Goal: Task Accomplishment & Management: Complete application form

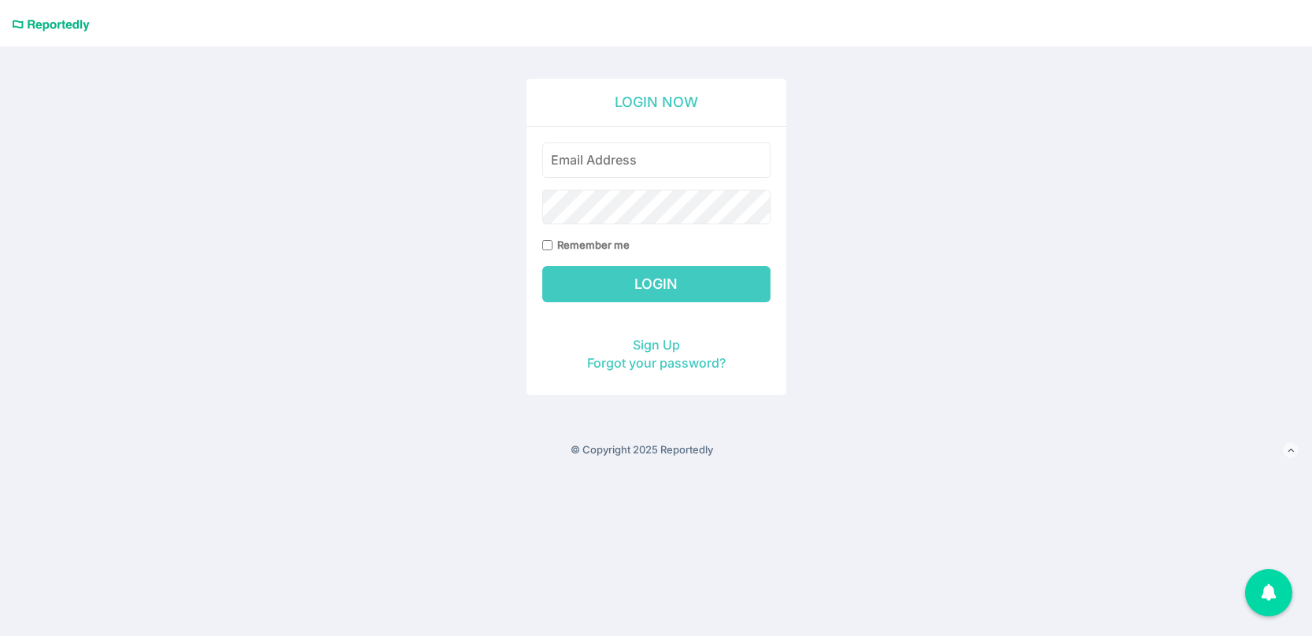
type input "piper.wilder@60hertzenergy.com"
click at [692, 272] on input "Login" at bounding box center [656, 284] width 228 height 36
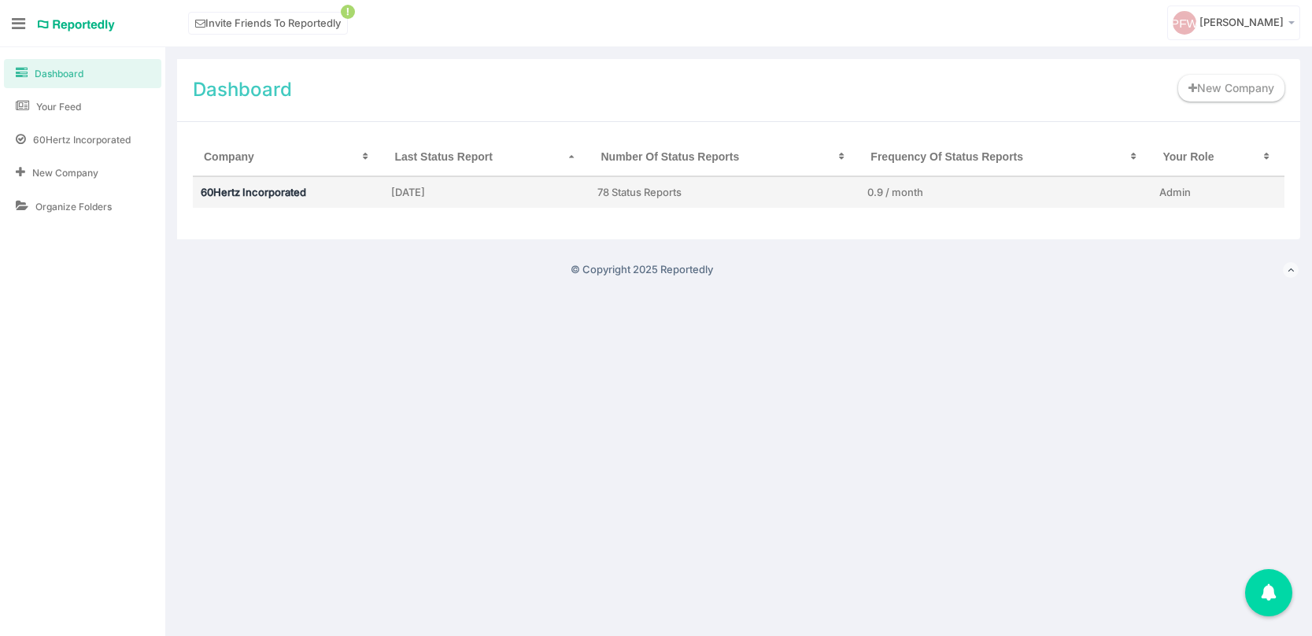
click at [261, 186] on link "60Hertz Incorporated" at bounding box center [253, 192] width 105 height 13
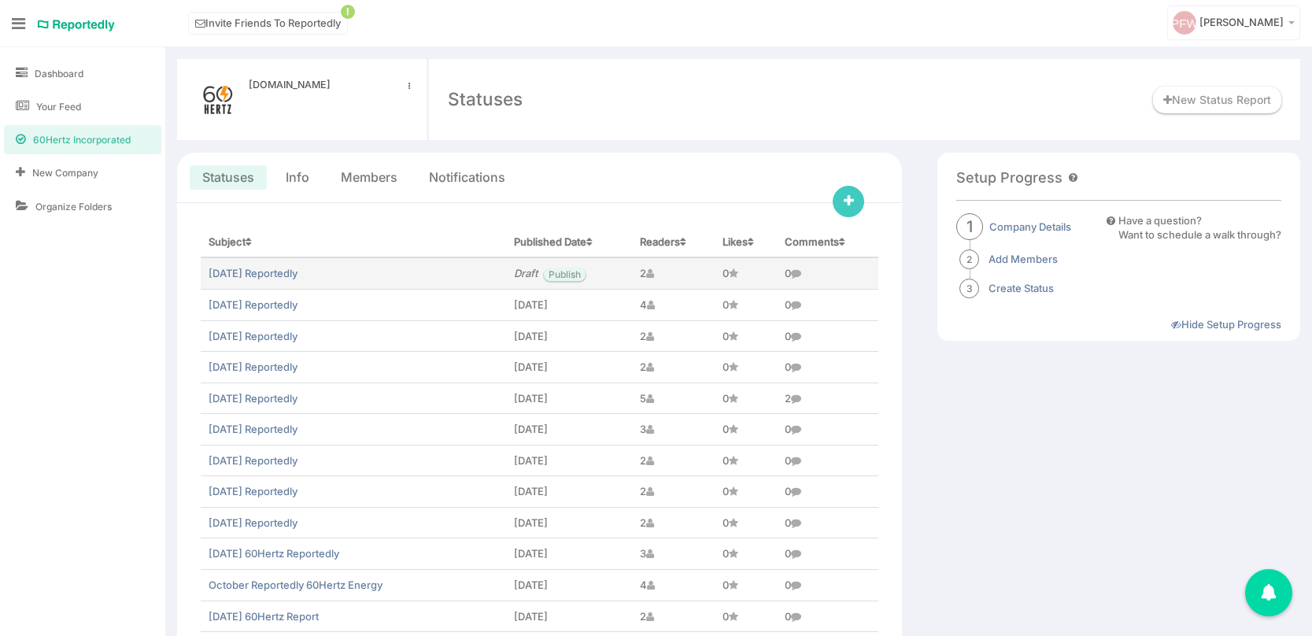
click at [242, 266] on td "August 2025 Reportedly" at bounding box center [353, 272] width 305 height 31
click at [249, 274] on link "August 2025 Reportedly" at bounding box center [253, 273] width 89 height 13
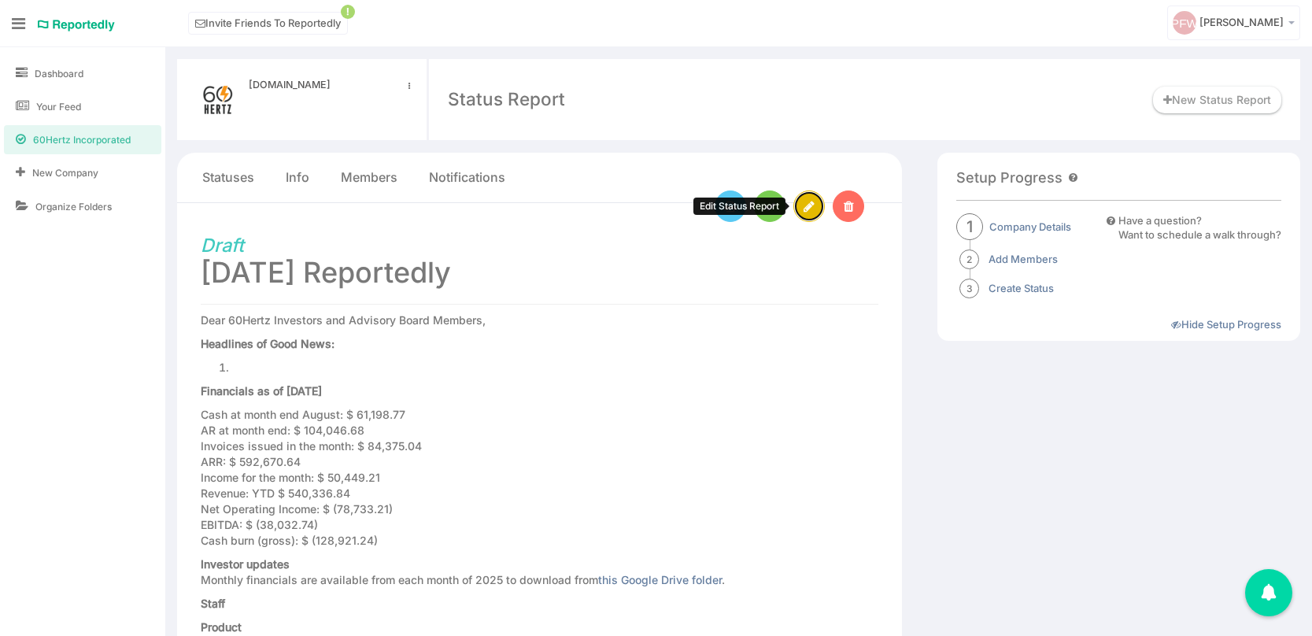
click at [806, 205] on icon at bounding box center [808, 207] width 11 height 13
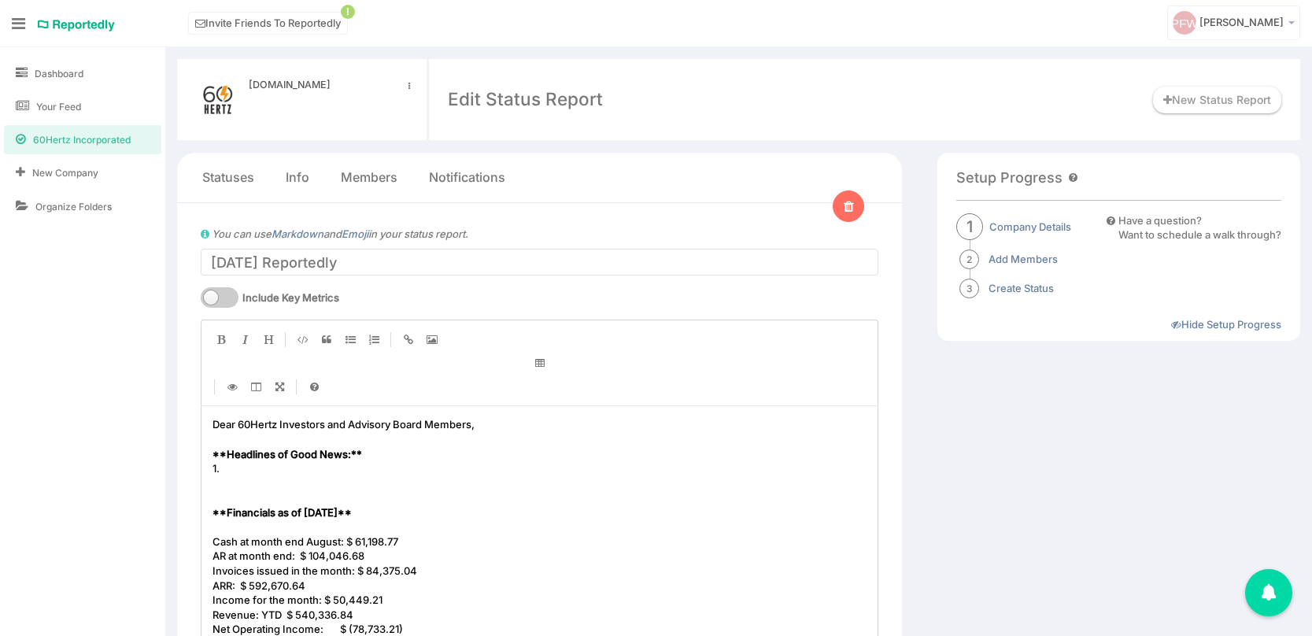
click at [245, 468] on pre "1." at bounding box center [539, 468] width 660 height 15
click at [511, 420] on pre "Dear 60Hertz Investors and Advisory Board Members," at bounding box center [539, 424] width 660 height 15
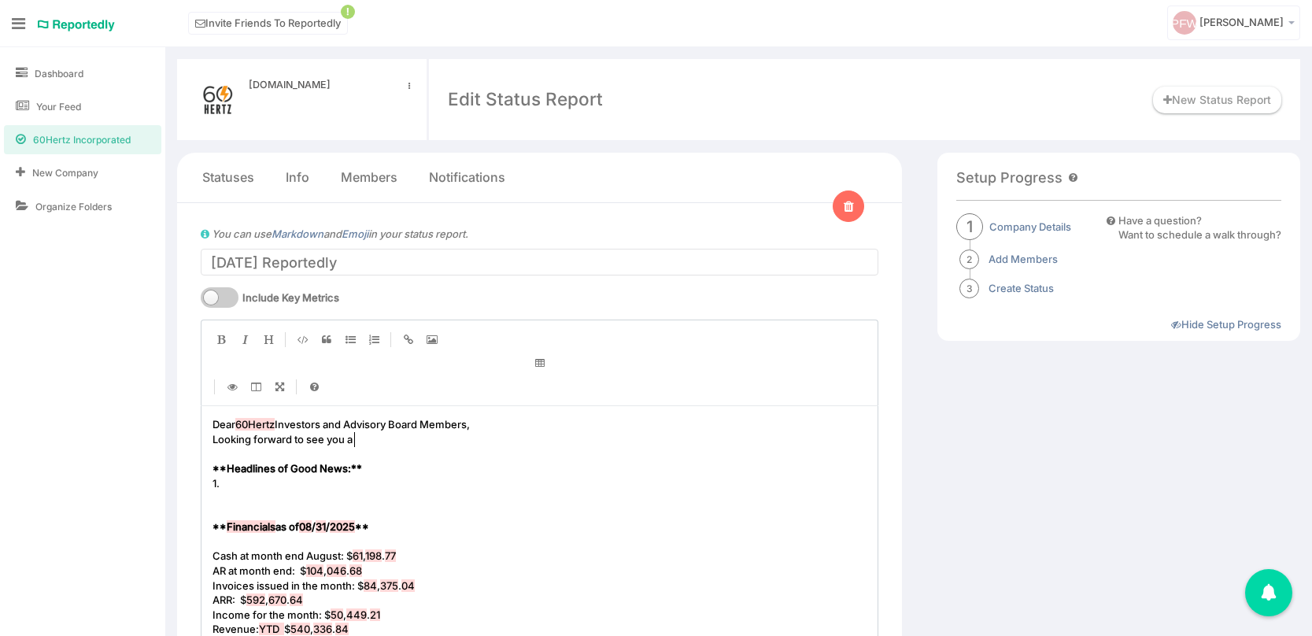
type textarea "Looking forward to see you ao"
type textarea "ll on Tus"
type textarea "esday September 30th at"
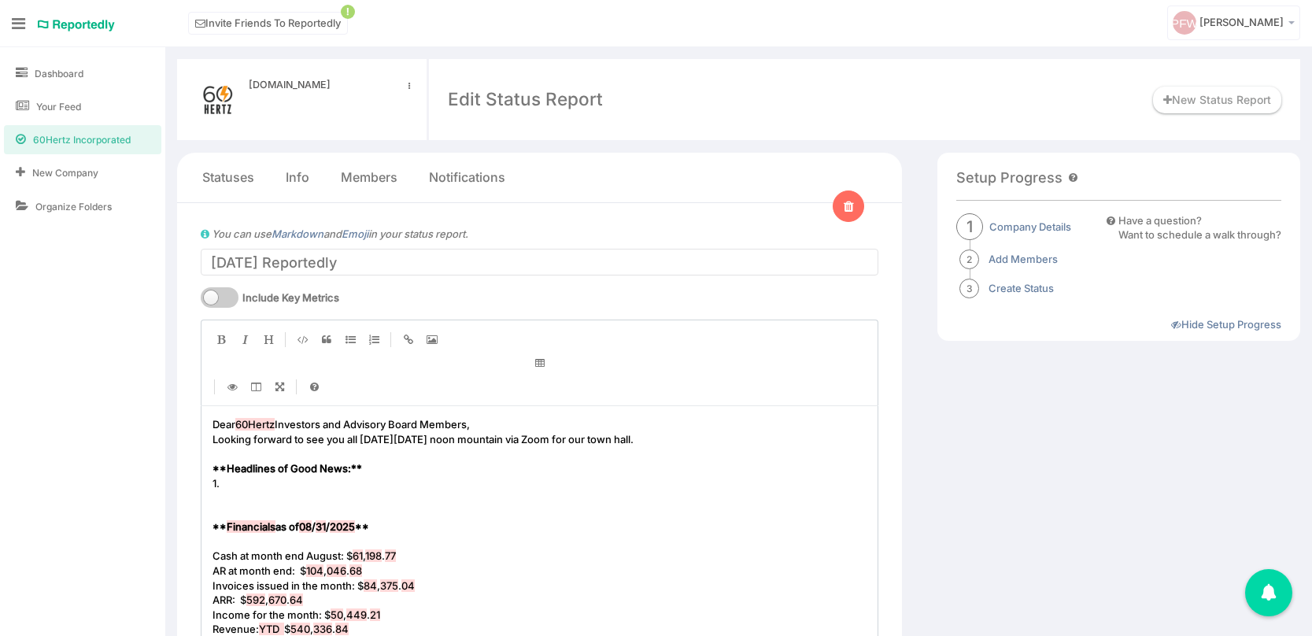
type textarea "noon mountain via Zoom for our town hall."
click at [249, 483] on pre "1." at bounding box center [539, 483] width 660 height 15
type textarea "Continued faith and financial support from Accurant"
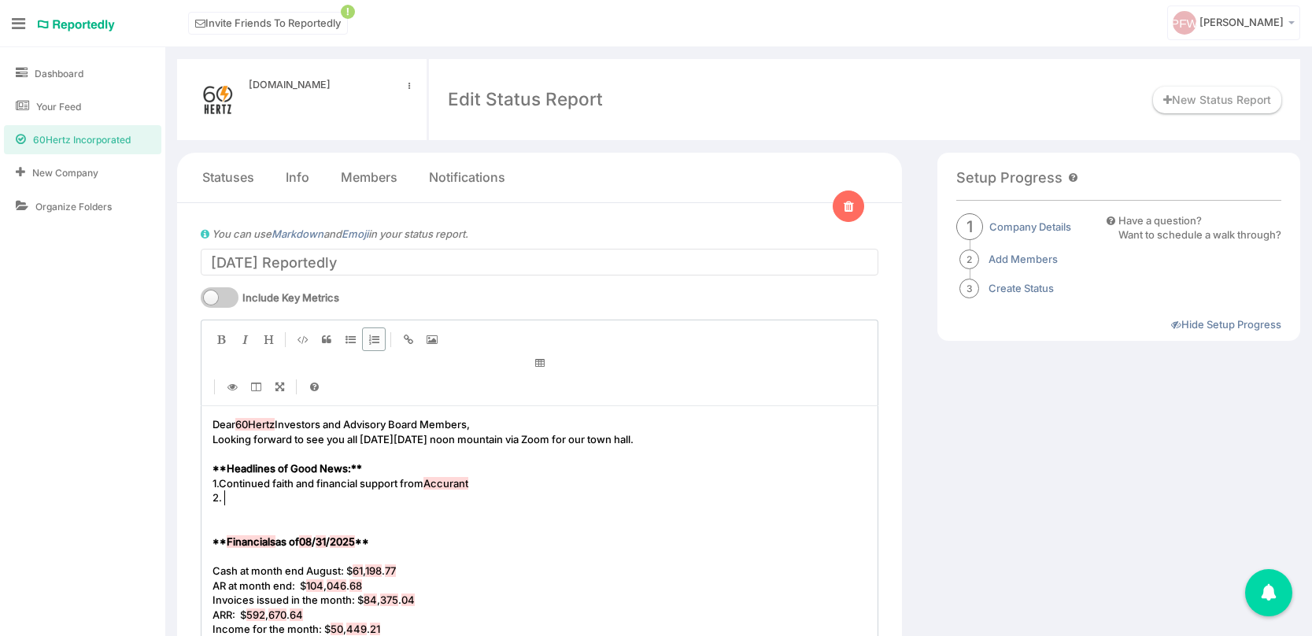
type textarea "2."
type textarea "Te"
type textarea "remendous interest in our deal fo"
type textarea "rom an M&A standpoint"
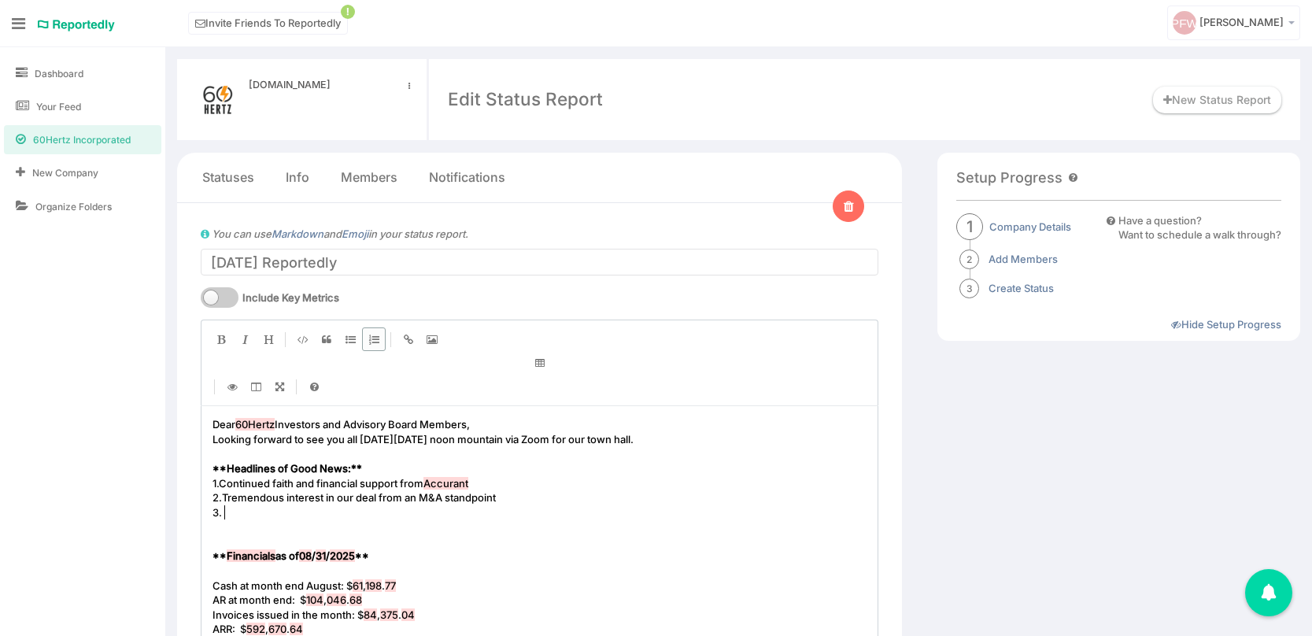
type textarea "3"
type textarea "our FLARE"
type textarea "Commercial traction with our API that predicts generation loss given climate-d"
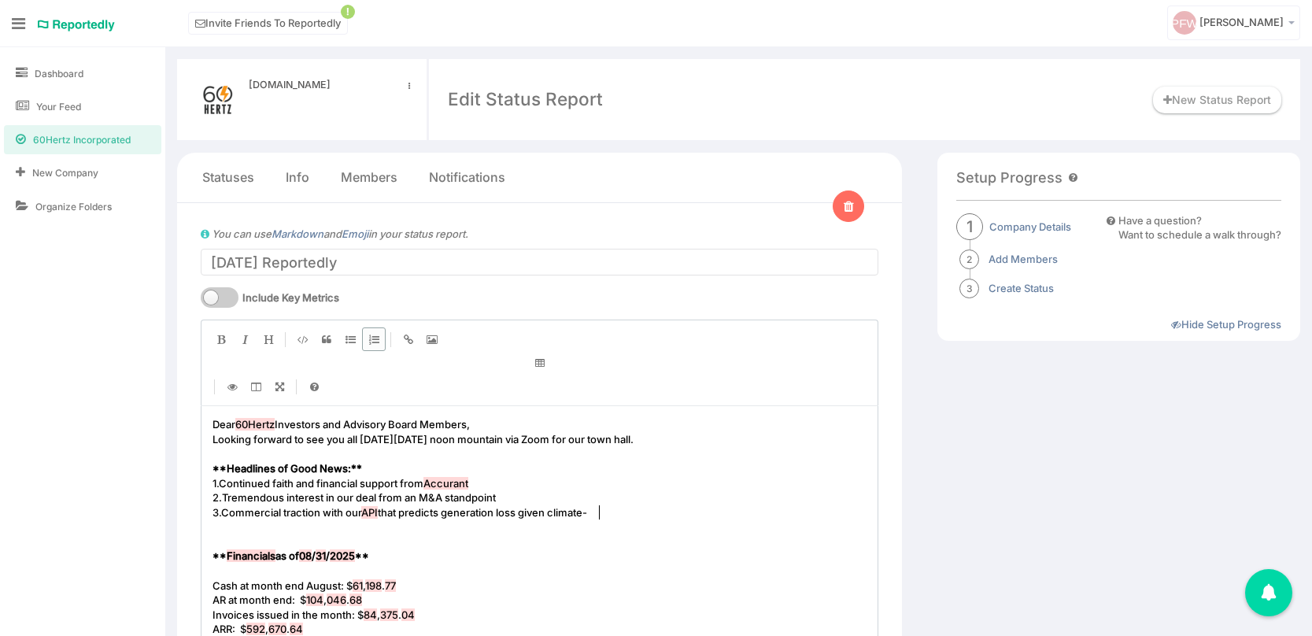
scroll to position [5, 380]
type textarea "p"
type textarea "particulate matter"
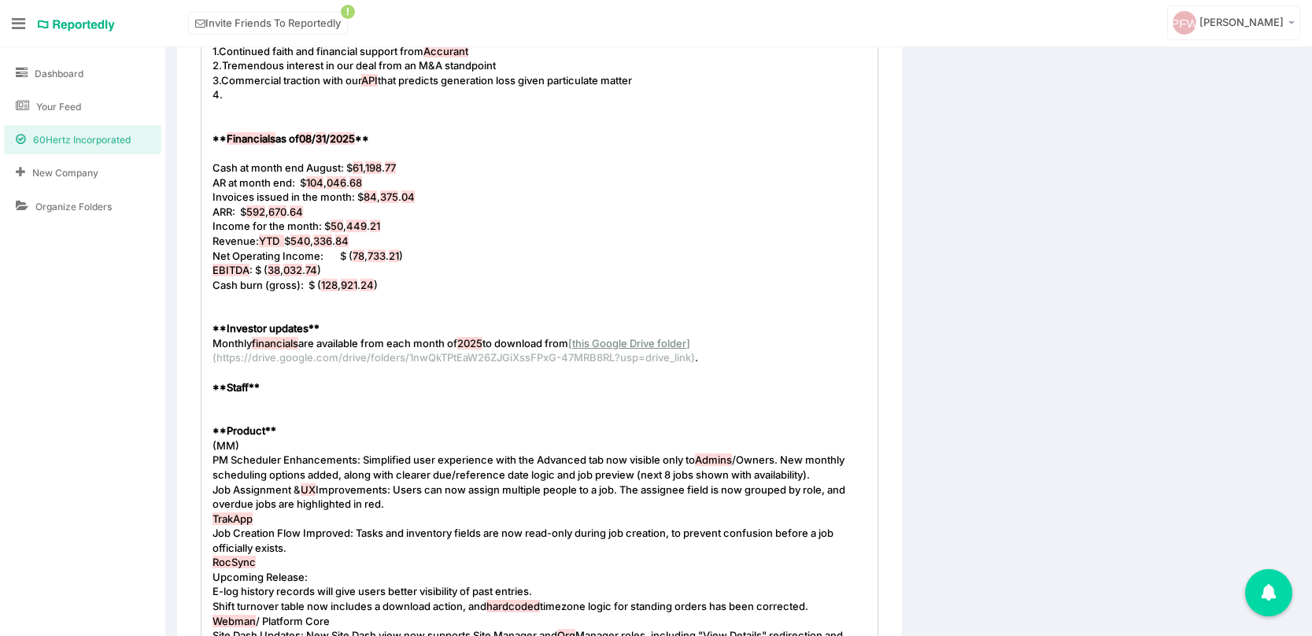
scroll to position [447, 0]
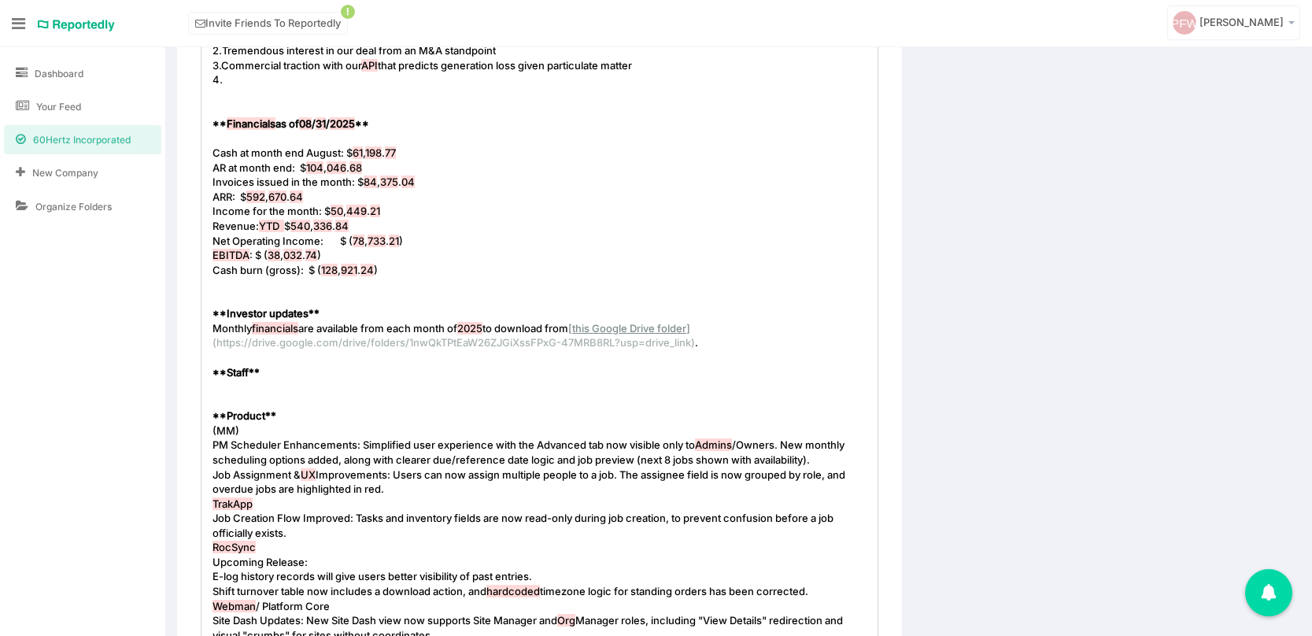
click at [226, 391] on pre "​" at bounding box center [539, 386] width 660 height 15
type textarea "Loving working with Dalton Grein and Rida Zahra our new financi"
type textarea "e team. They"
type textarea "ir hearts are in it withu"
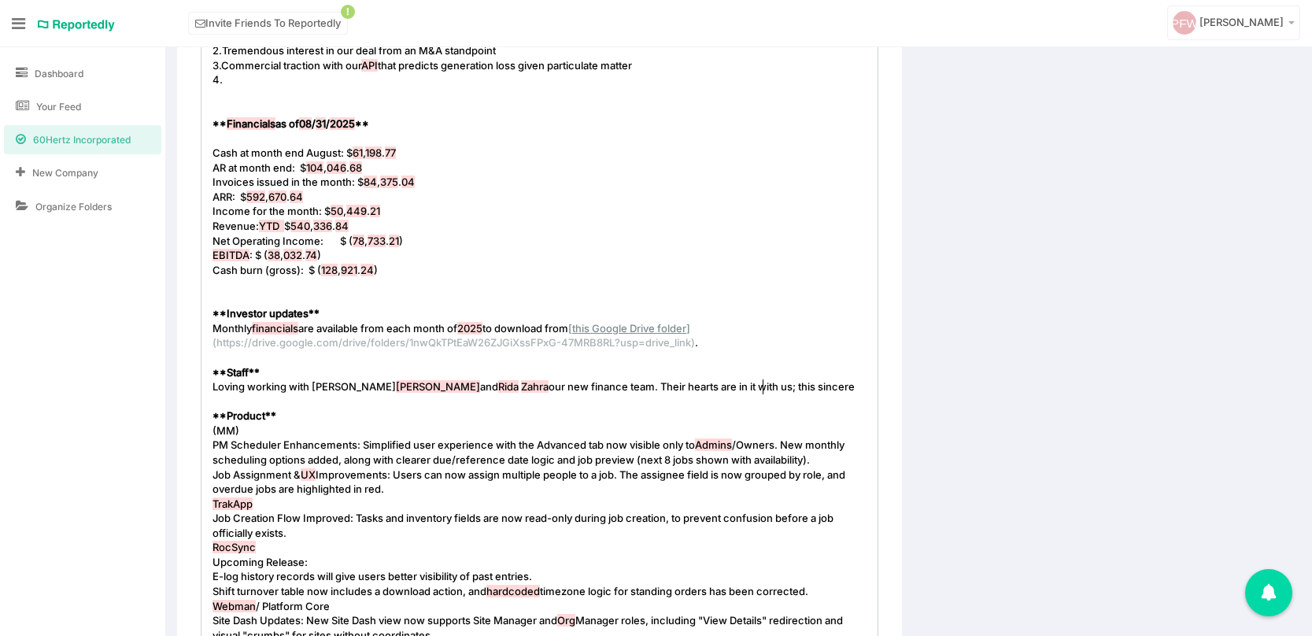
type textarea "us; this sincerely"
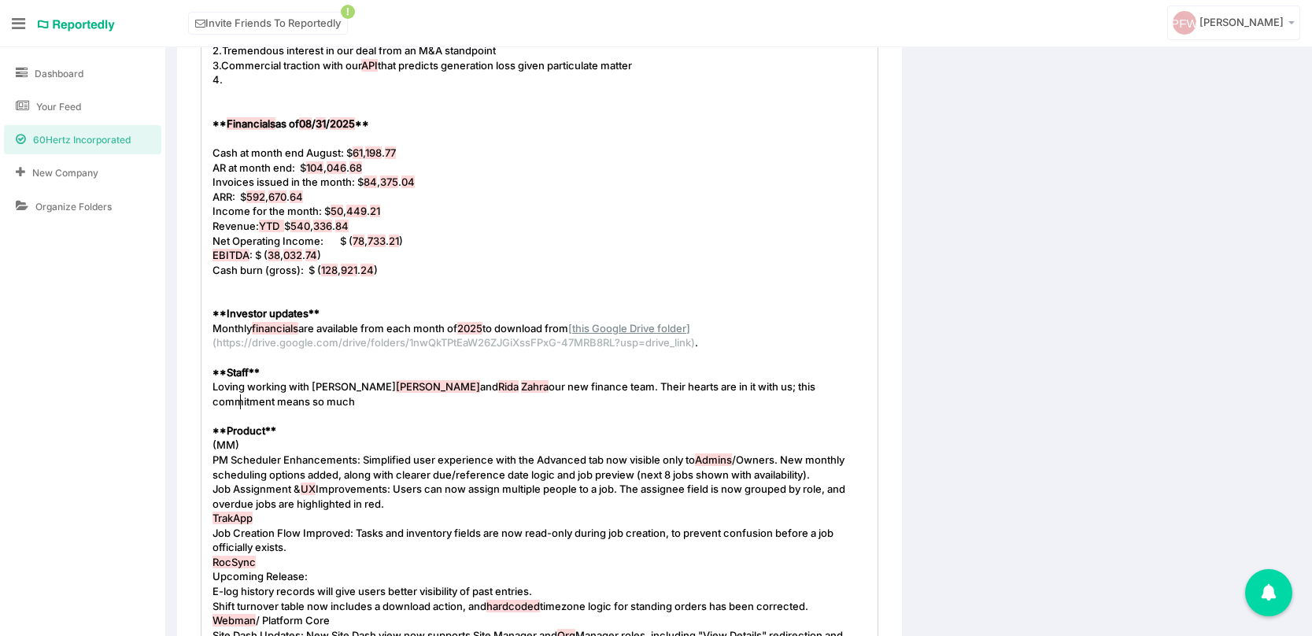
type textarea "commitment means so much."
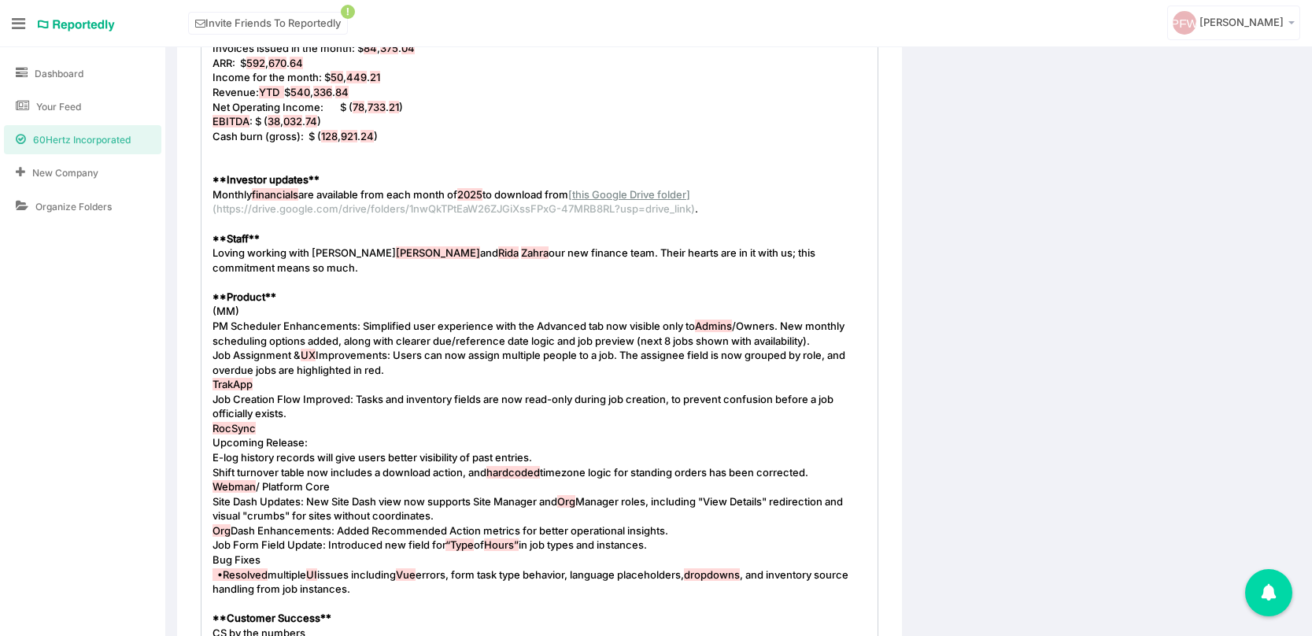
scroll to position [597, 0]
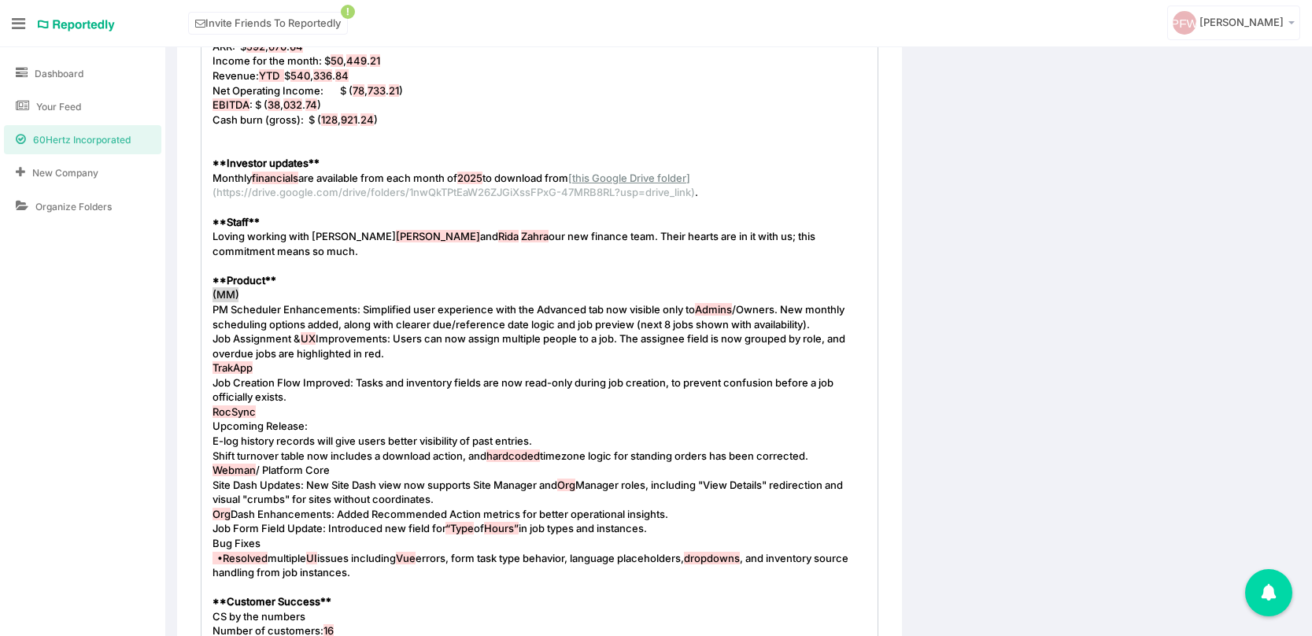
drag, startPoint x: 210, startPoint y: 296, endPoint x: 238, endPoint y: 296, distance: 27.5
type textarea "Maintenance Manager"
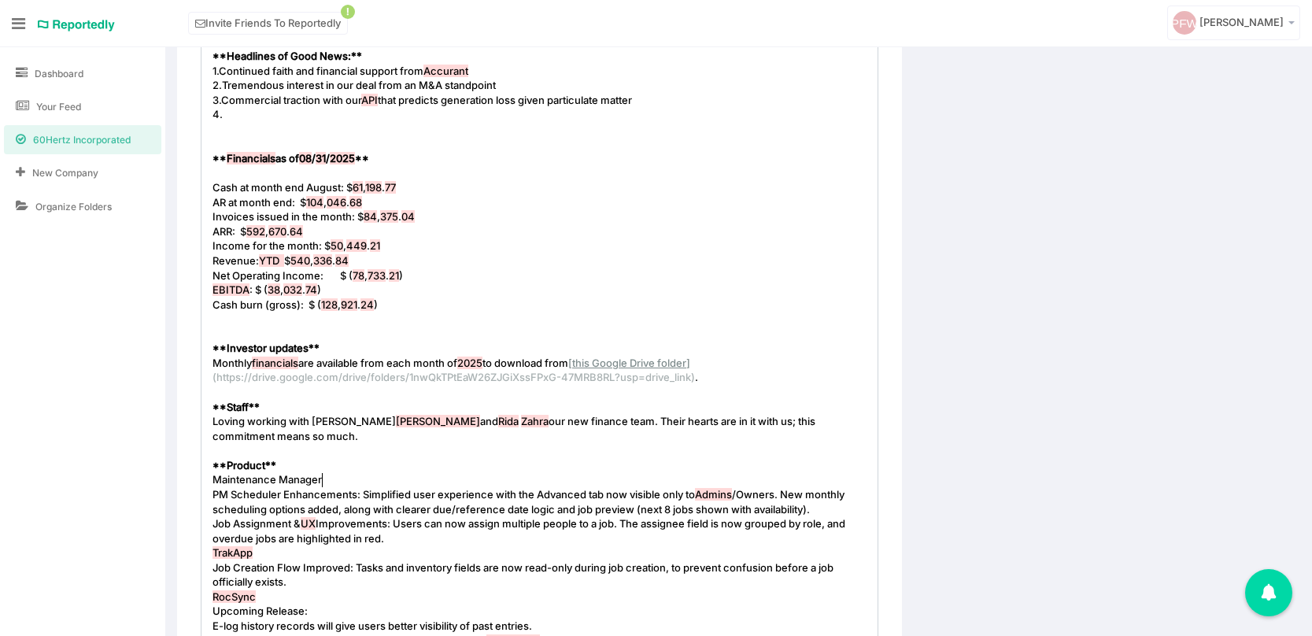
scroll to position [387, 0]
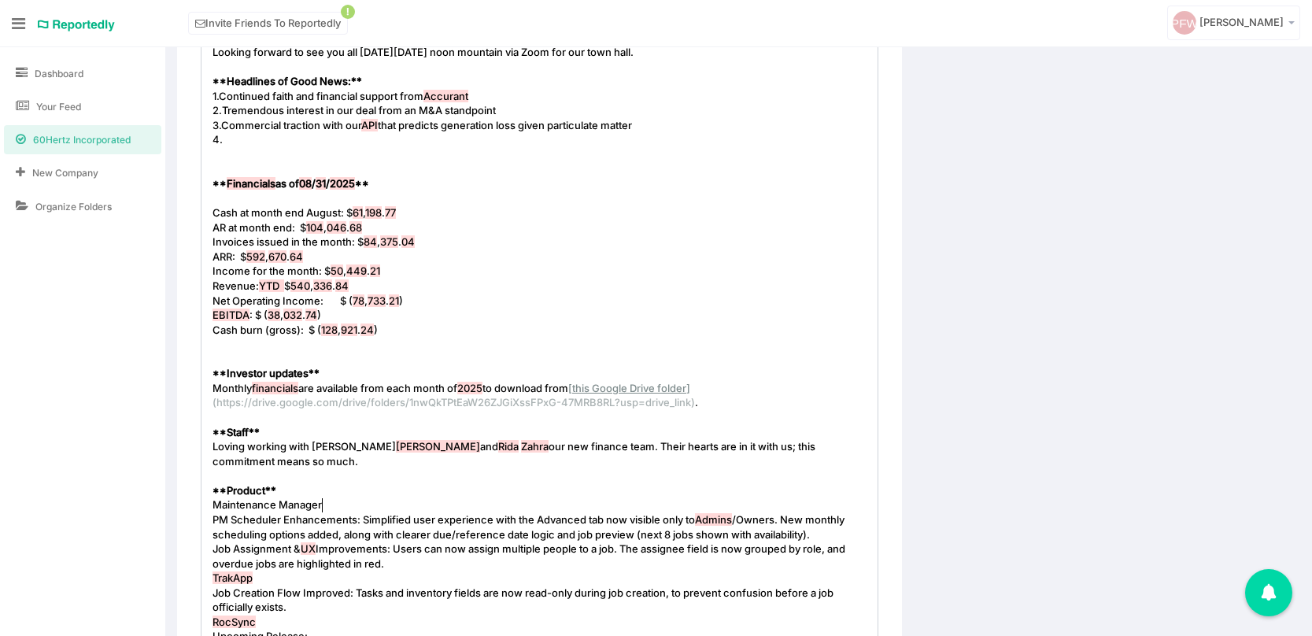
click at [234, 135] on pre "4." at bounding box center [539, 139] width 660 height 15
type textarea "Completed the negotiation with Daystar for contract"
click at [441, 142] on span "for contract" at bounding box center [438, 139] width 57 height 13
type textarea "2-year"
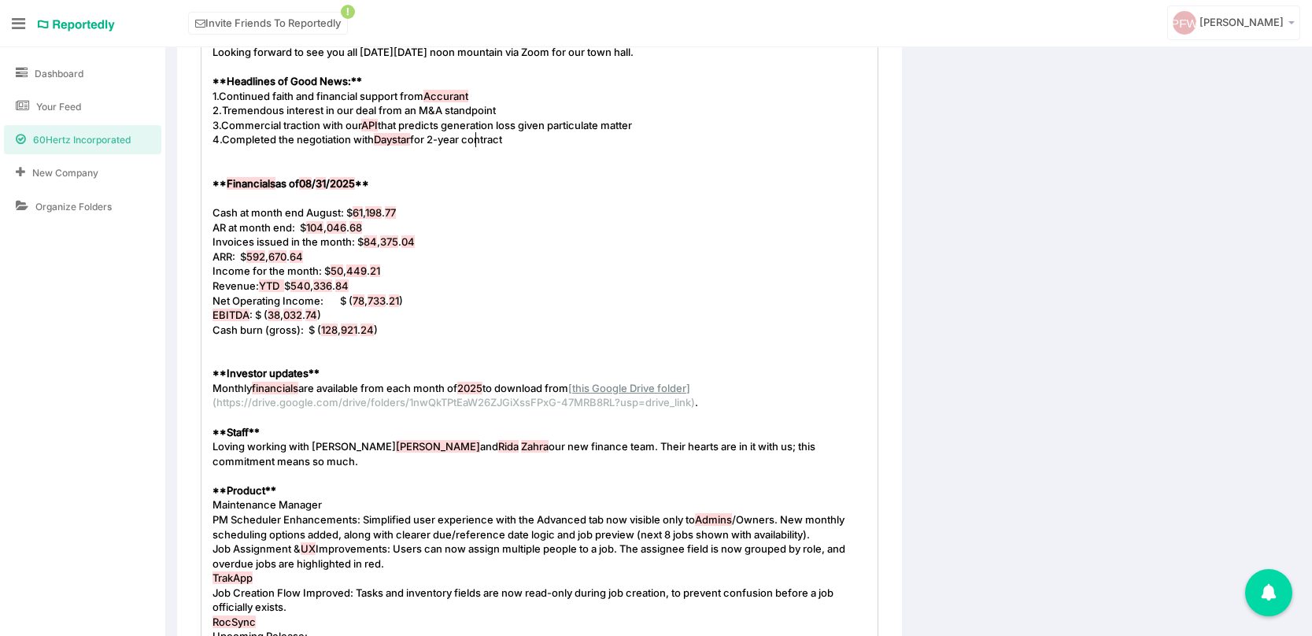
scroll to position [5, 34]
click at [528, 141] on pre "4. Completed the negotiation with Daystar for 2-year contract" at bounding box center [539, 139] width 660 height 15
type textarea "one of our largest"
drag, startPoint x: 519, startPoint y: 139, endPoint x: 618, endPoint y: 141, distance: 99.1
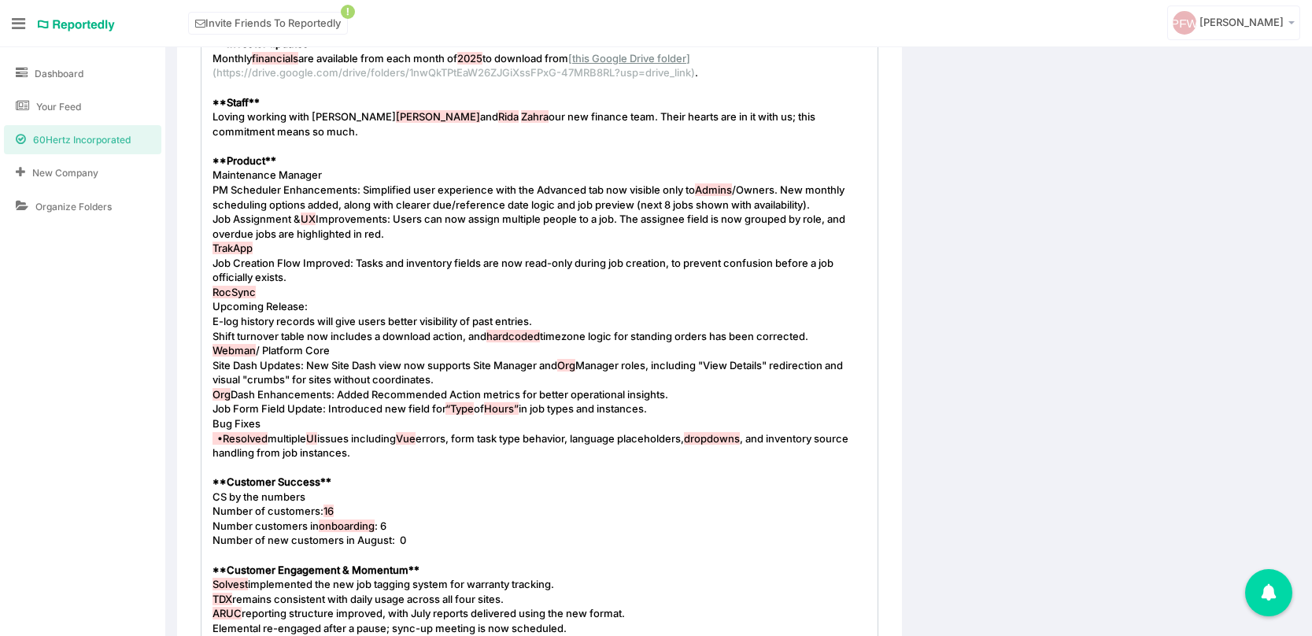
scroll to position [718, 0]
type textarea "with an increase of"
type textarea "​"
click at [372, 356] on pre "Webman / Platform Core" at bounding box center [539, 349] width 660 height 15
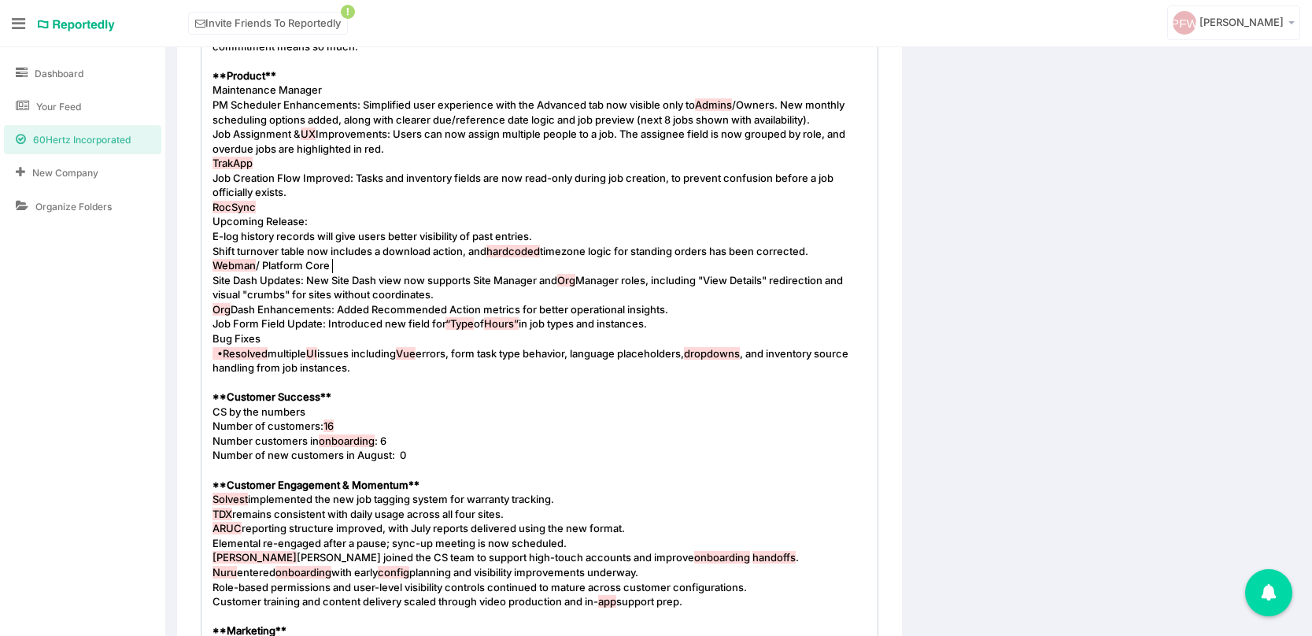
scroll to position [884, 0]
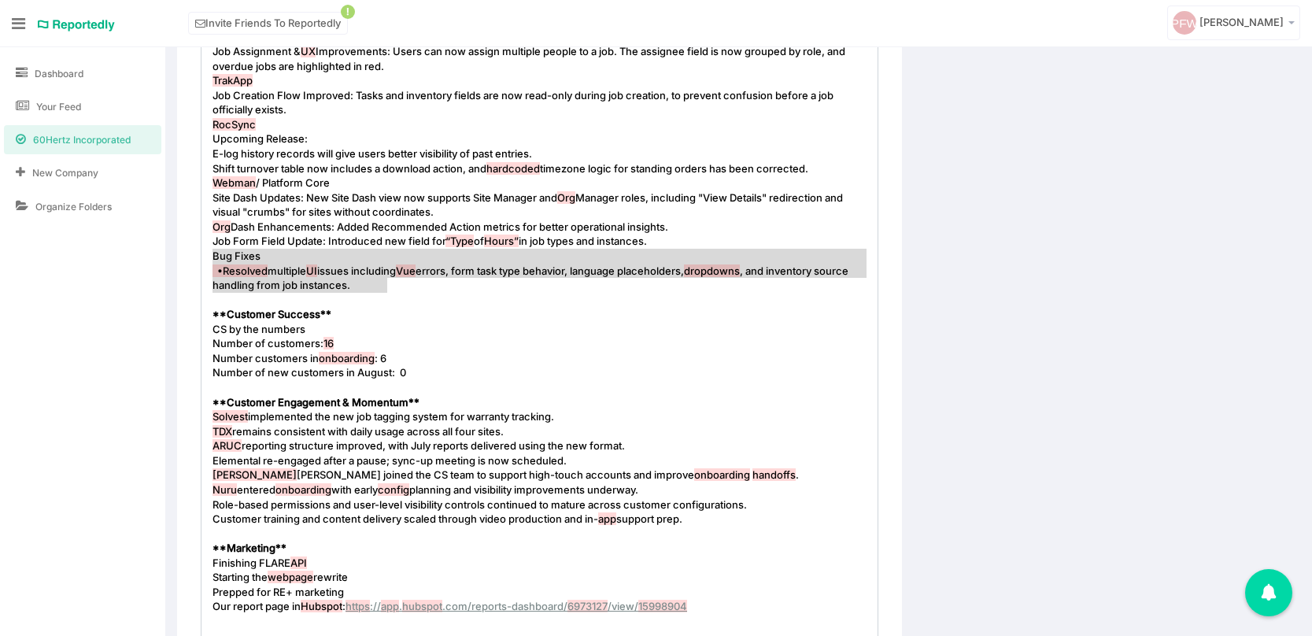
type textarea "•Resolved multiple UI issues including Vue errors, form task type behavior, lan…"
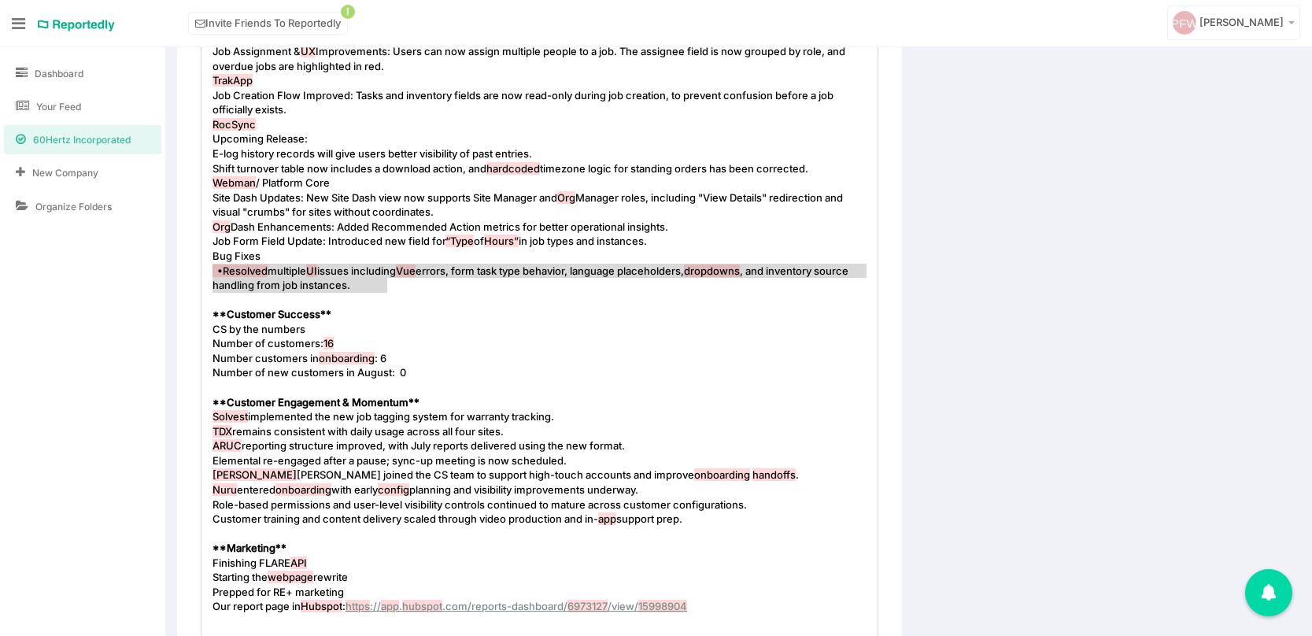
drag, startPoint x: 386, startPoint y: 286, endPoint x: 208, endPoint y: 268, distance: 179.5
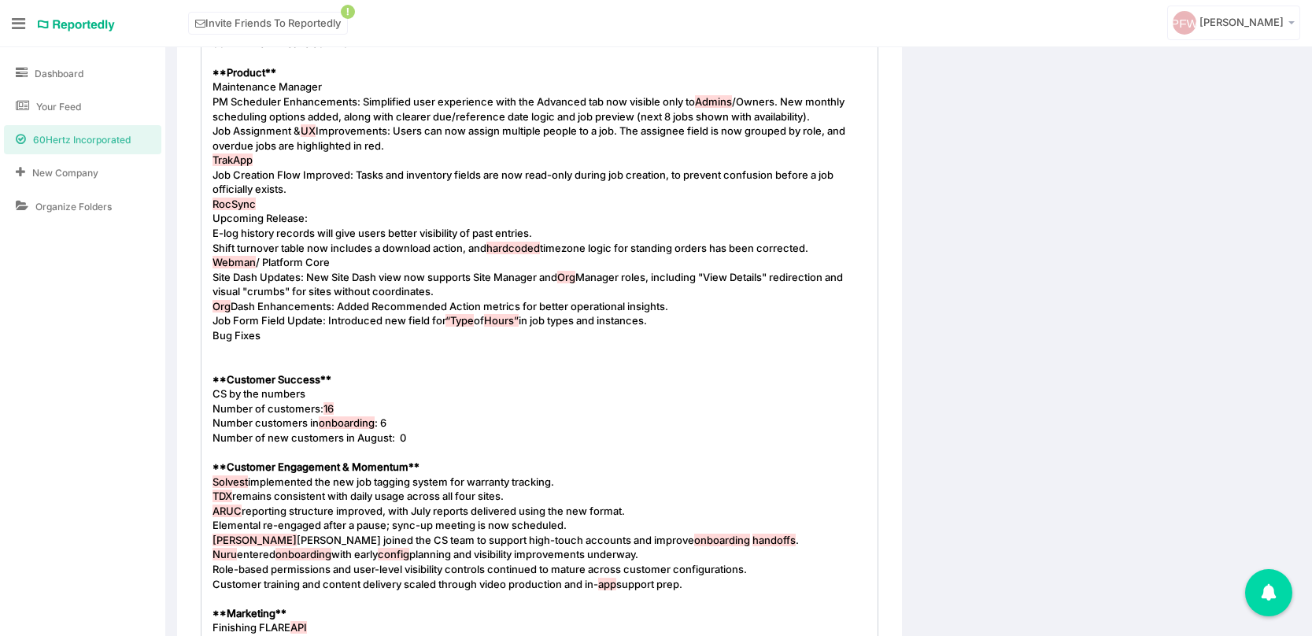
scroll to position [804, 0]
type textarea ": Simplified user experience with the Advanced tab now visible only to Admins/O…"
drag, startPoint x: 356, startPoint y: 101, endPoint x: 784, endPoint y: 98, distance: 428.8
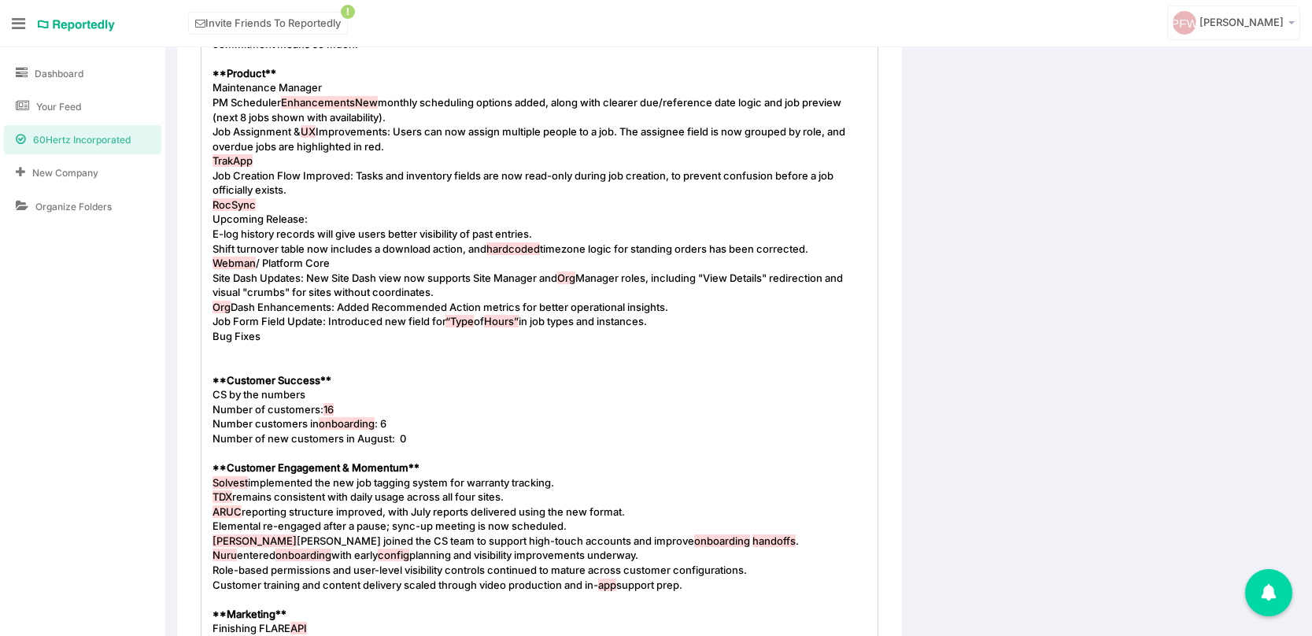
type textarea ";"
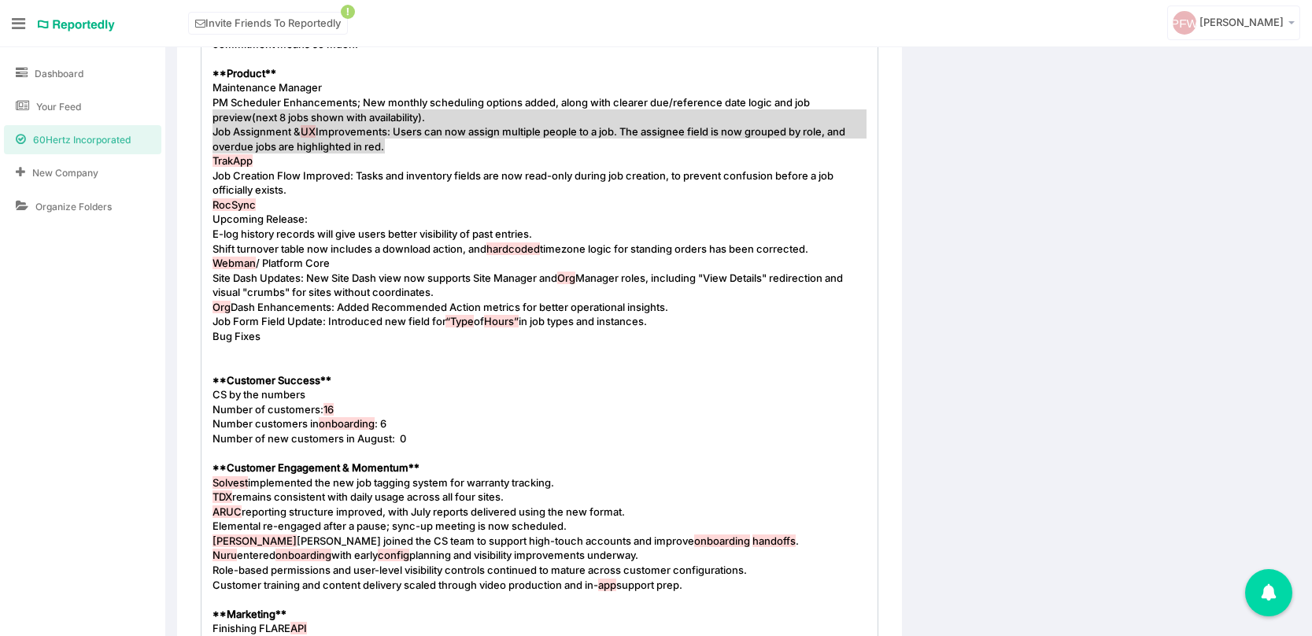
type textarea "(next 8 jobs shown with availability). Job Assignment & UX Improvements: Users …"
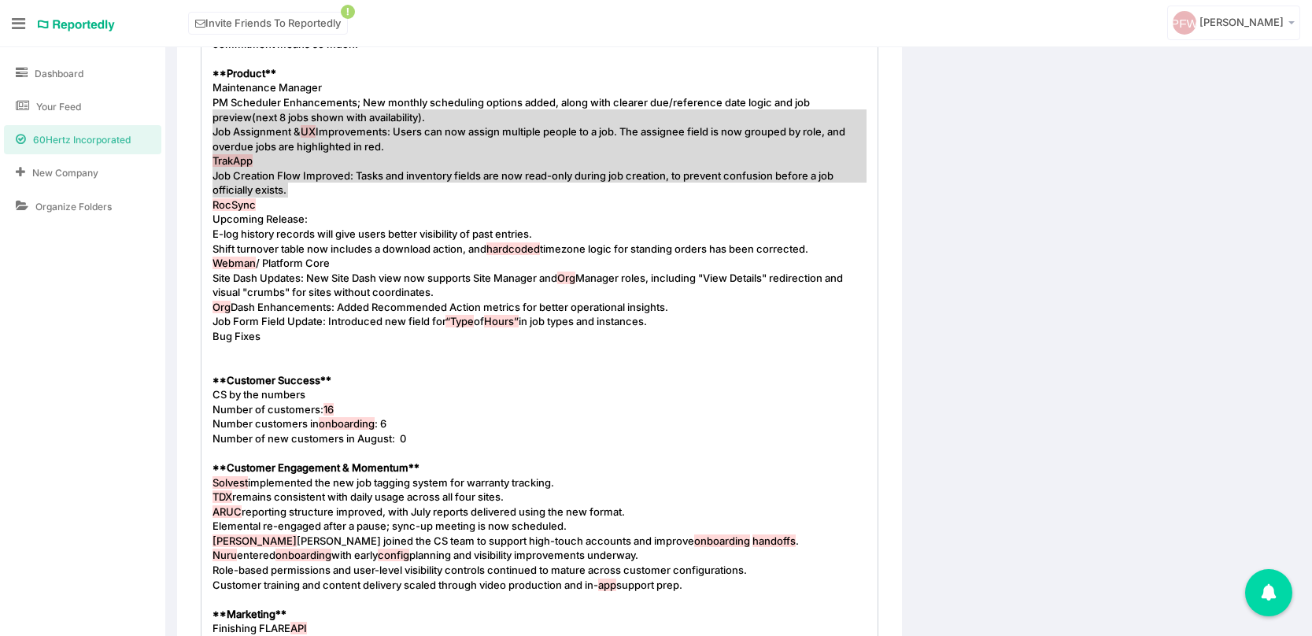
drag, startPoint x: 212, startPoint y: 118, endPoint x: 457, endPoint y: 186, distance: 253.9
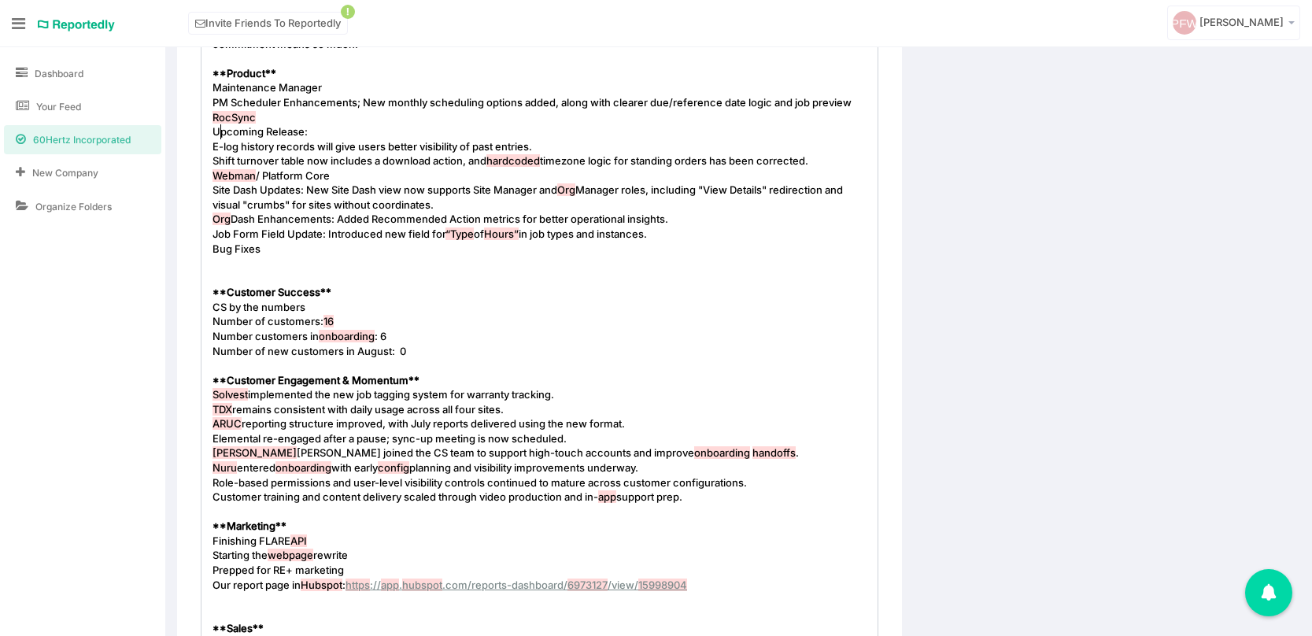
click at [220, 132] on span "Upcoming Release:" at bounding box center [259, 131] width 95 height 13
type textarea "Upcoming Release:"
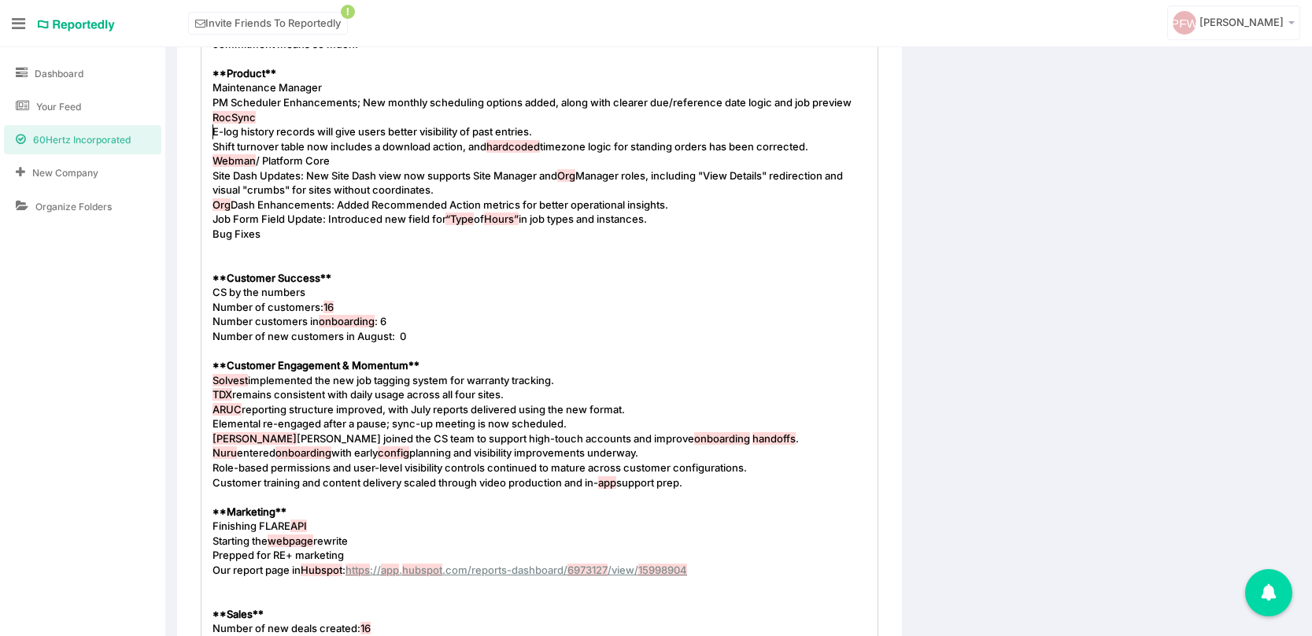
type textarea "t"
click at [338, 156] on pre "Webman / Platform Core" at bounding box center [539, 160] width 660 height 15
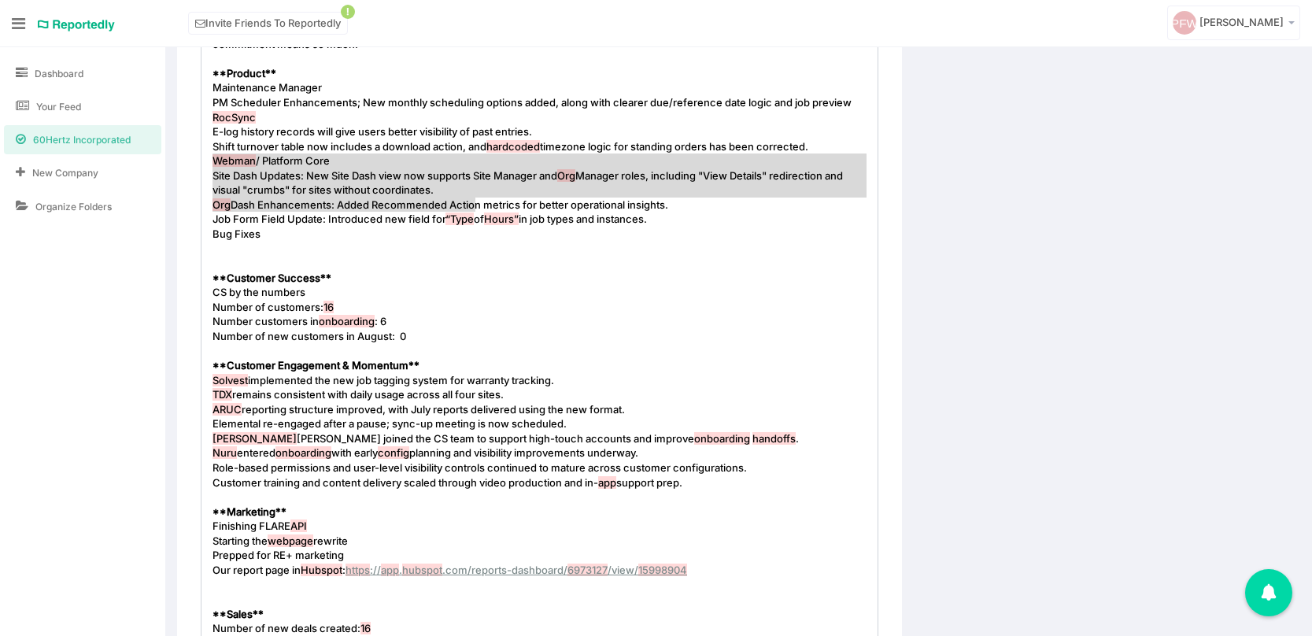
type textarea "Webman / Platform Core Site Dash Updates: New Site Dash view now supports Site …"
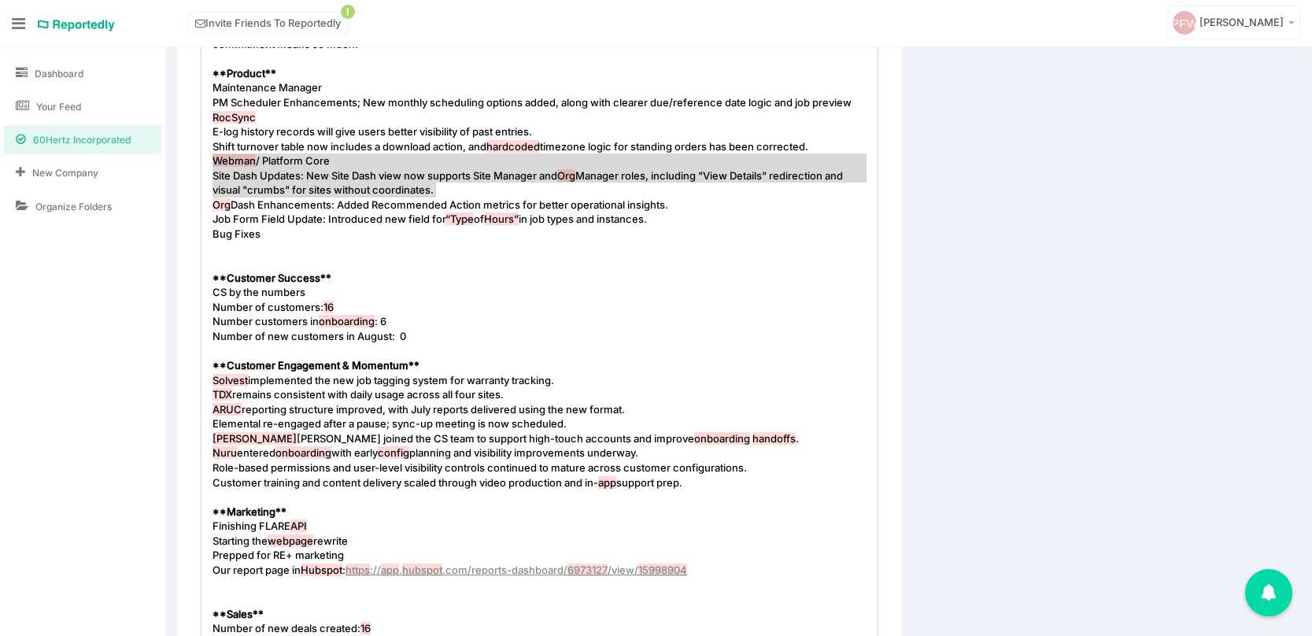
drag, startPoint x: 211, startPoint y: 159, endPoint x: 479, endPoint y: 186, distance: 269.7
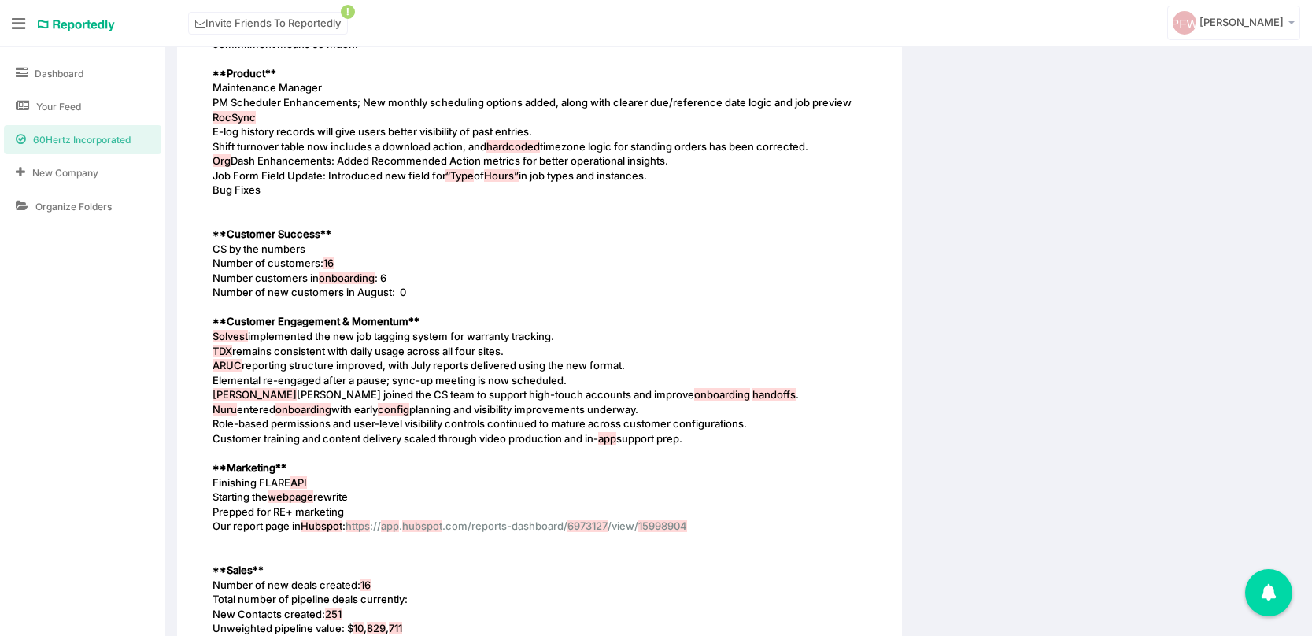
click at [230, 161] on span "Org" at bounding box center [221, 160] width 18 height 13
type textarea "anizational"
click at [311, 161] on span "Organizational Dash Enhancements: Added Recommended Action metrics for better o…" at bounding box center [466, 160] width 509 height 13
type textarea "board"
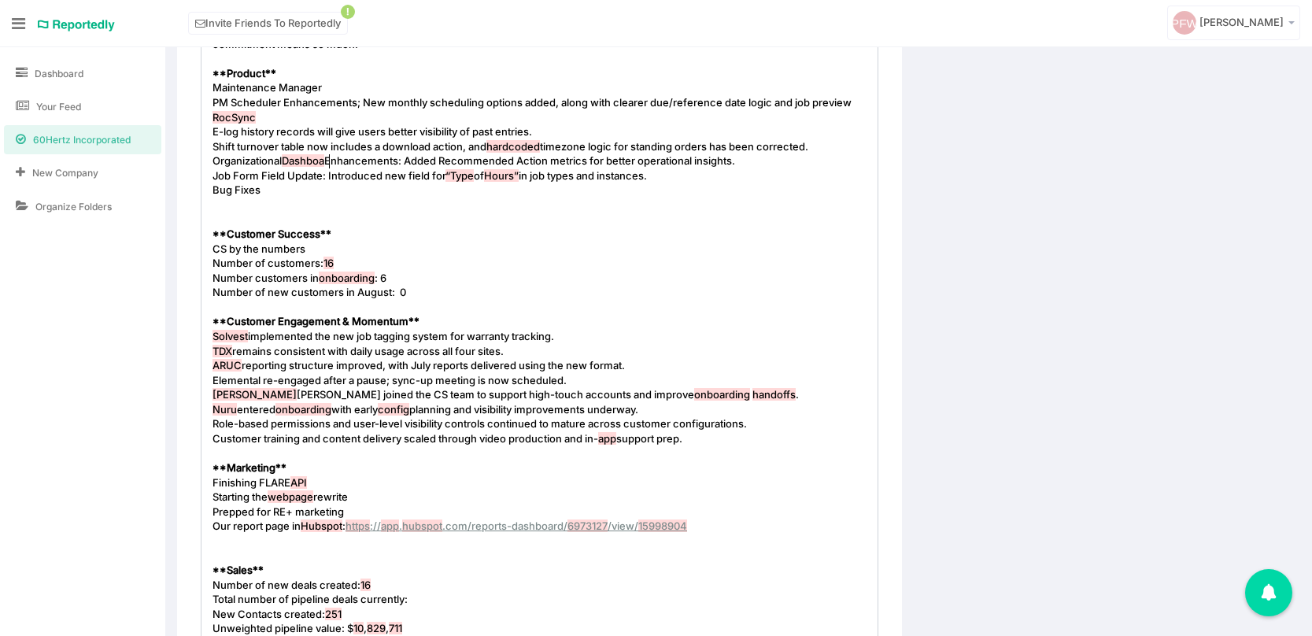
scroll to position [5, 28]
type textarea "Job Form Field Update: Introduced new field for “Type of Hours” in job types an…"
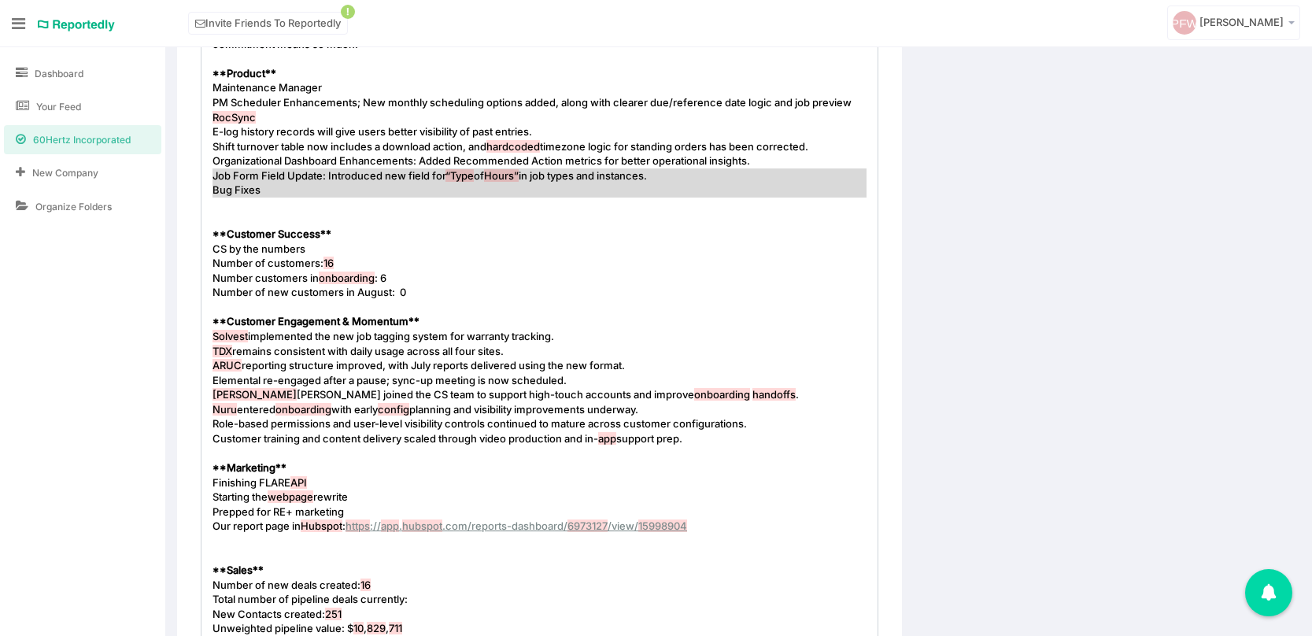
drag, startPoint x: 270, startPoint y: 199, endPoint x: 200, endPoint y: 178, distance: 73.2
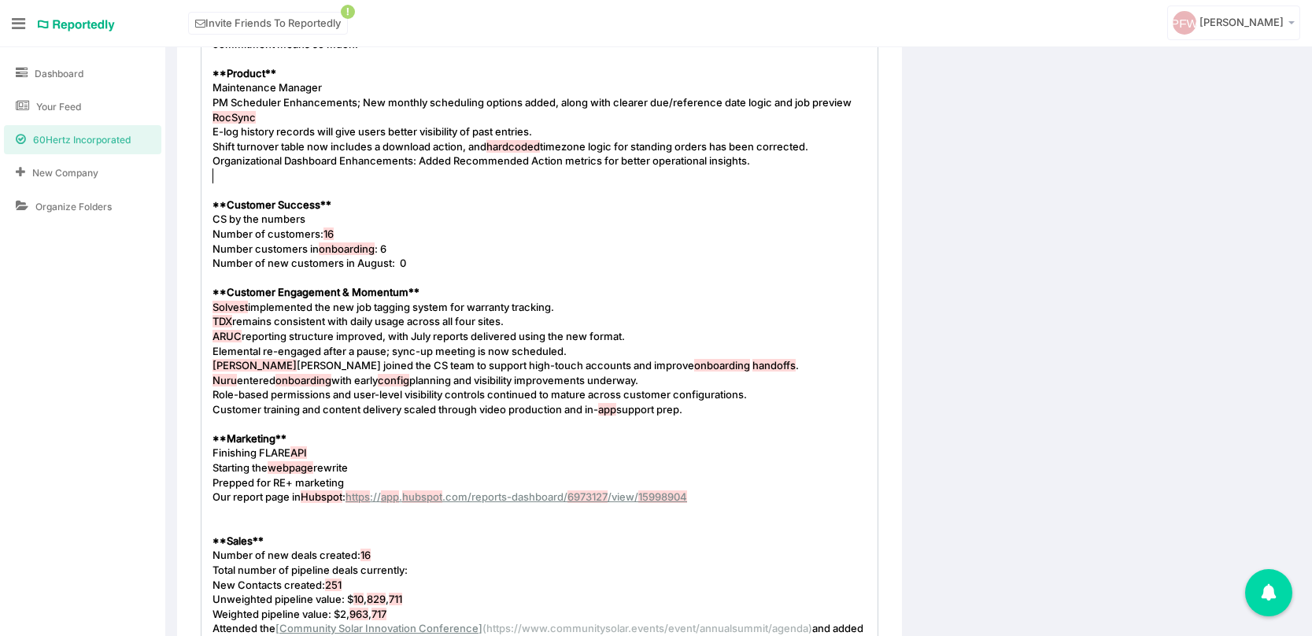
click at [214, 185] on pre "​" at bounding box center [539, 190] width 660 height 15
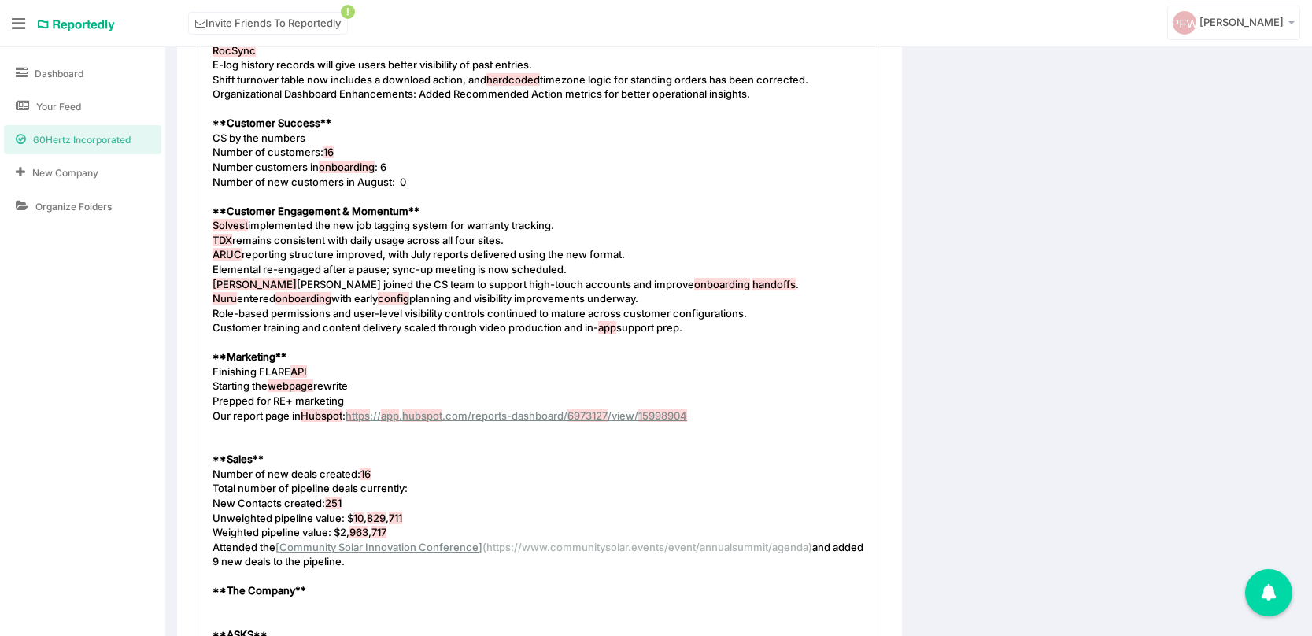
scroll to position [880, 0]
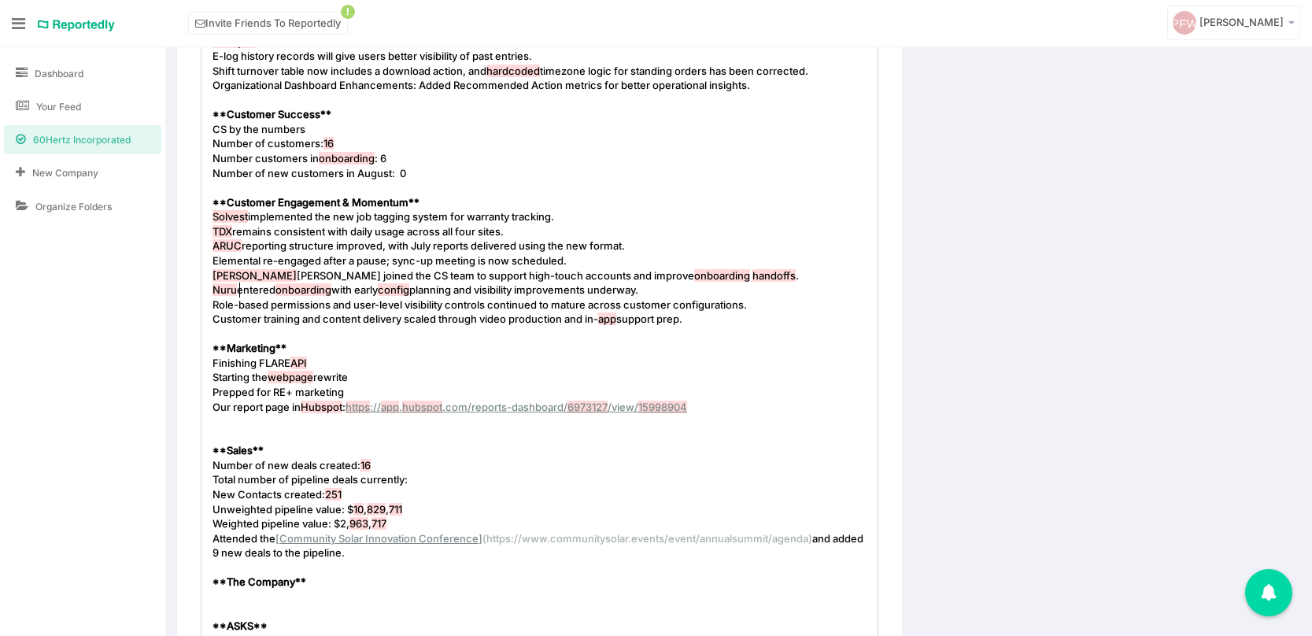
click at [238, 290] on span "Nuru entered onboarding with early config planning and visibility improvements …" at bounding box center [425, 289] width 426 height 13
type textarea "— our Democrai"
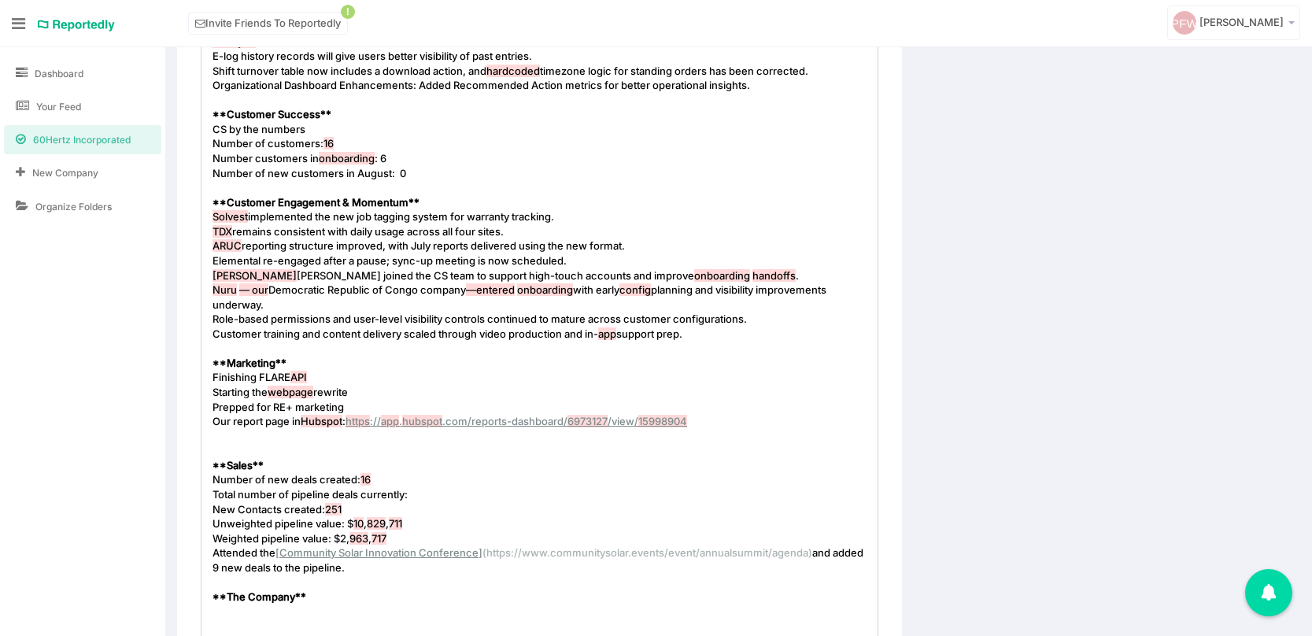
type textarea "tic Republic of Congo company —"
click at [507, 289] on span "Nuru — our Democratic Republic of Congo company — entered onboarding with early…" at bounding box center [519, 297] width 614 height 28
type textarea "entered"
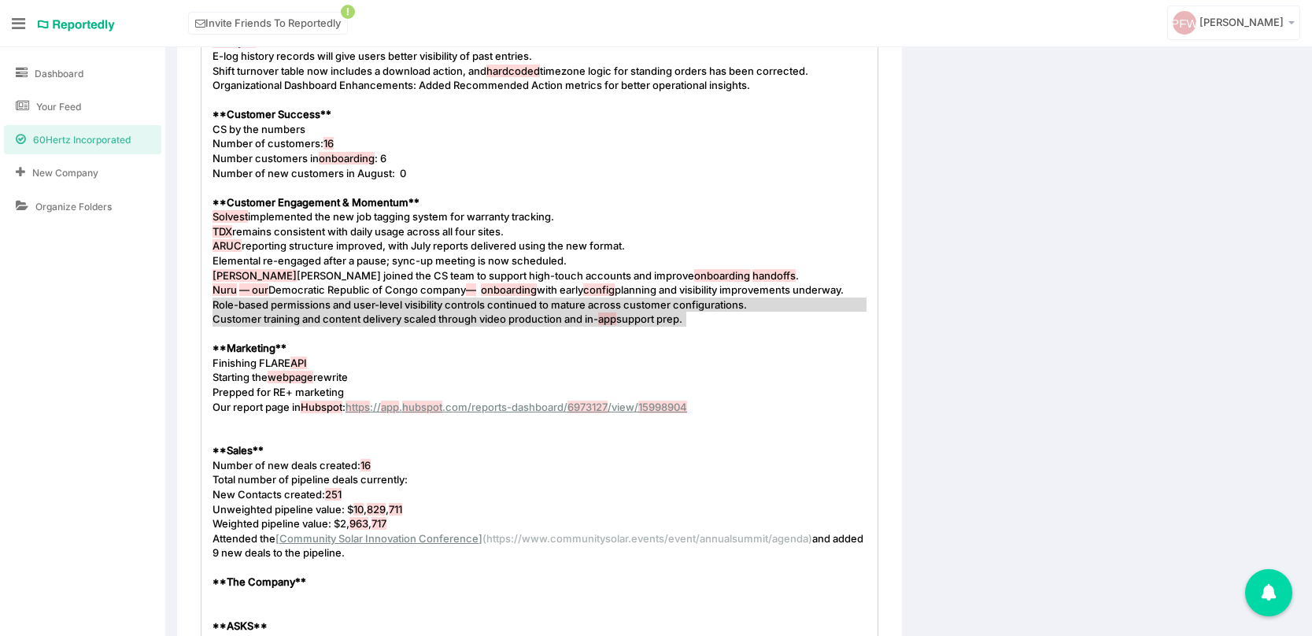
type textarea "Role-based permissions and user-level visibility controls continued to mature a…"
drag, startPoint x: 213, startPoint y: 304, endPoint x: 688, endPoint y: 323, distance: 474.8
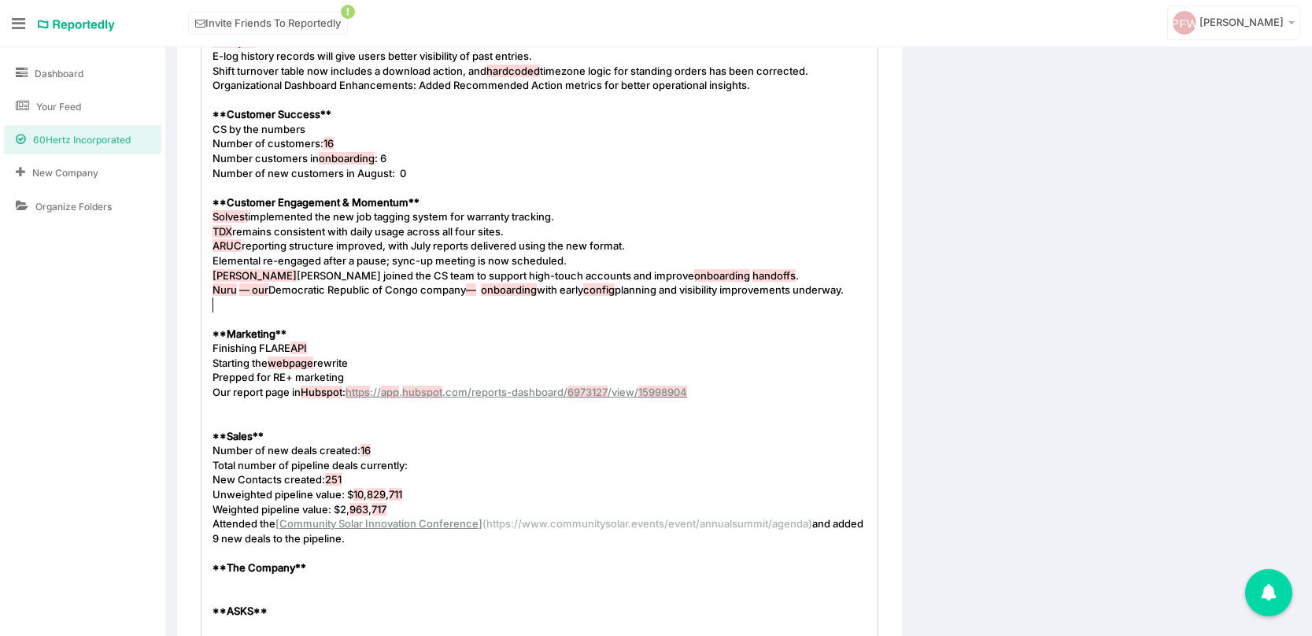
click at [868, 293] on pre "Nuru — our Democratic Republic of Congo company — onboarding with early config …" at bounding box center [539, 289] width 660 height 15
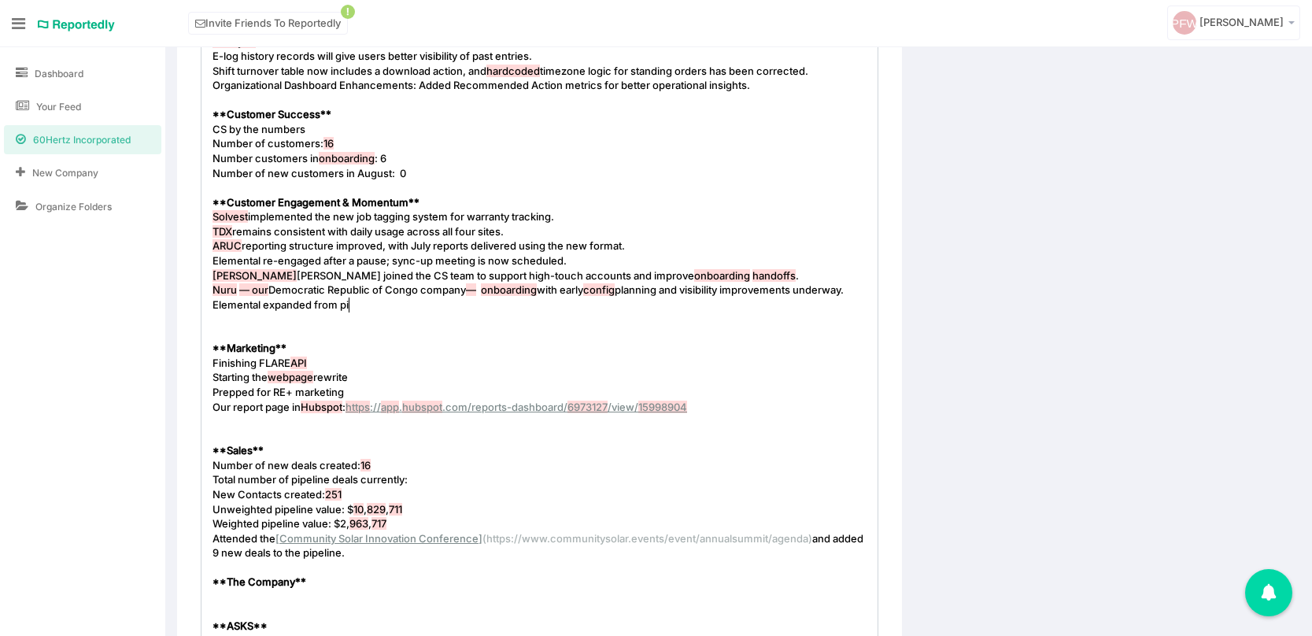
type textarea "Elemental expanded from pio"
type textarea "lot to full contract."
click at [260, 307] on span "Elemental expanded from pilot to full contract." at bounding box center [323, 304] width 223 height 13
type textarea "Energy: Solar Installer in Portal"
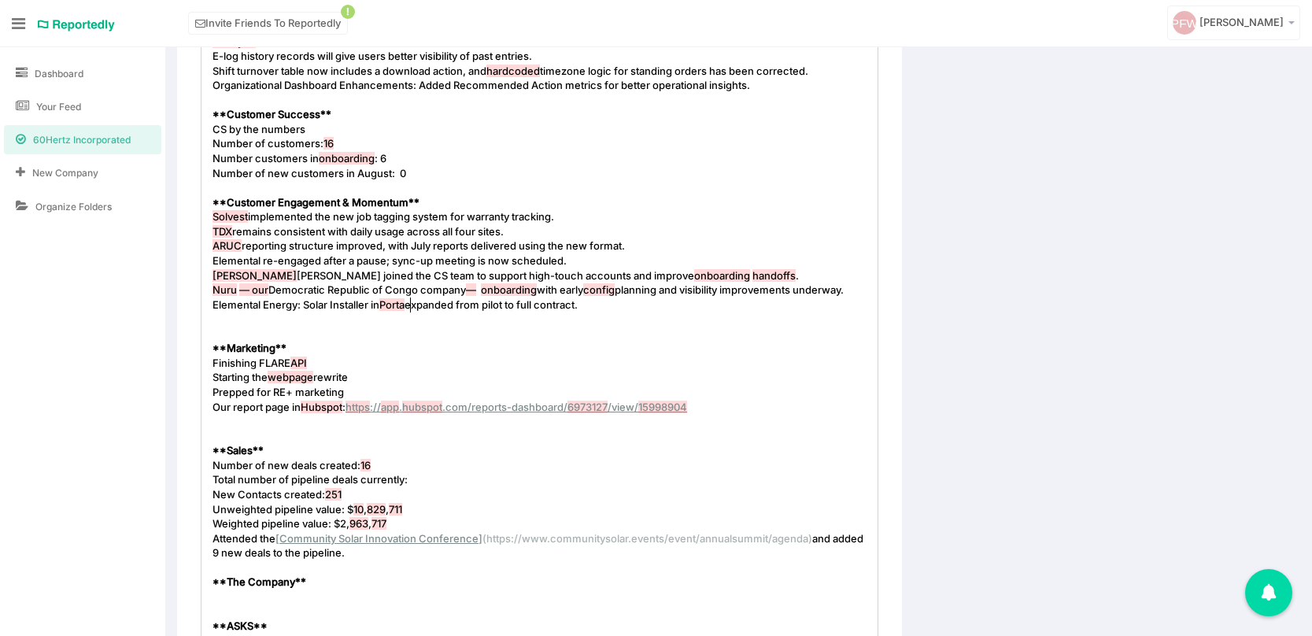
scroll to position [5, 151]
type textarea "land,"
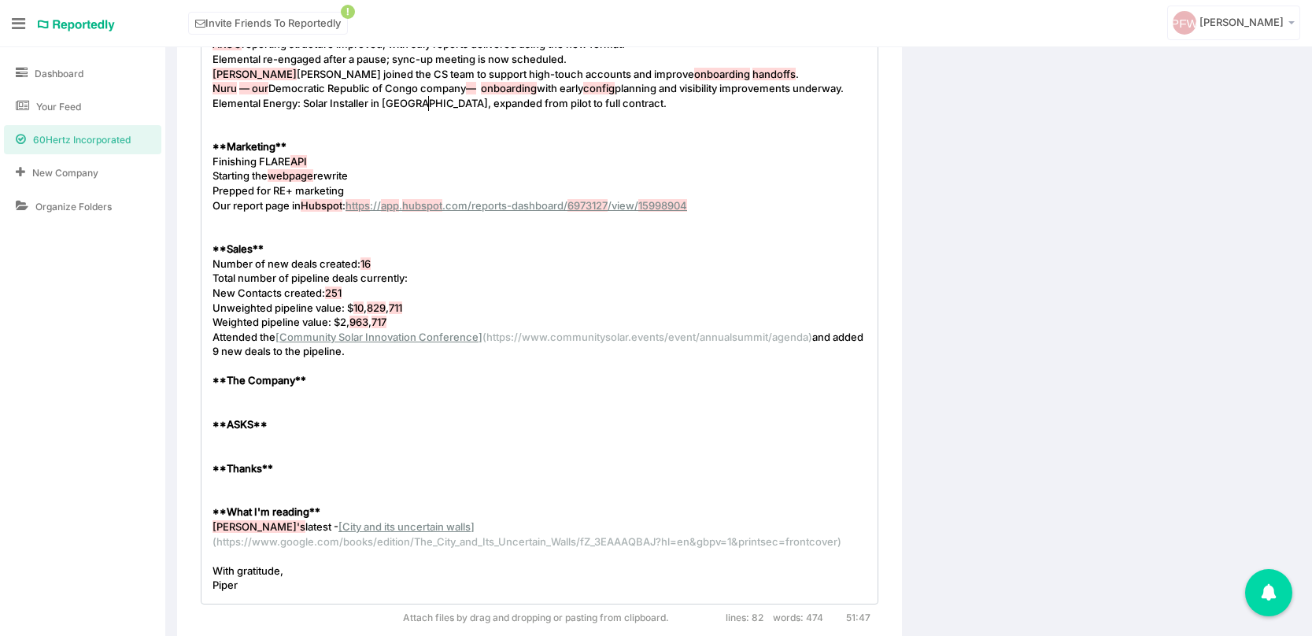
scroll to position [1085, 0]
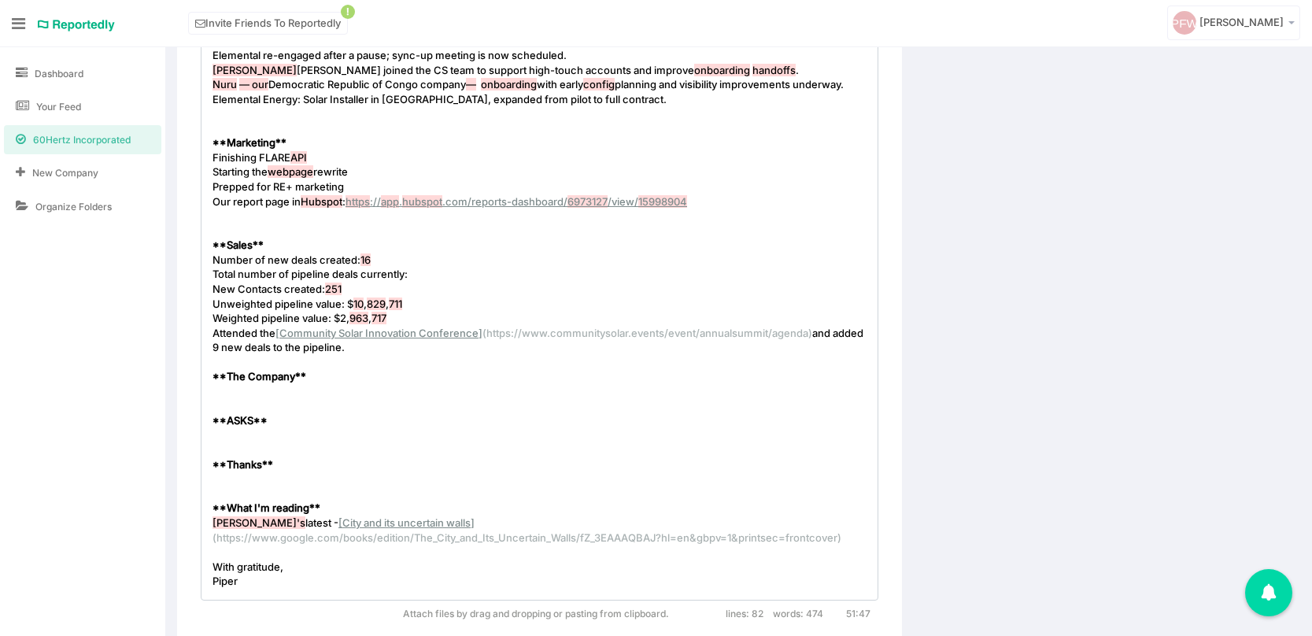
click at [225, 393] on pre "​" at bounding box center [539, 391] width 660 height 15
type textarea "Hosting the town c"
type textarea "hall"
click at [228, 434] on pre "​" at bounding box center [539, 435] width 660 height 15
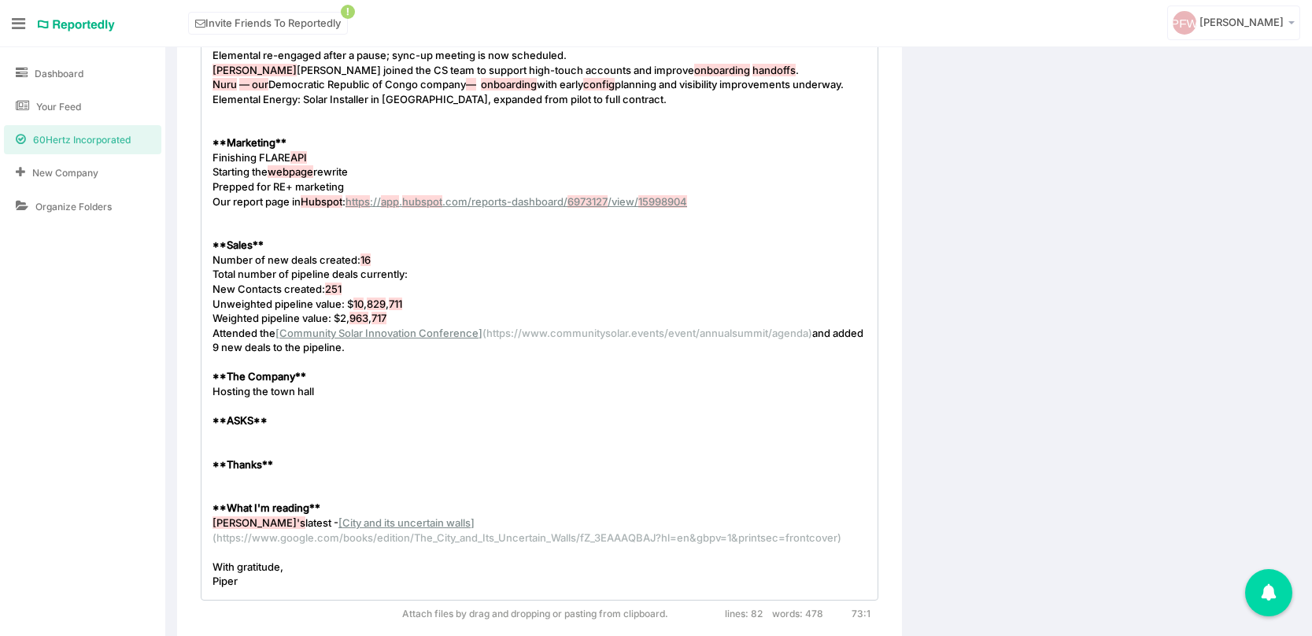
click at [338, 397] on pre "Hosting the town hall" at bounding box center [539, 391] width 660 height 15
click at [280, 389] on span "Hosting the town hall" at bounding box center [262, 391] width 101 height 13
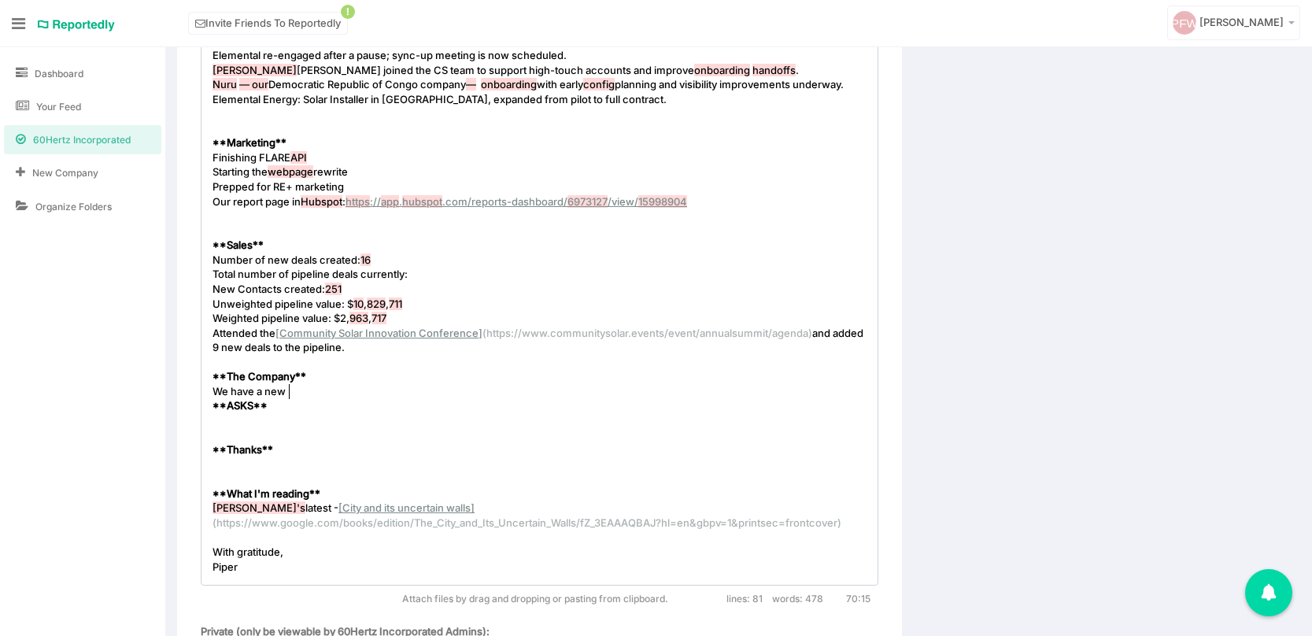
type textarea "We have a new 2"
type textarea "409A Valuation for employee stock option awards at $0.27/shre"
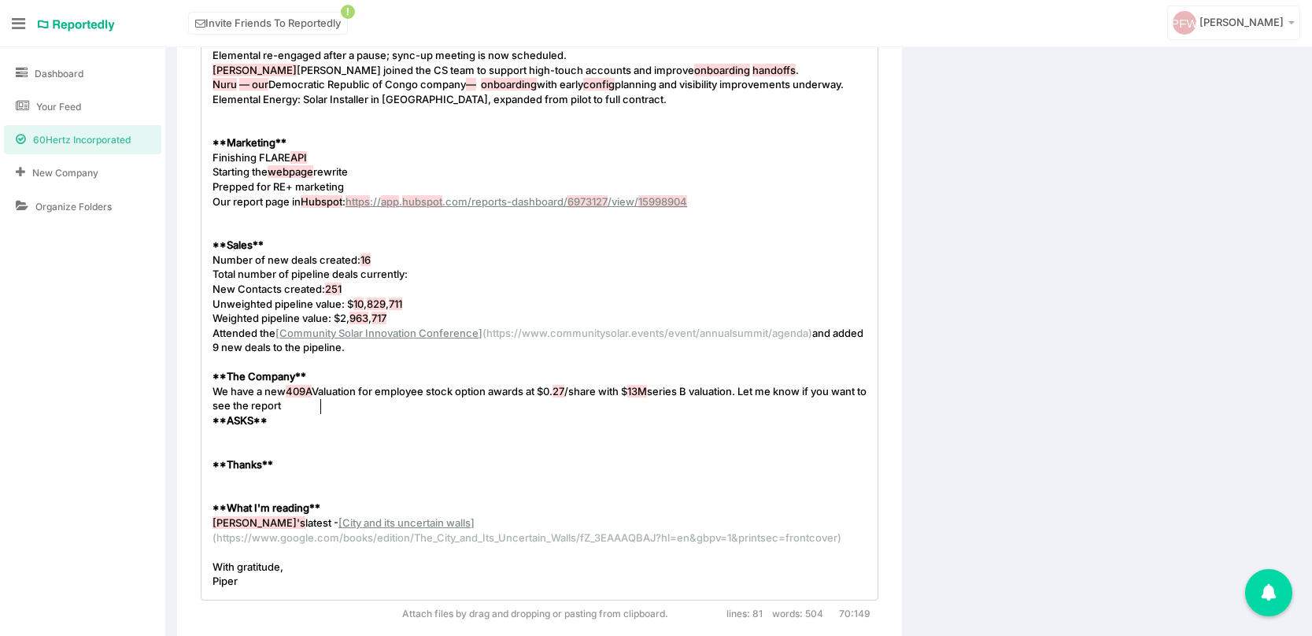
scroll to position [5, 370]
type textarea "are with $13M series B valuation. Let me know if you want to see the report."
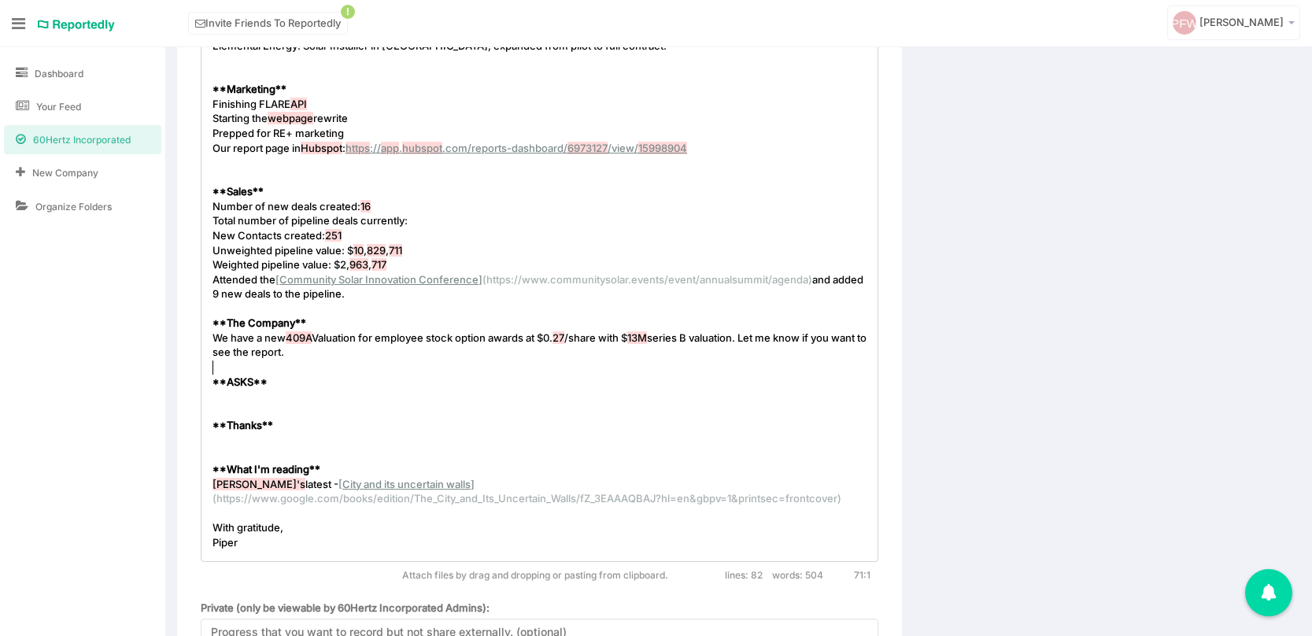
scroll to position [1142, 0]
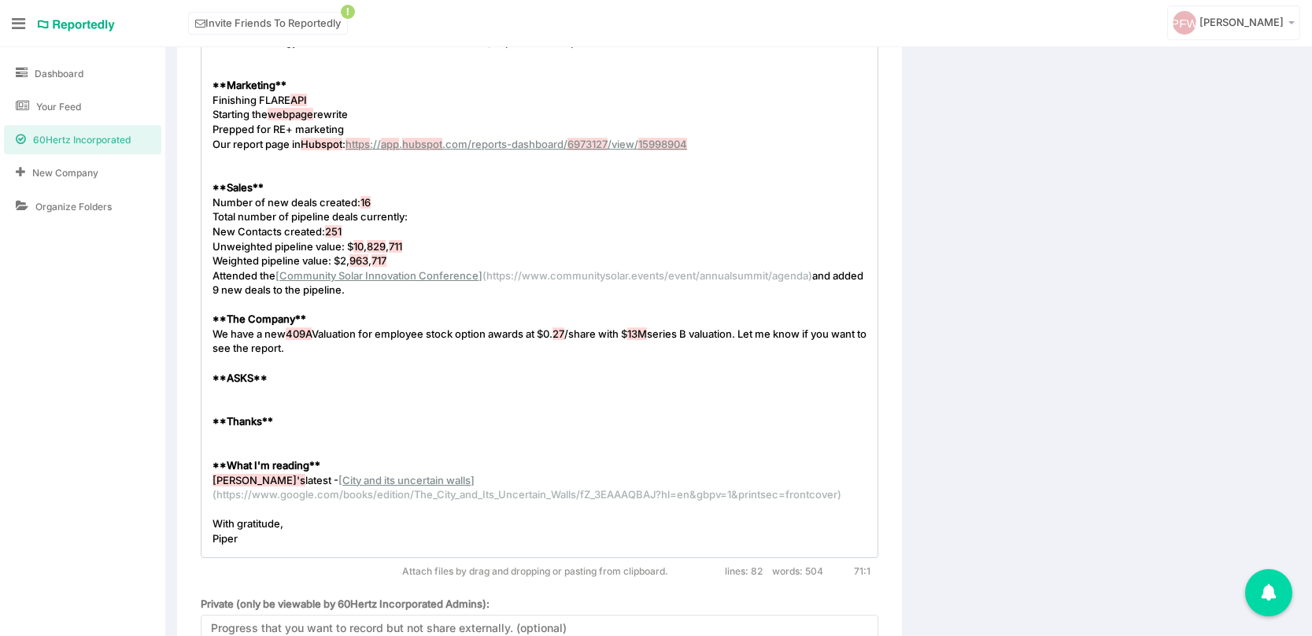
click at [222, 434] on pre "​" at bounding box center [539, 436] width 660 height 15
type textarea "Rob F"
type textarea "Gillam for making and attending 4 po"
type textarea "rops"
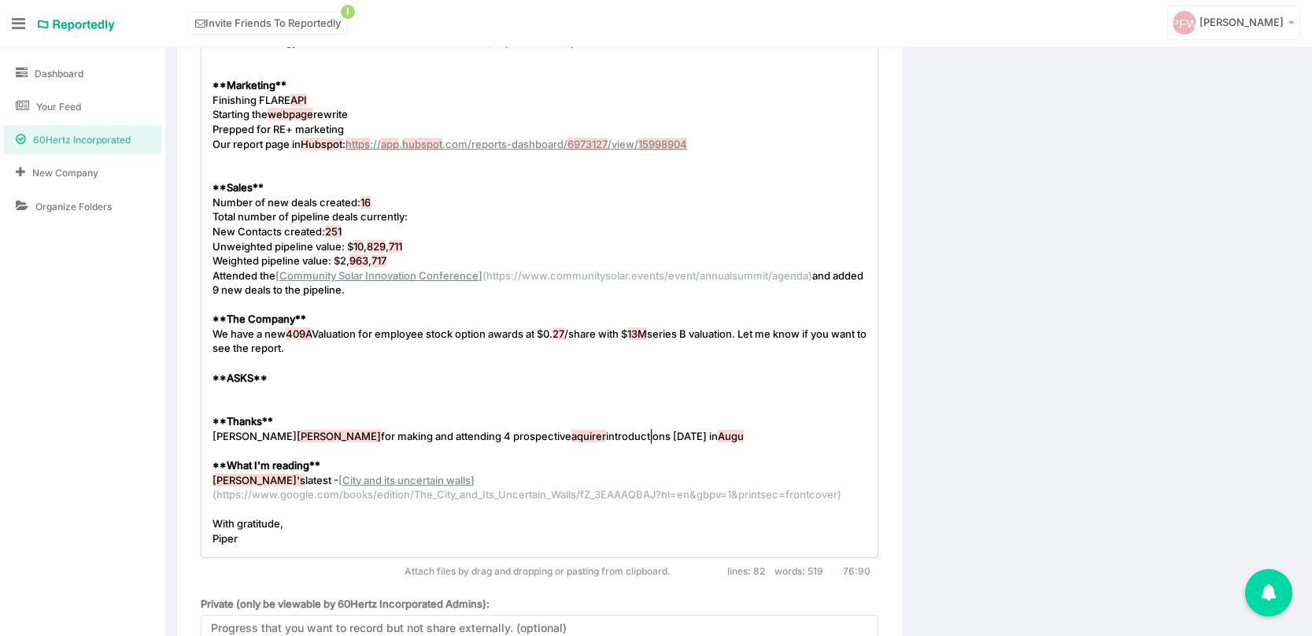
type textarea "spective aquirer introductions in 1 week in August"
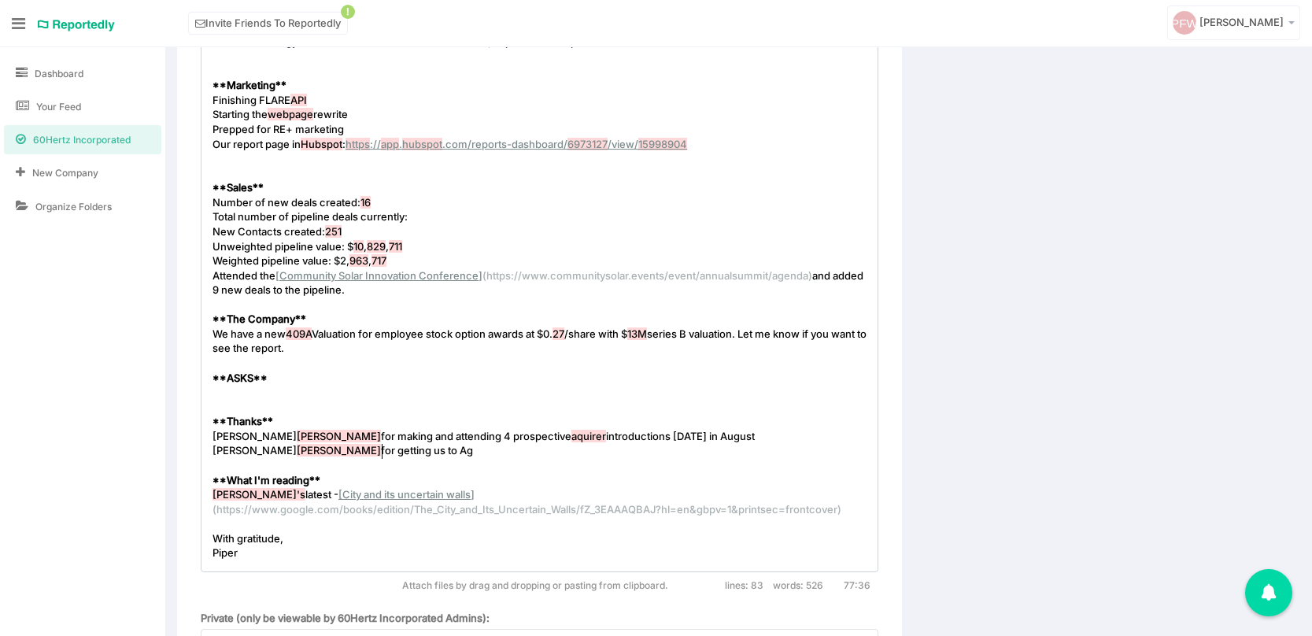
type textarea "Alex Rozenfeld for getting us to Agr"
type textarea "greko, Sunrun and Procore"
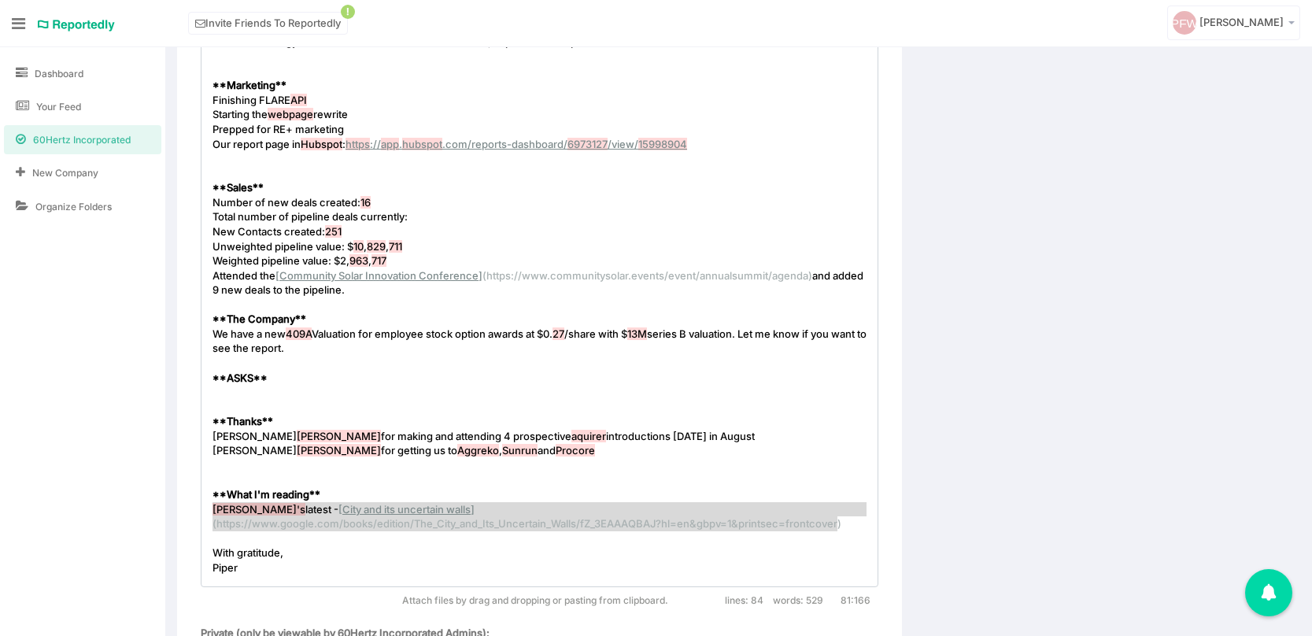
type textarea "Murakam's latest - [City and its uncertain walls](https://www.google.com/books/…"
drag, startPoint x: 209, startPoint y: 509, endPoint x: 840, endPoint y: 517, distance: 631.1
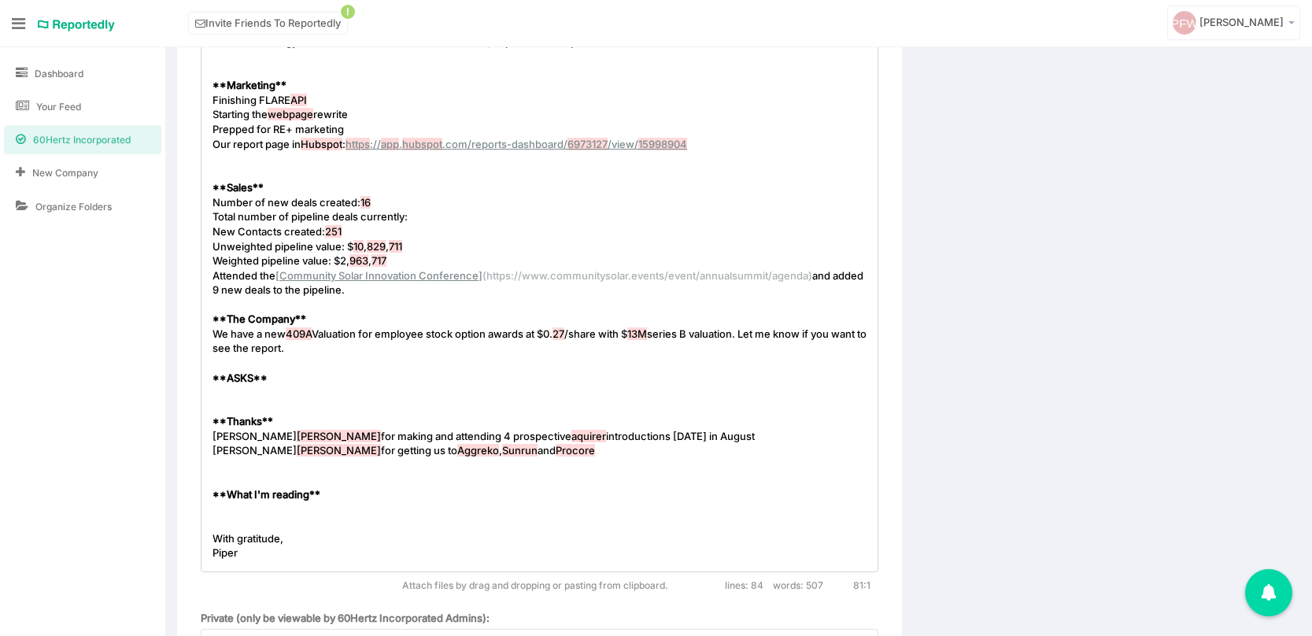
click at [522, 452] on pre "Alex Rozenfeld for getting us to Aggreko , Sunrun and Procore" at bounding box center [539, 450] width 660 height 15
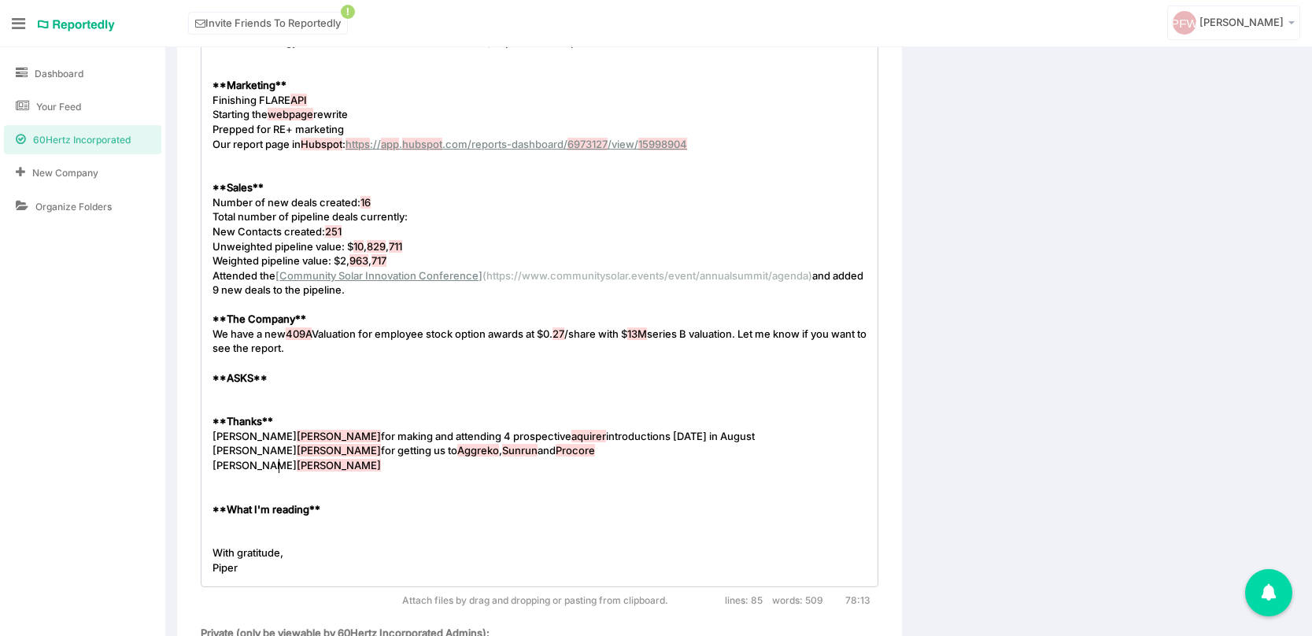
type textarea "Whitney Gant"
type textarea "t for late night chats and strategy sessions'S"
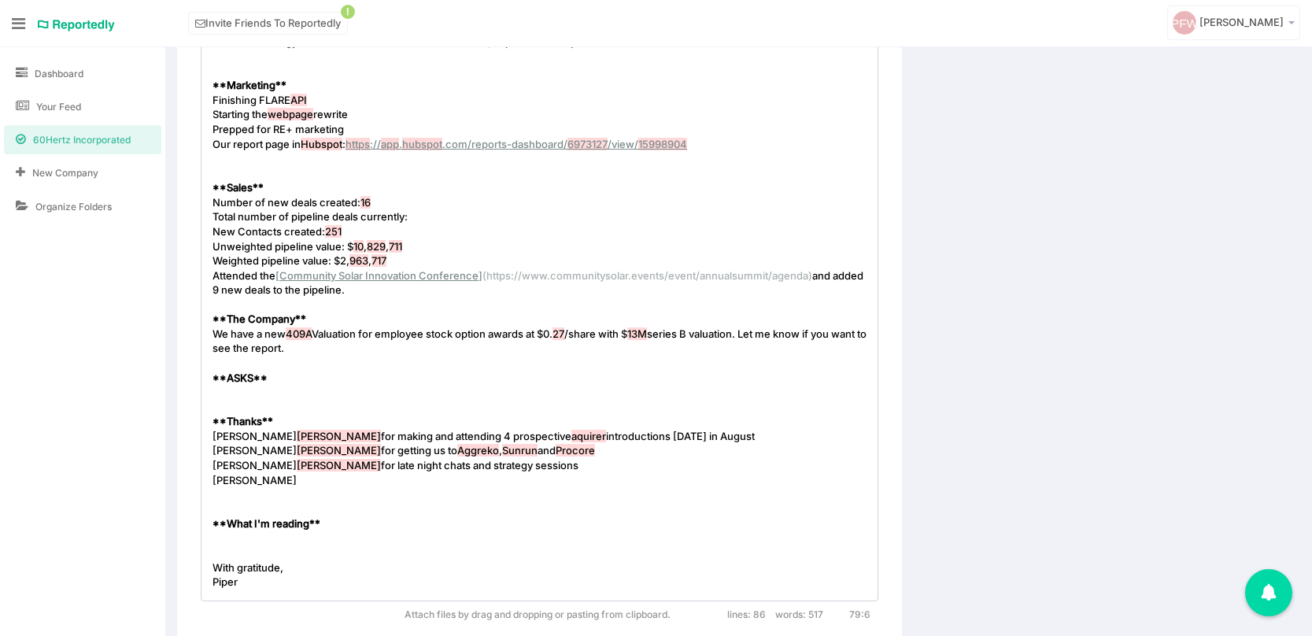
scroll to position [5, 31]
type textarea "Susan Pe"
type textarea "reston for moral support"
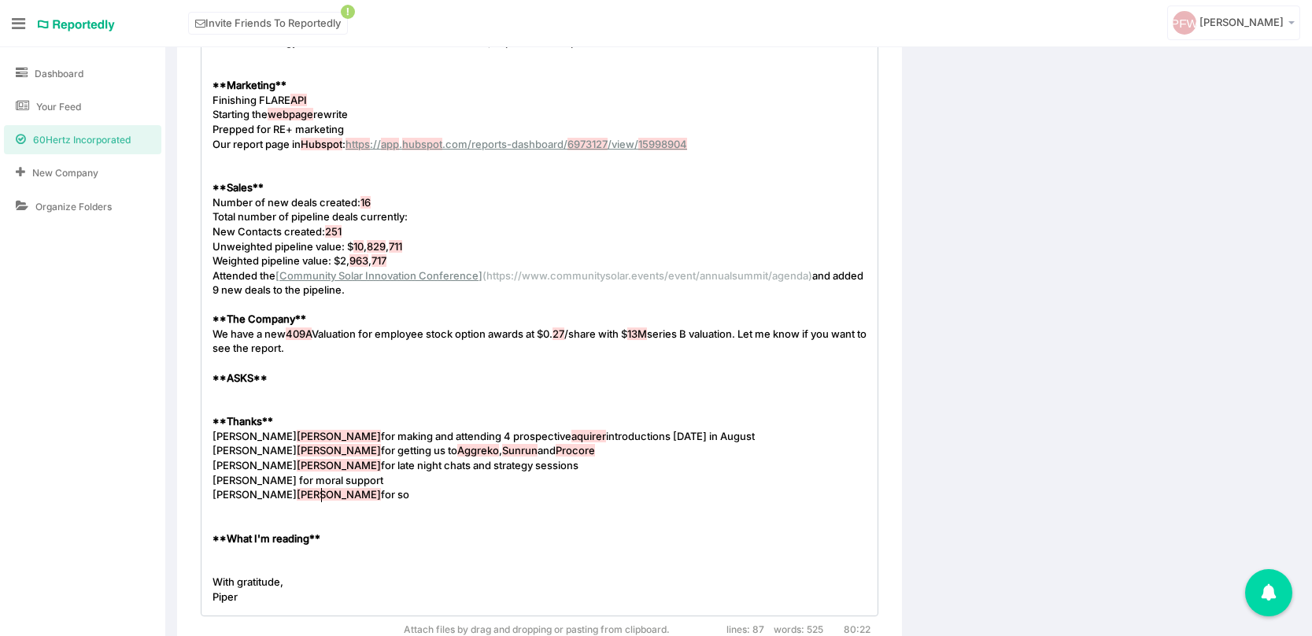
type textarea "Lars Johannsen for som"
type textarea "much advocacy, pt"
type textarea "thought partnership and reachng out to bankers"
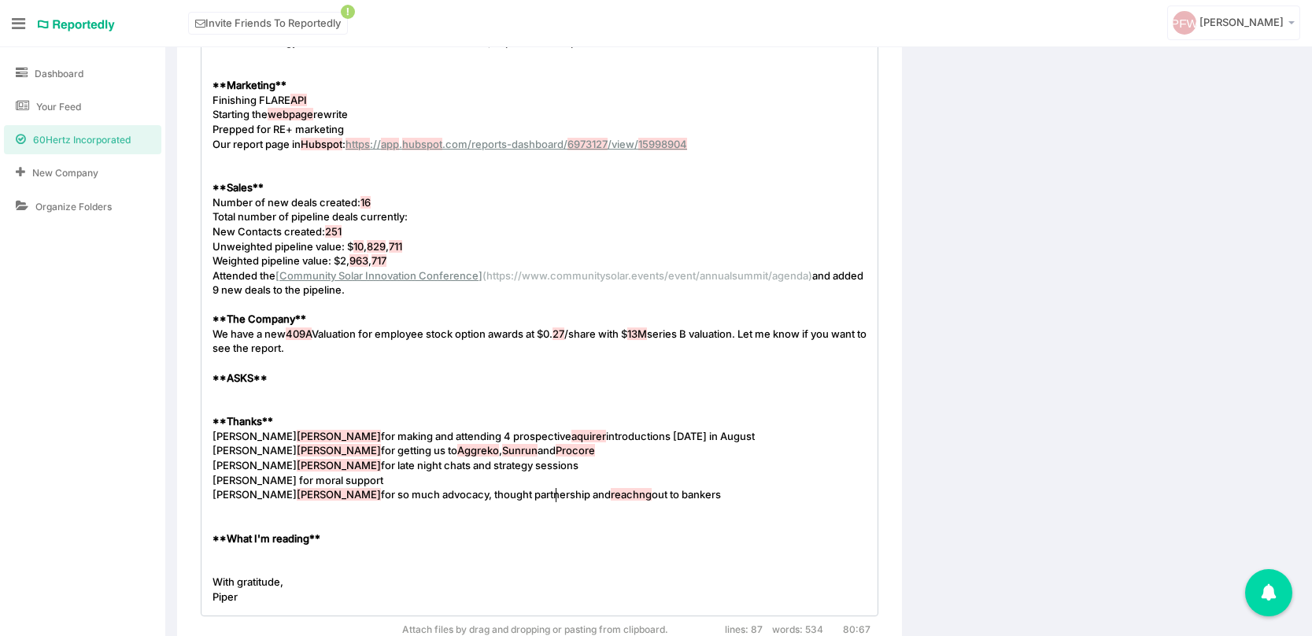
click at [611, 493] on span "reachng" at bounding box center [631, 494] width 41 height 13
type textarea "i"
click at [655, 494] on pre "Lars Johannsen for so much advocacy, thought partnership and reaching out to ba…" at bounding box center [539, 494] width 660 height 15
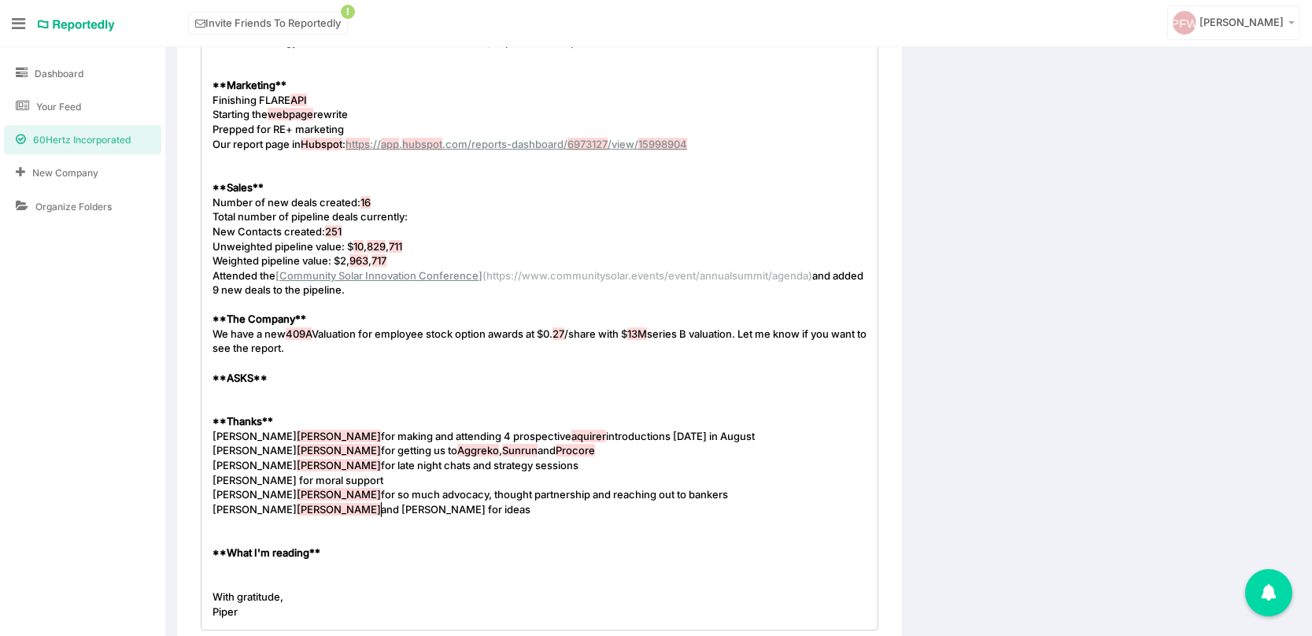
scroll to position [5, 168]
type textarea "Steve Dwoskin and Janet for ideas including the reminder about Ken Muson"
type textarea "nson"
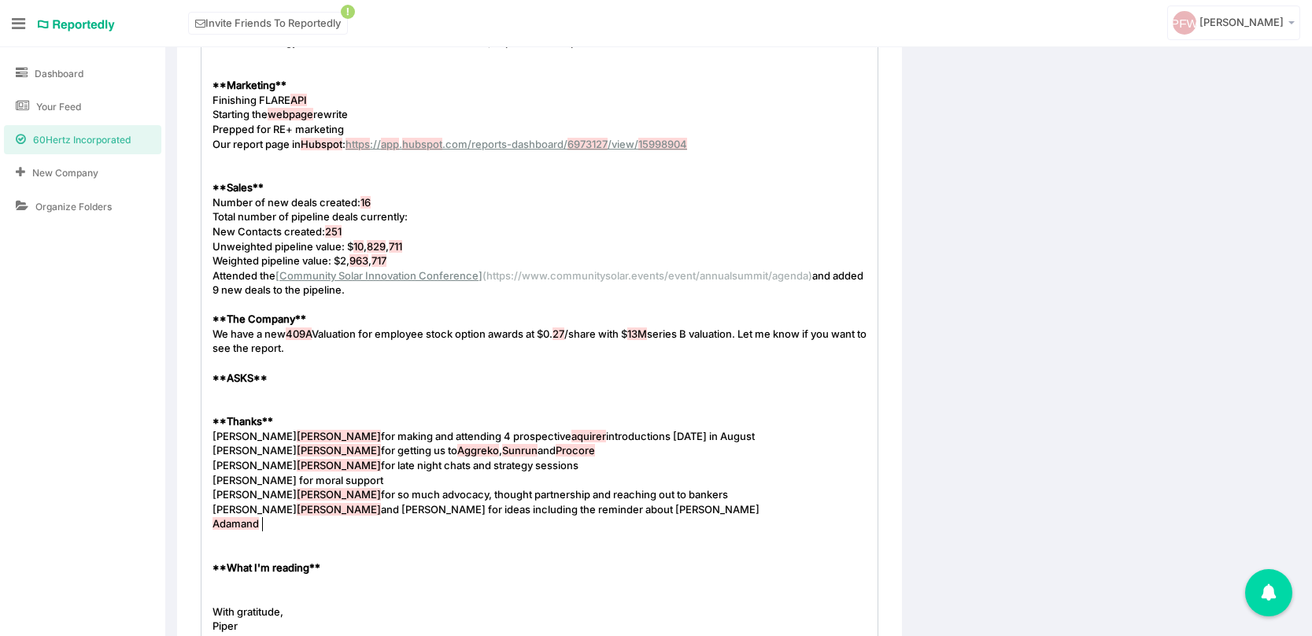
type textarea "Adamand D"
type textarea "and Dana Robinson for multiple points i"
type textarea "I ah"
type textarea "han'"
type textarea "dn't concerned including outreac"
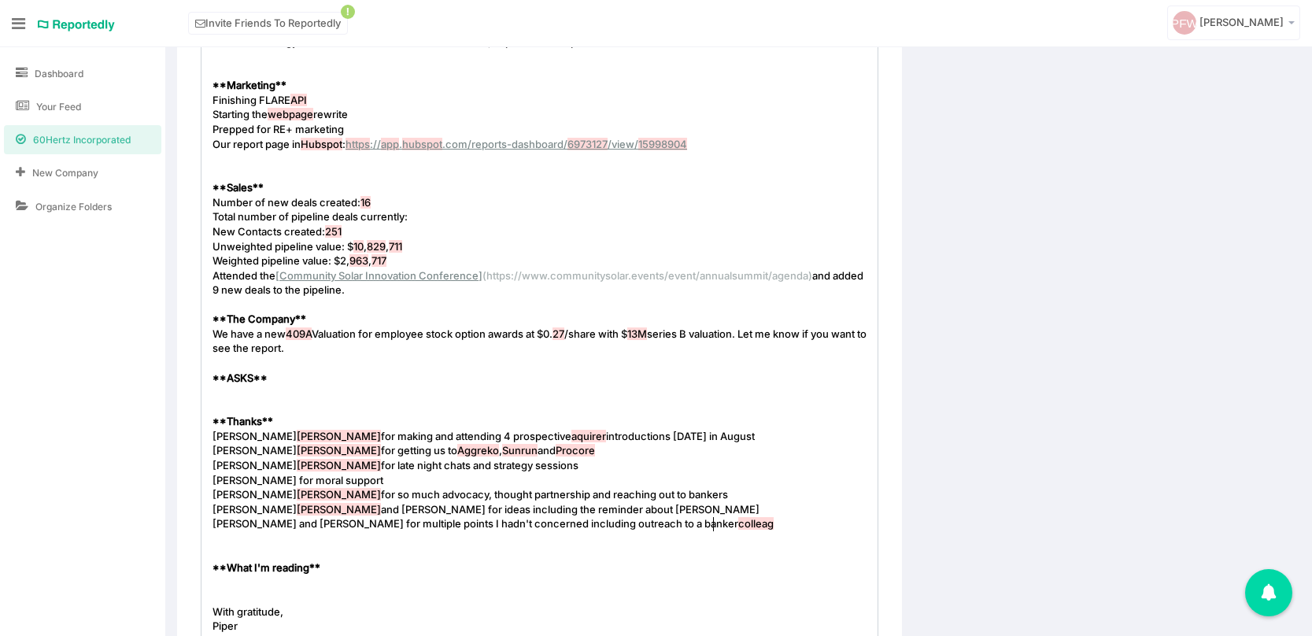
type textarea "h to a banker colleague"
type textarea "JohnHarp"
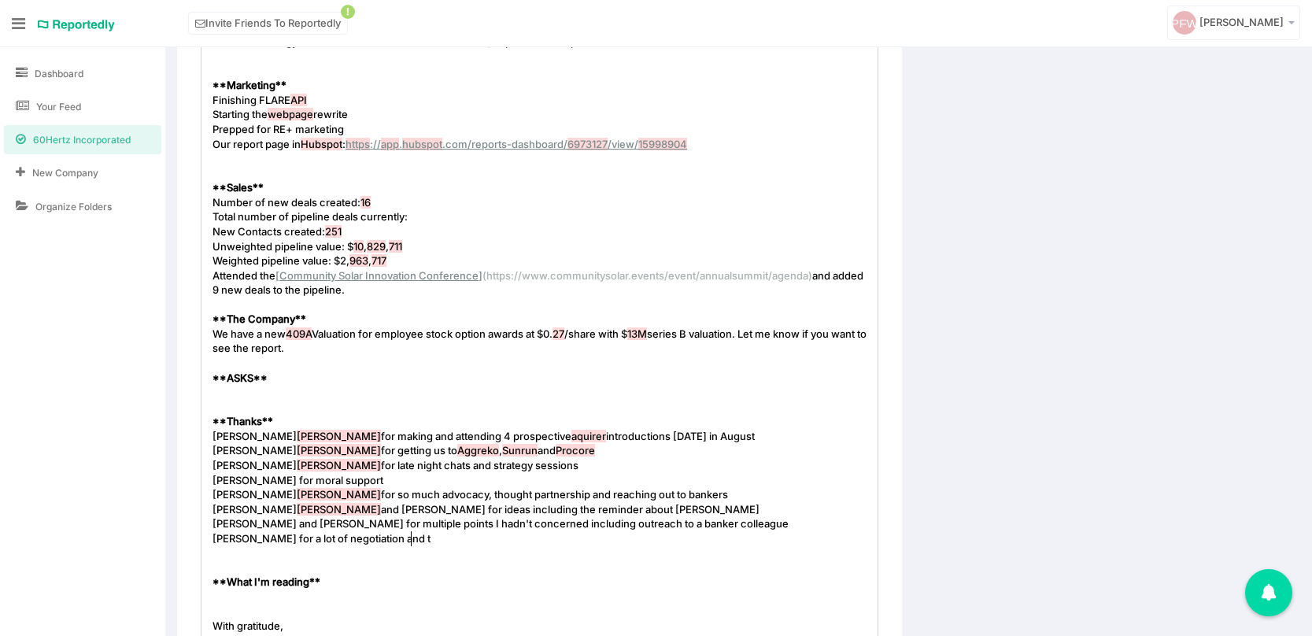
type textarea "Harper for a lot of negotiation and th"
type textarea "help thri"
type textarea "inking about our options"
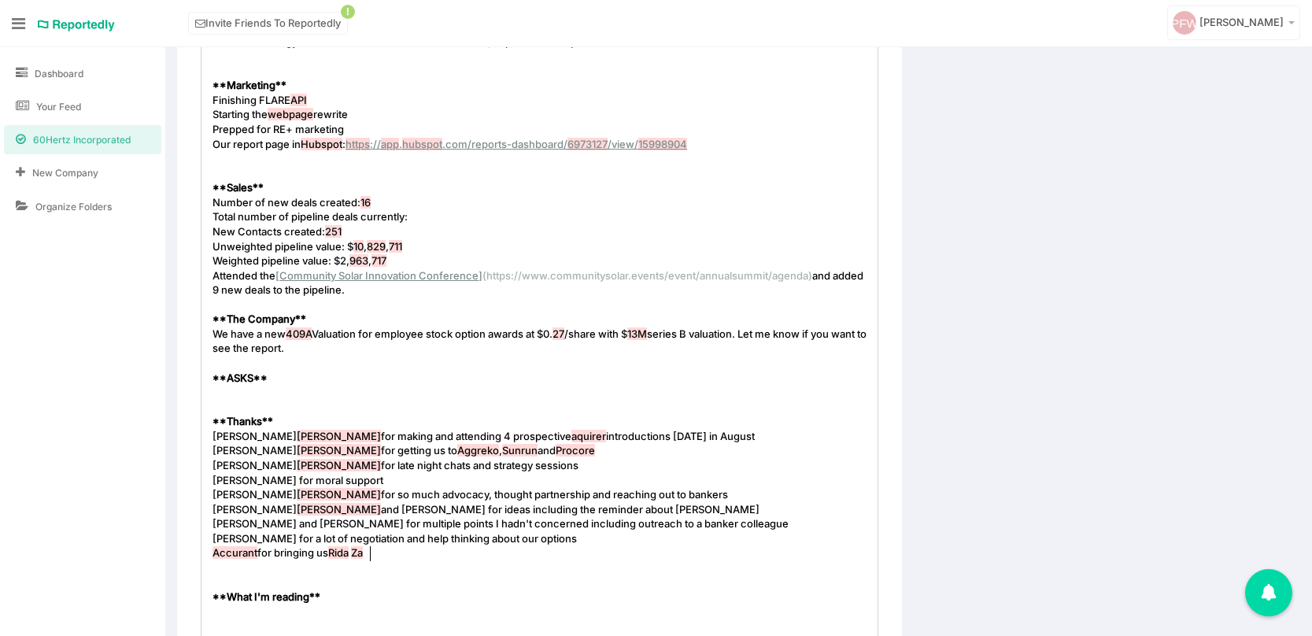
type textarea "Accurant for bringing us Rida Zaha"
type textarea "ra from SparkMeter let alone help in th"
type textarea "e acquisition process"
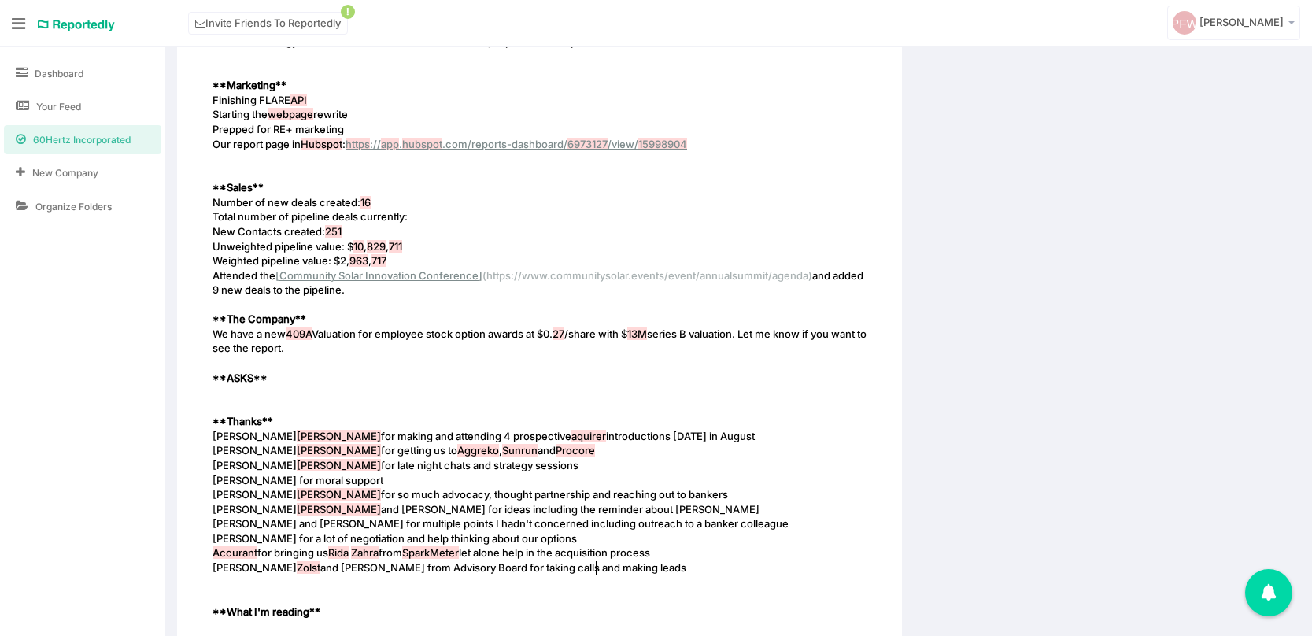
scroll to position [5, 385]
type textarea "Liam Zolst and Tom Kay from Advisory Board for taking calls and making leads."
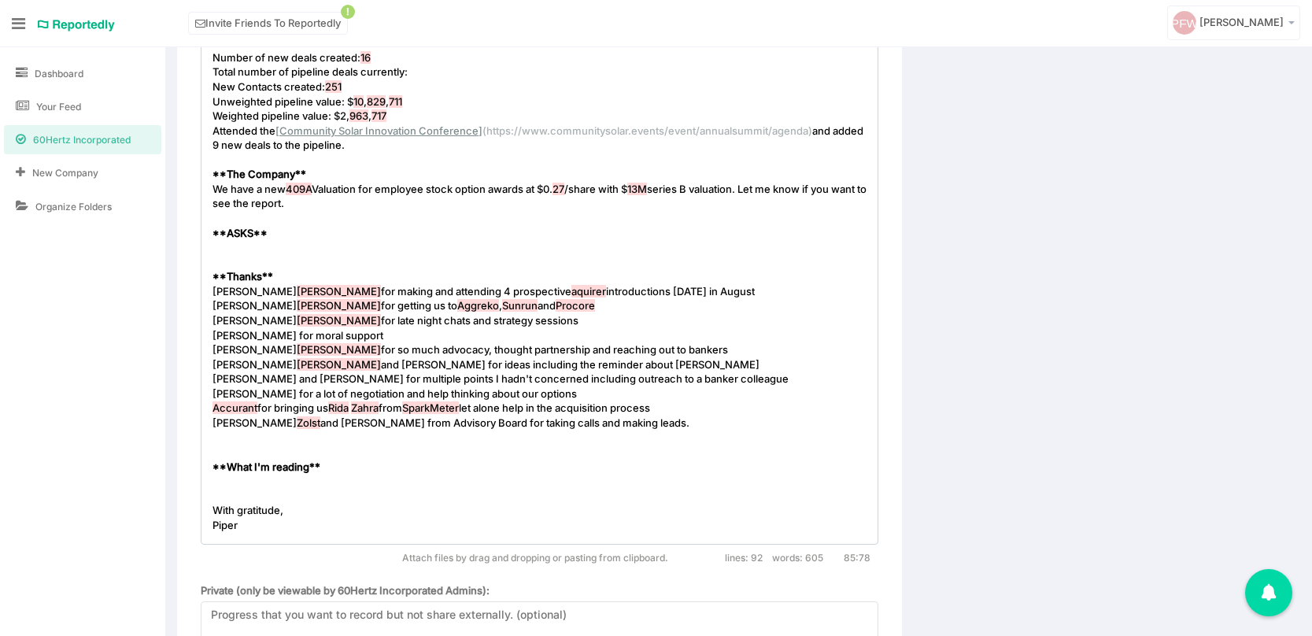
scroll to position [1290, 0]
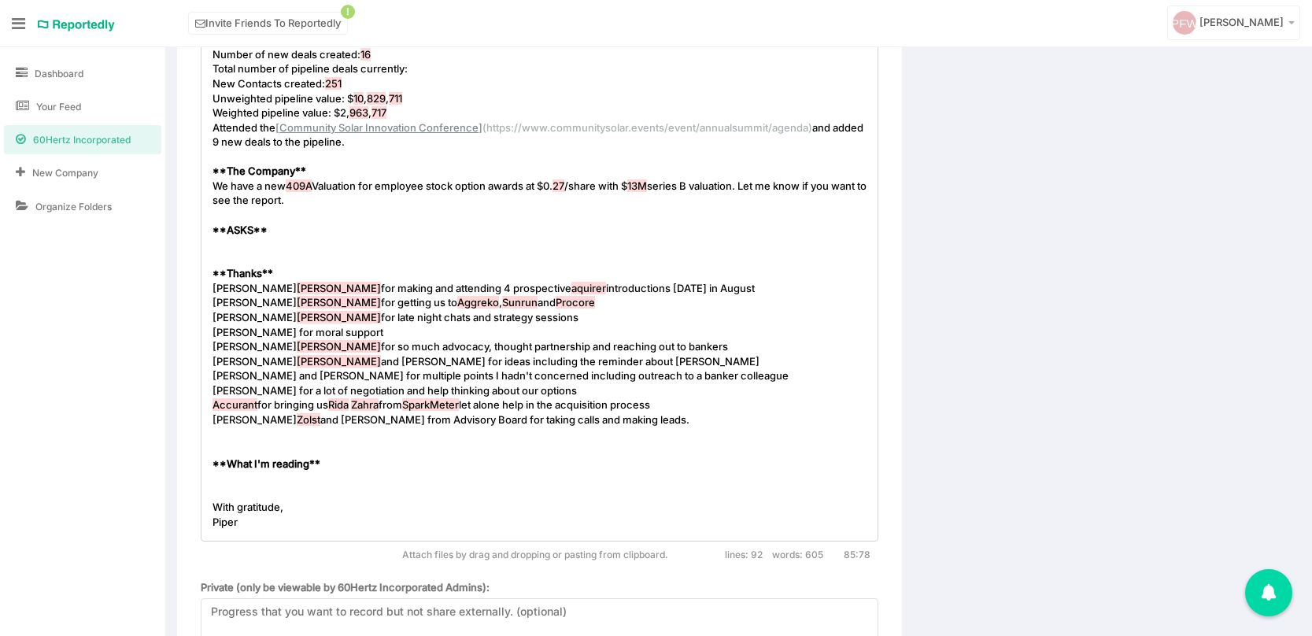
click at [298, 478] on pre "​" at bounding box center [539, 478] width 660 height 15
click at [256, 443] on pre "​" at bounding box center [539, 448] width 660 height 15
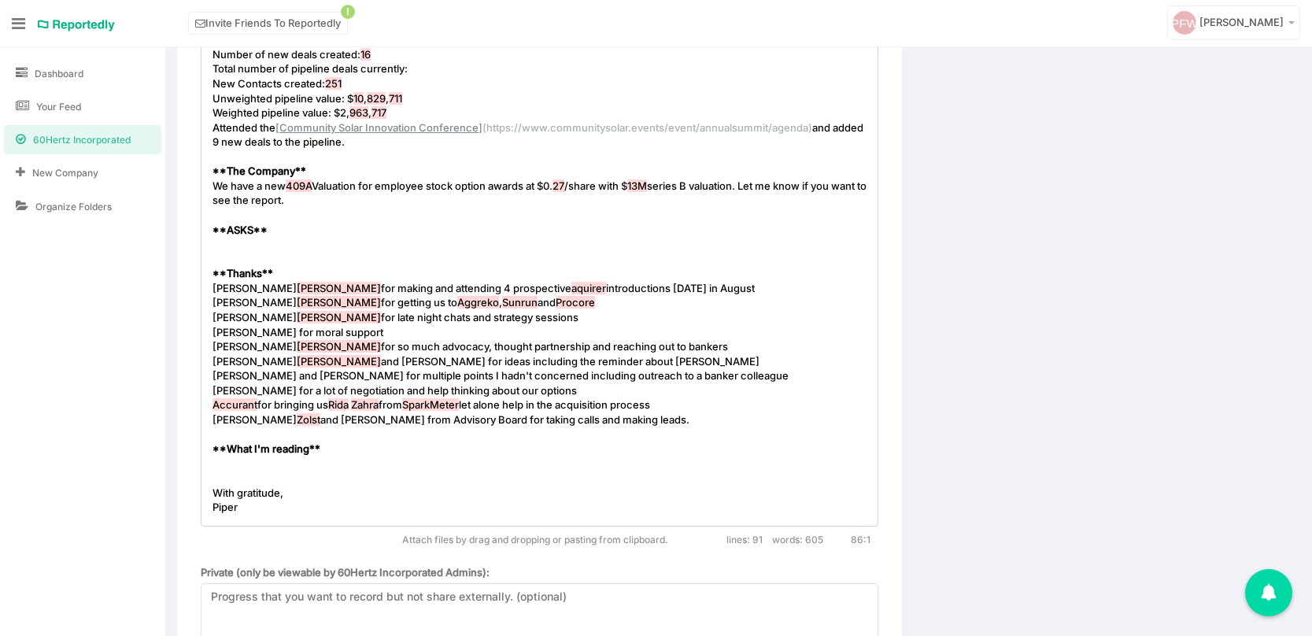
click at [228, 467] on pre "​" at bounding box center [539, 463] width 660 height 15
type textarea "Short stories"
type textarea "from"
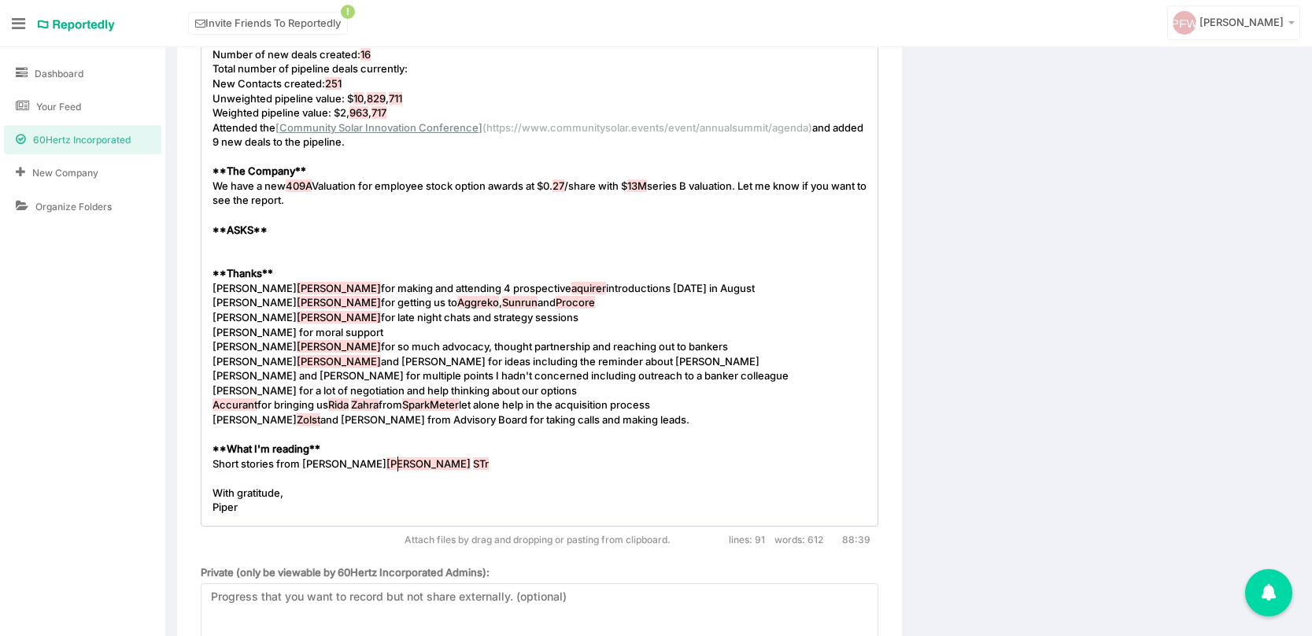
type textarea "Peter Hessler's STra"
type textarea "trange Stones about hhis li"
type textarea "is life in China including the hillarious Wild"
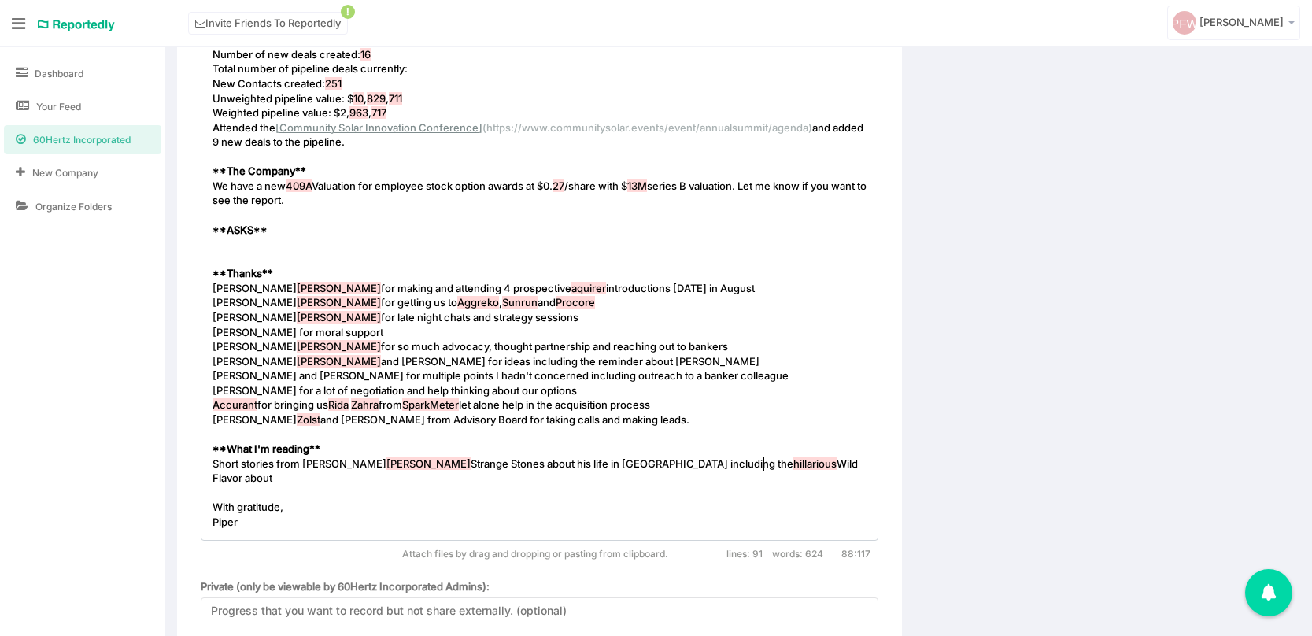
type textarea "Flavor aboutc"
type textarea "competing Ra"
type textarea "restaurants renounc"
type textarea "ed for their Rat dish."
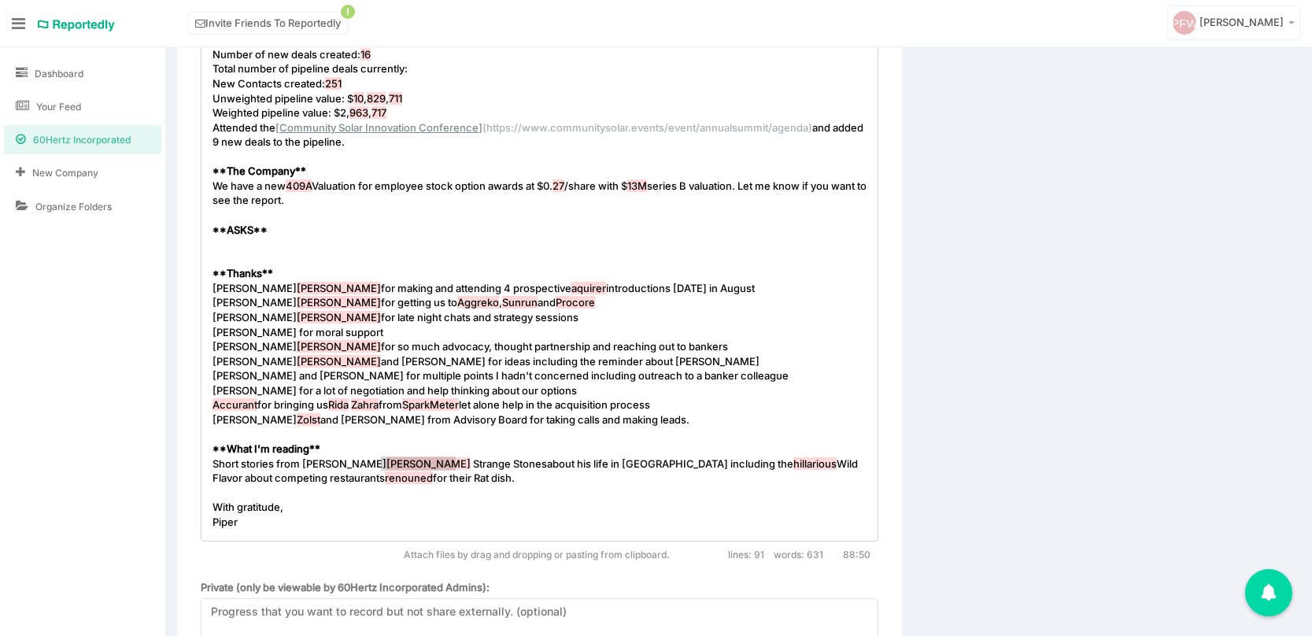
drag, startPoint x: 381, startPoint y: 463, endPoint x: 456, endPoint y: 464, distance: 74.8
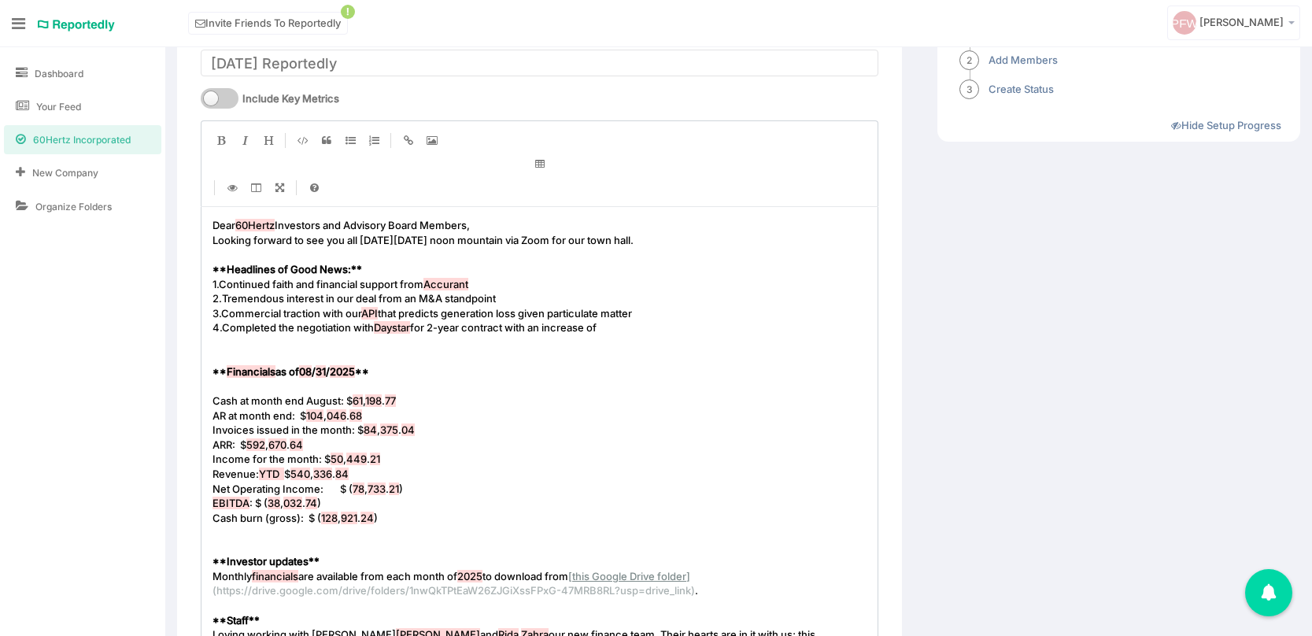
scroll to position [0, 0]
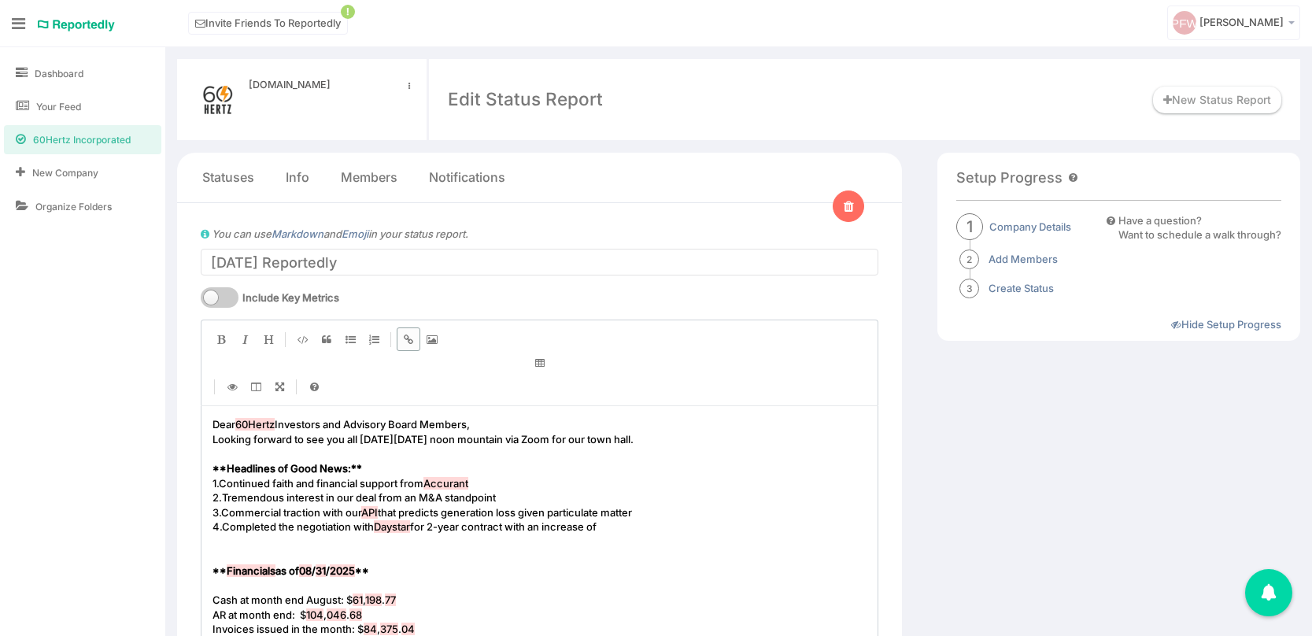
type textarea "Strange Stones"
click at [407, 335] on icon "Create Link" at bounding box center [408, 339] width 9 height 10
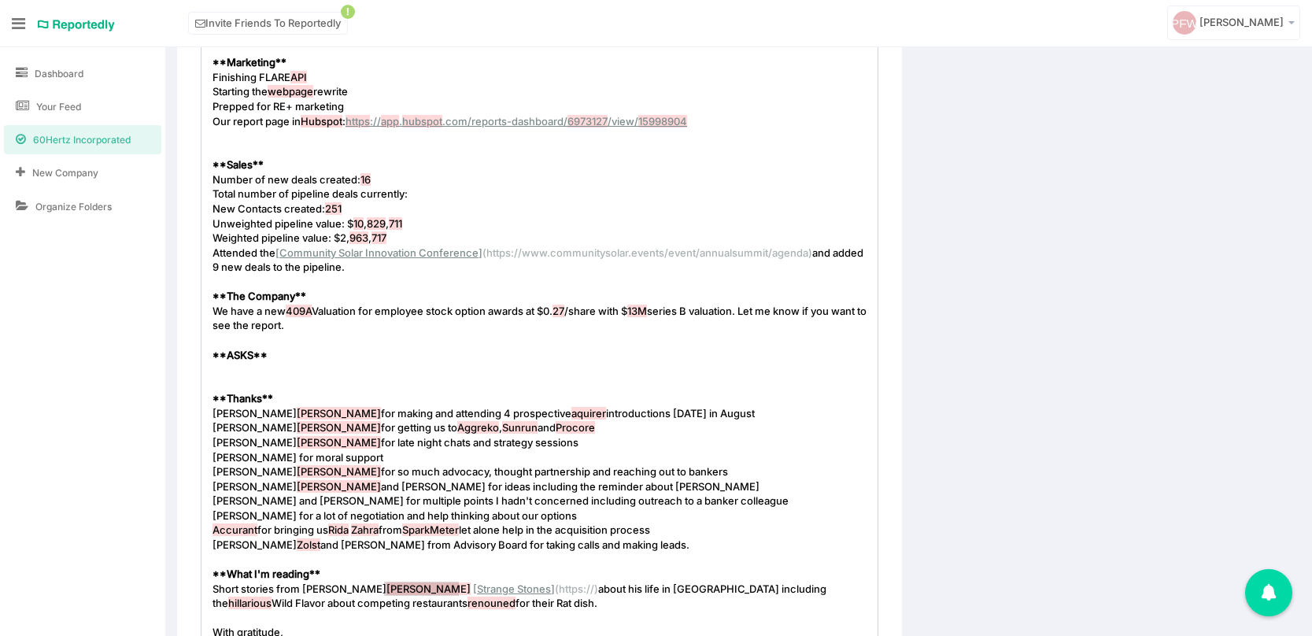
type textarea "https"
type textarea "https://"
drag, startPoint x: 468, startPoint y: 587, endPoint x: 503, endPoint y: 589, distance: 34.7
paste textarea
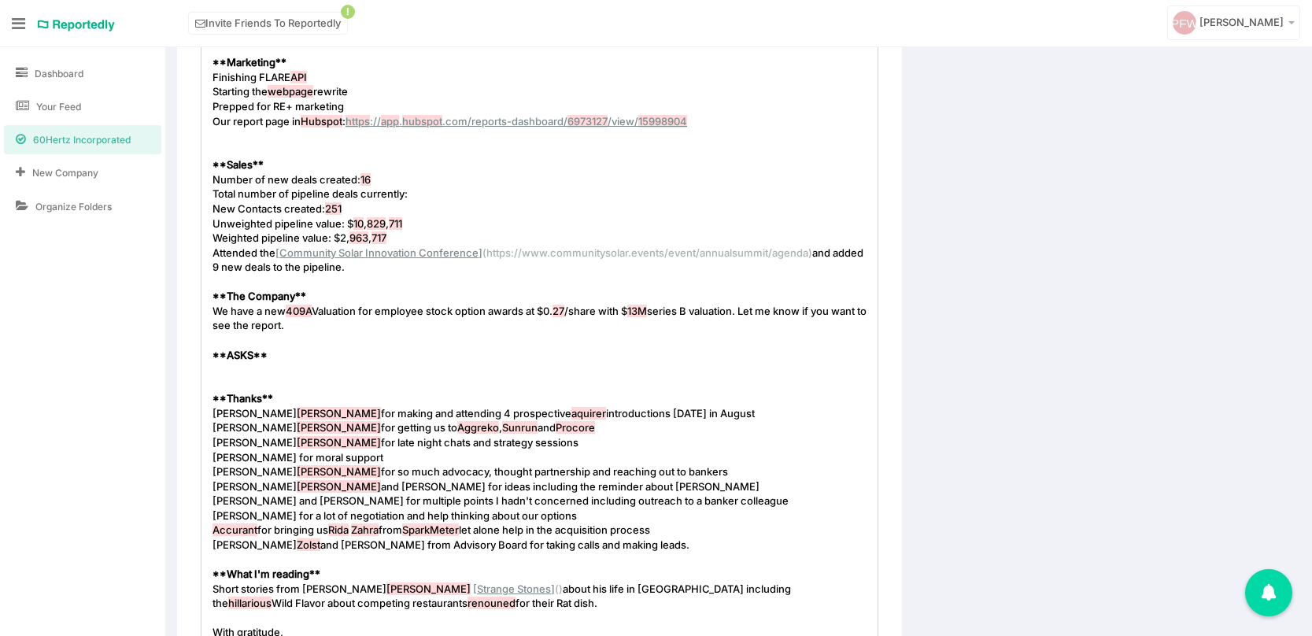
paste textarea "e"
type textarea "e"
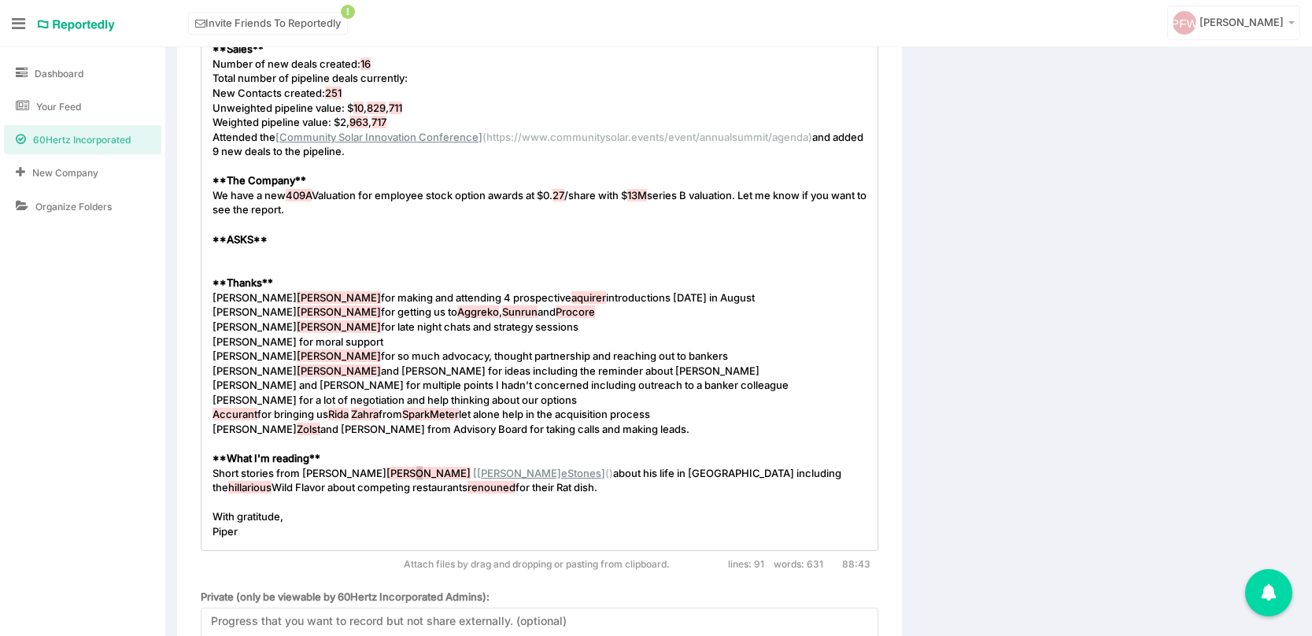
scroll to position [1272, 0]
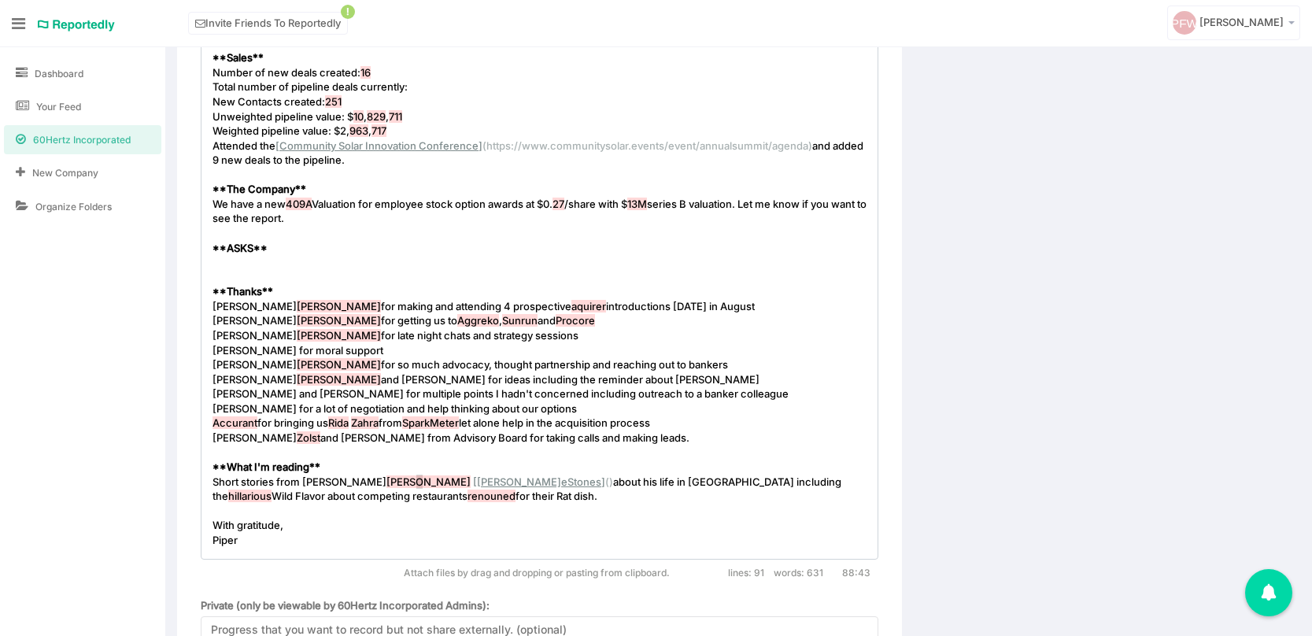
click at [212, 304] on span "Rob Gillam for making and attending 4 prospective aquirer introductions in 1 we…" at bounding box center [483, 306] width 542 height 13
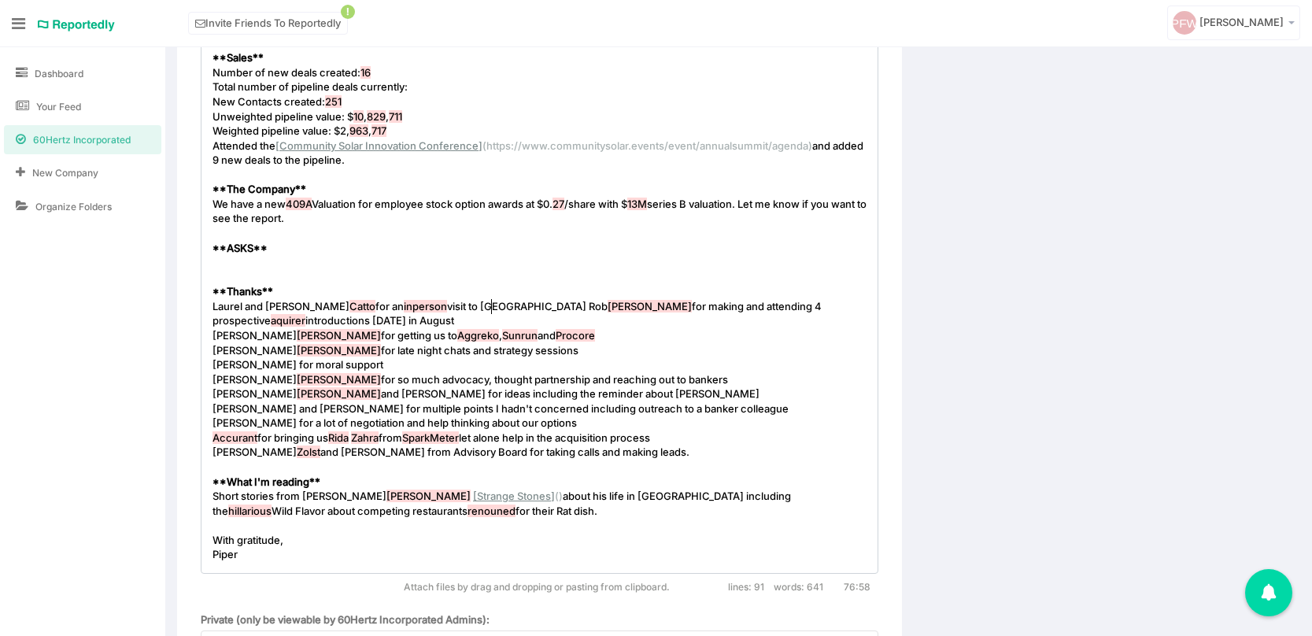
scroll to position [5, 277]
type textarea "Laurel and John Catto for an inperson visit to Anchorage and loads of exeutive"
type textarea "cutive session to plan the future"
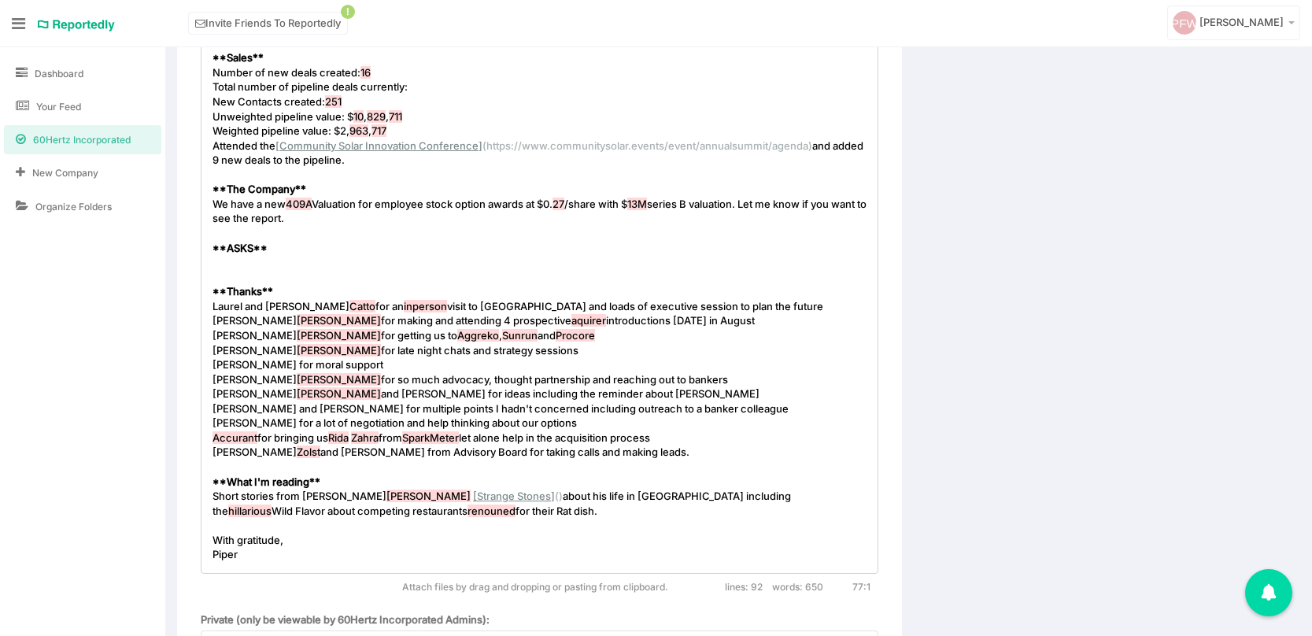
click at [271, 504] on span "hillarious" at bounding box center [249, 510] width 43 height 13
type textarea "i"
click at [408, 514] on span "renouned" at bounding box center [432, 510] width 48 height 13
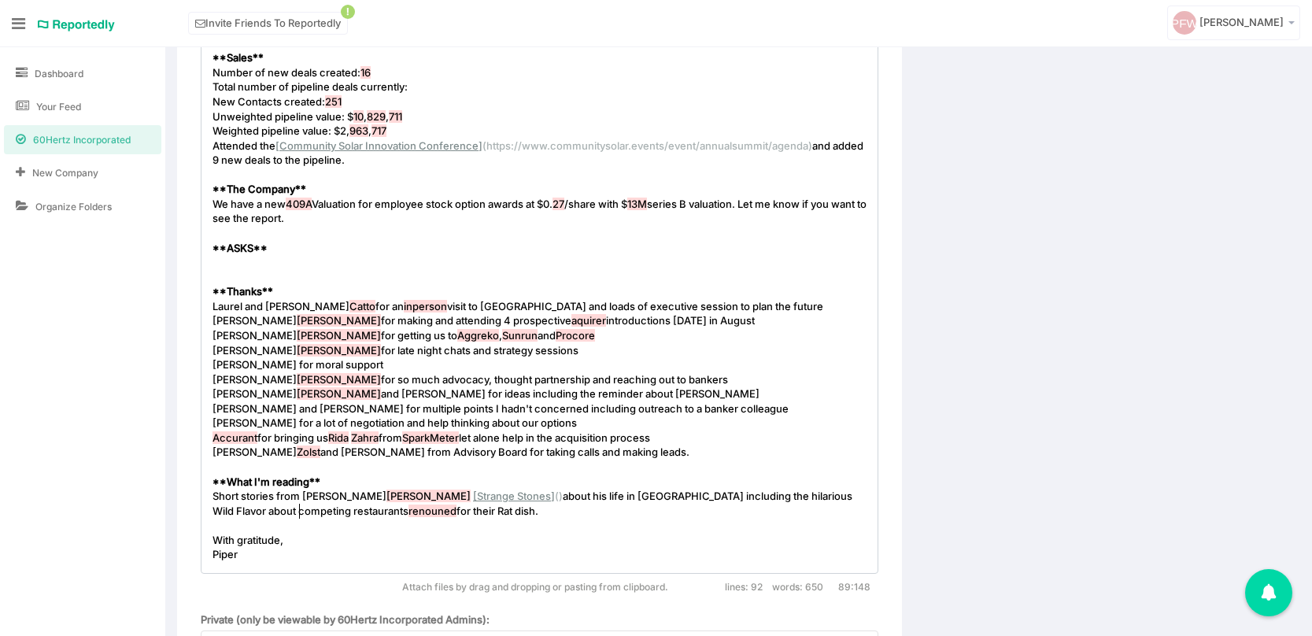
click at [408, 511] on span "renouned" at bounding box center [432, 510] width 48 height 13
type textarea "famous"
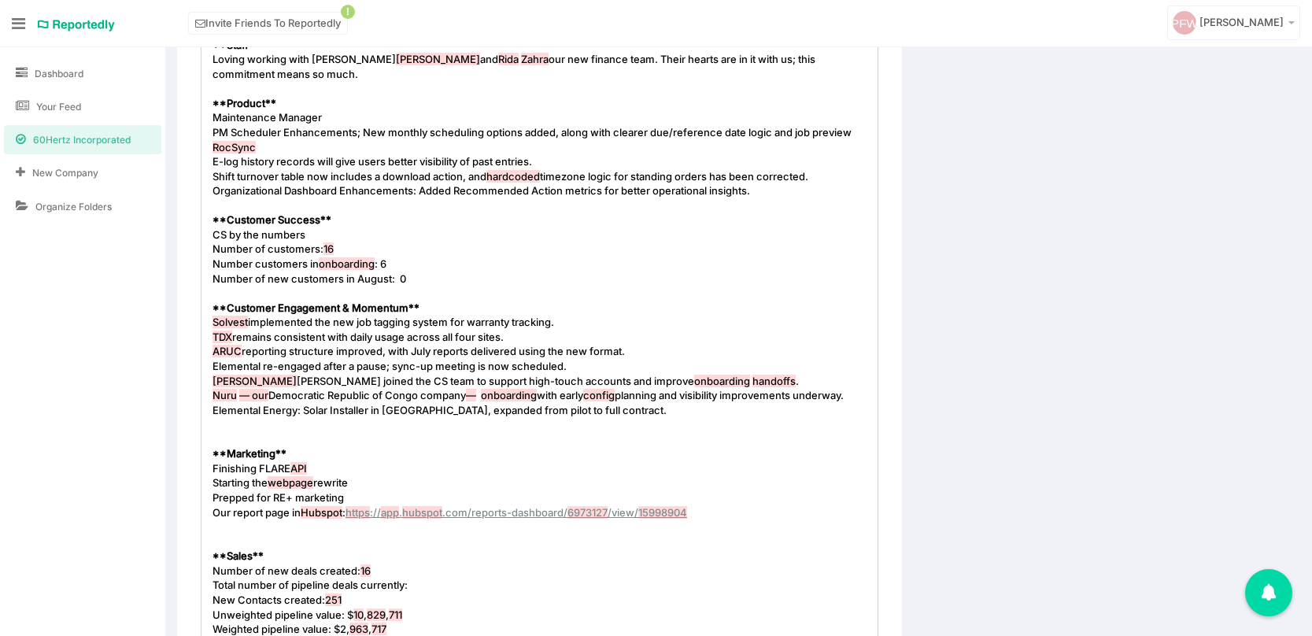
scroll to position [773, 0]
click at [371, 485] on pre "Starting the webpage rewrite" at bounding box center [539, 484] width 660 height 15
type textarea "and reorganization"
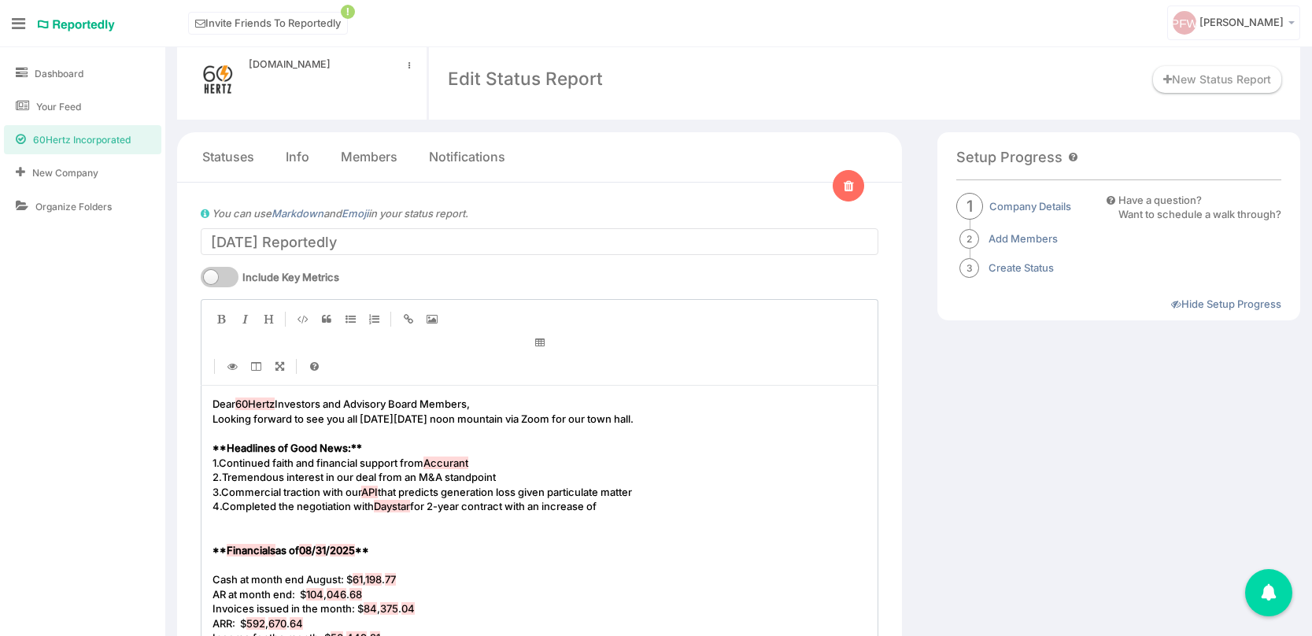
scroll to position [23, 0]
click at [506, 471] on pre "2. Tremendous interest in our deal from an M&A standpoint" at bounding box center [539, 474] width 660 height 15
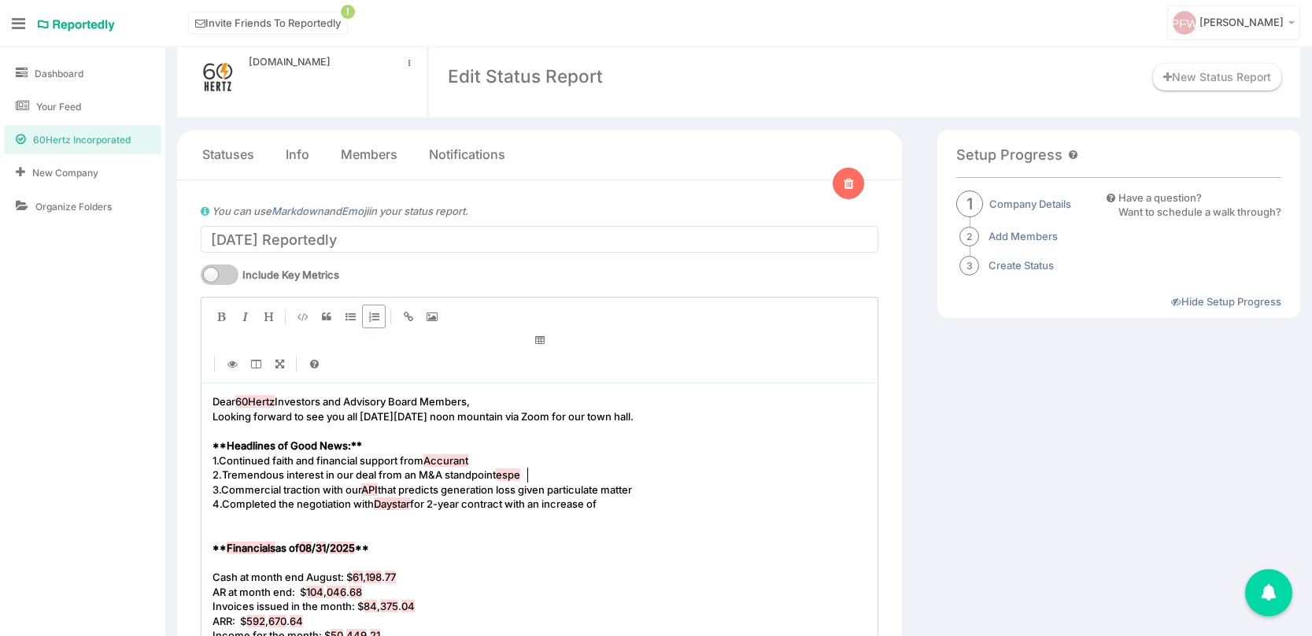
type textarea "especia"
type textarea "ally after RE+"
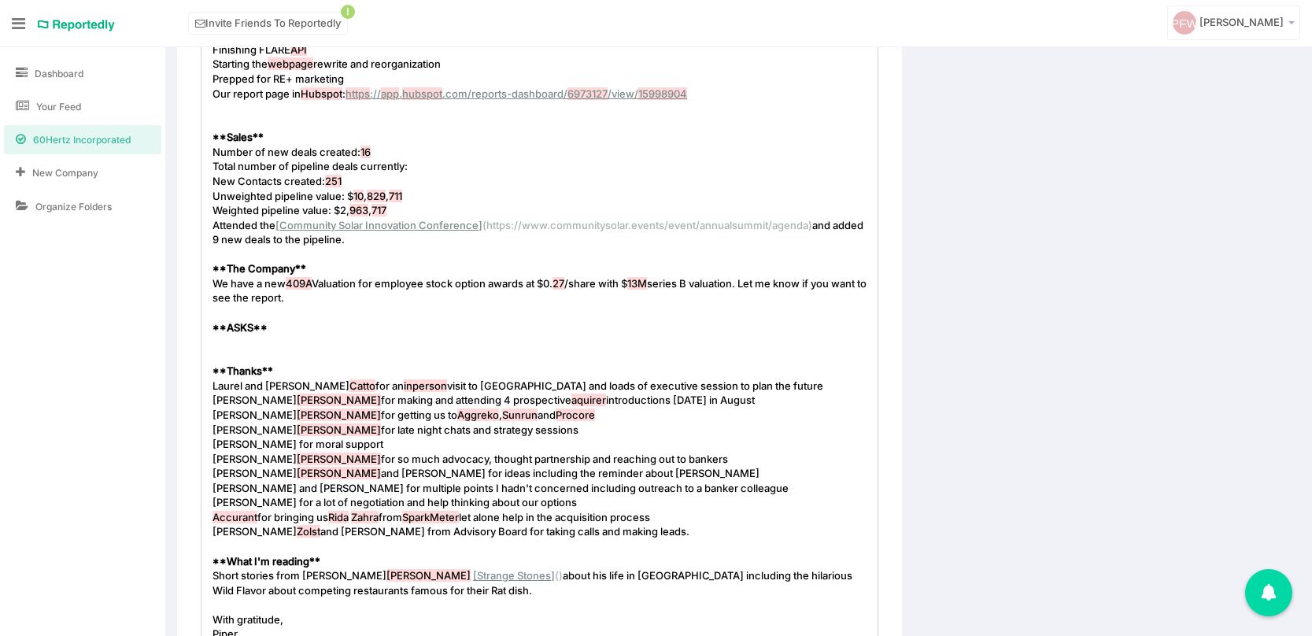
scroll to position [1185, 0]
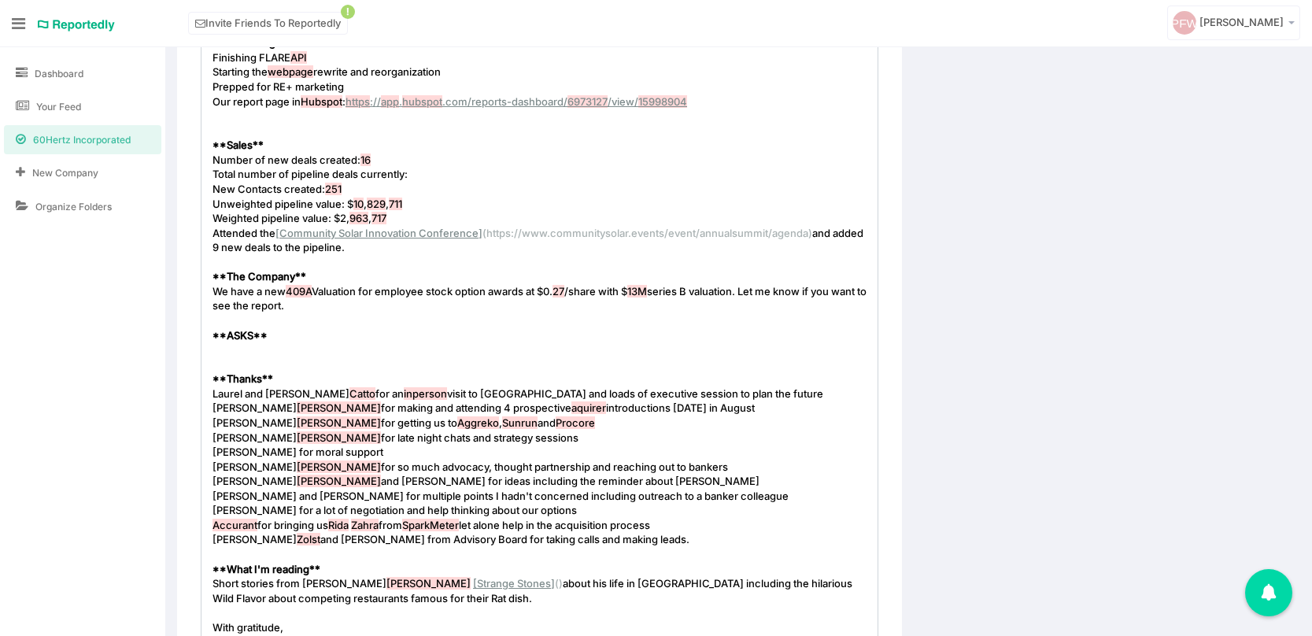
click at [253, 349] on pre "​" at bounding box center [539, 349] width 660 height 15
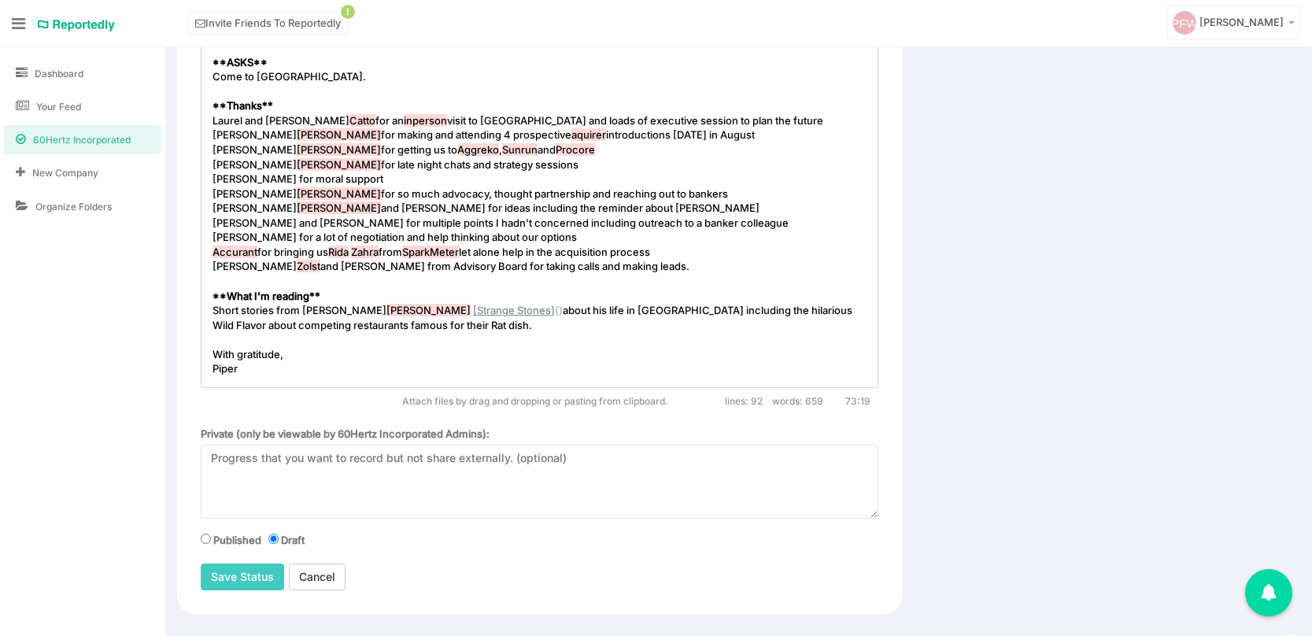
scroll to position [1478, 0]
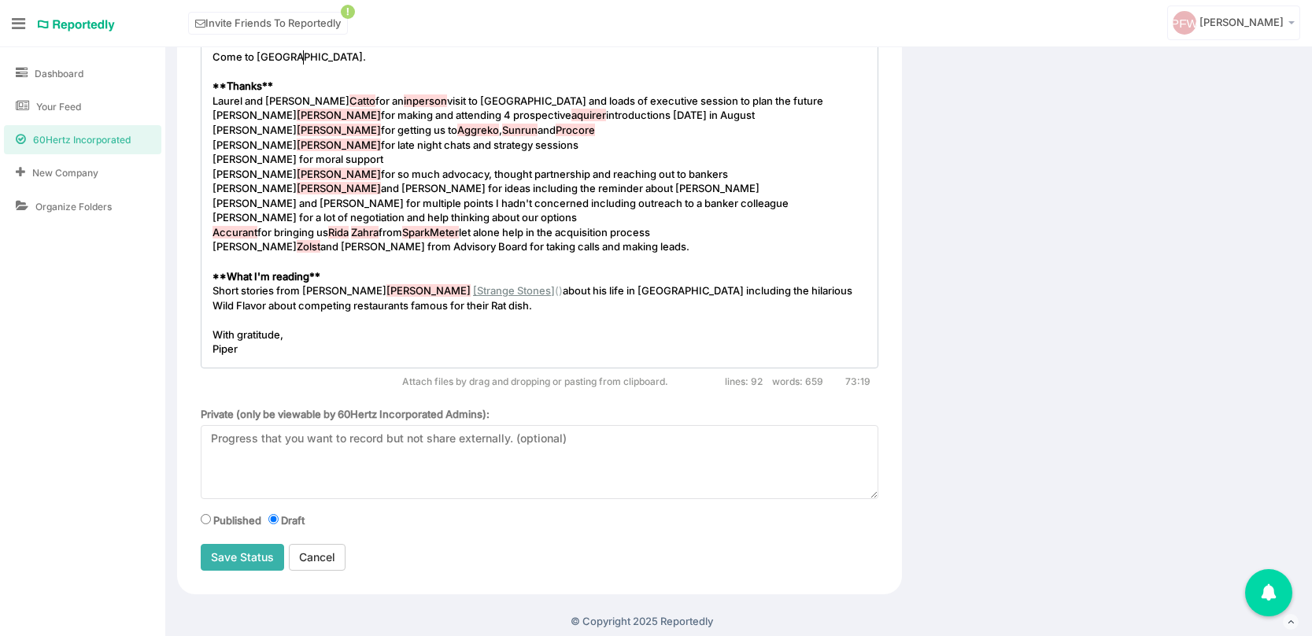
type textarea "Come to town hall."
click at [238, 555] on input "Save Status" at bounding box center [242, 557] width 83 height 27
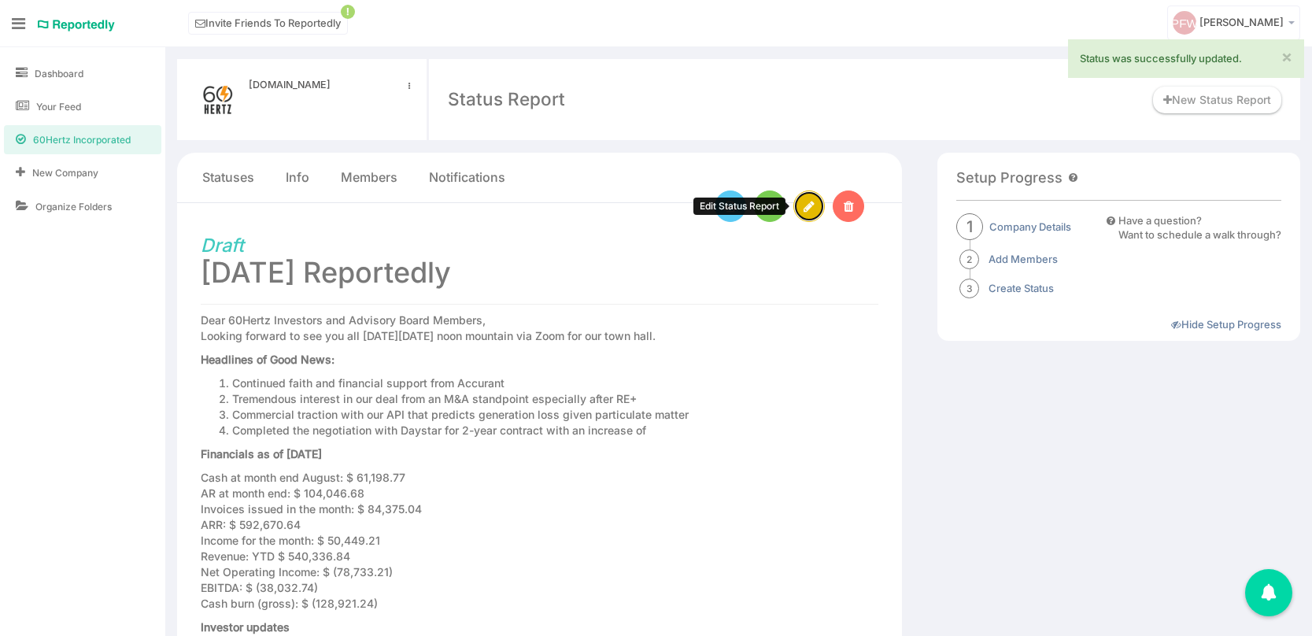
click at [814, 205] on icon at bounding box center [808, 207] width 11 height 13
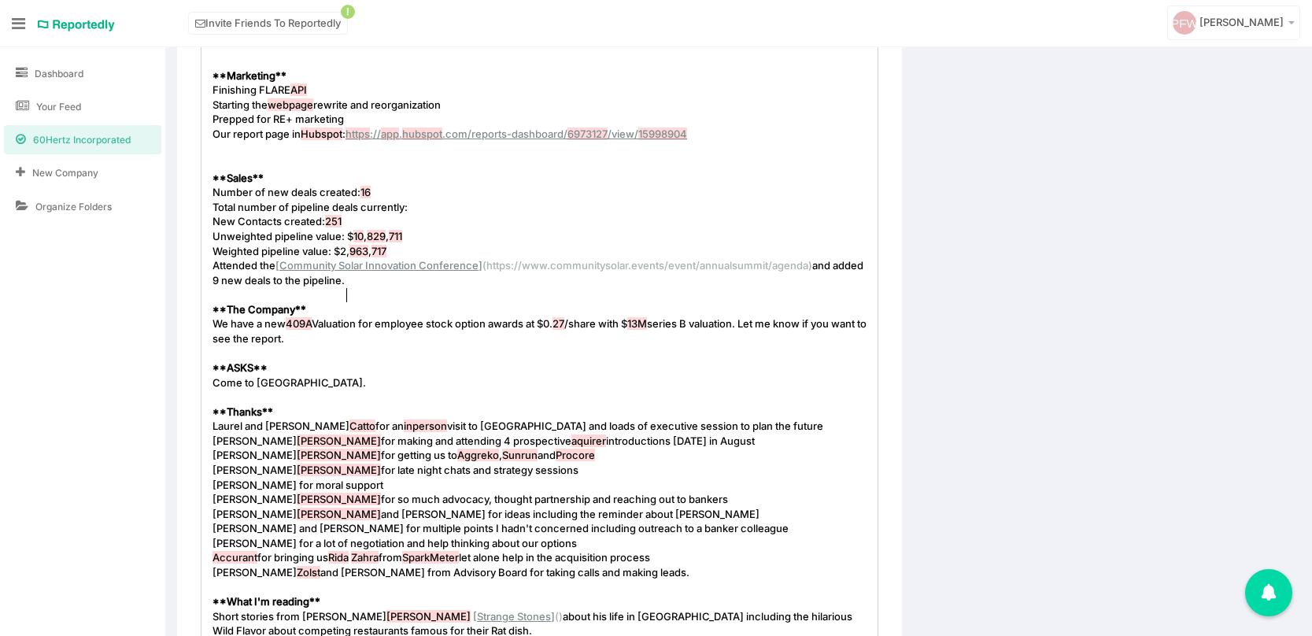
scroll to position [5, 0]
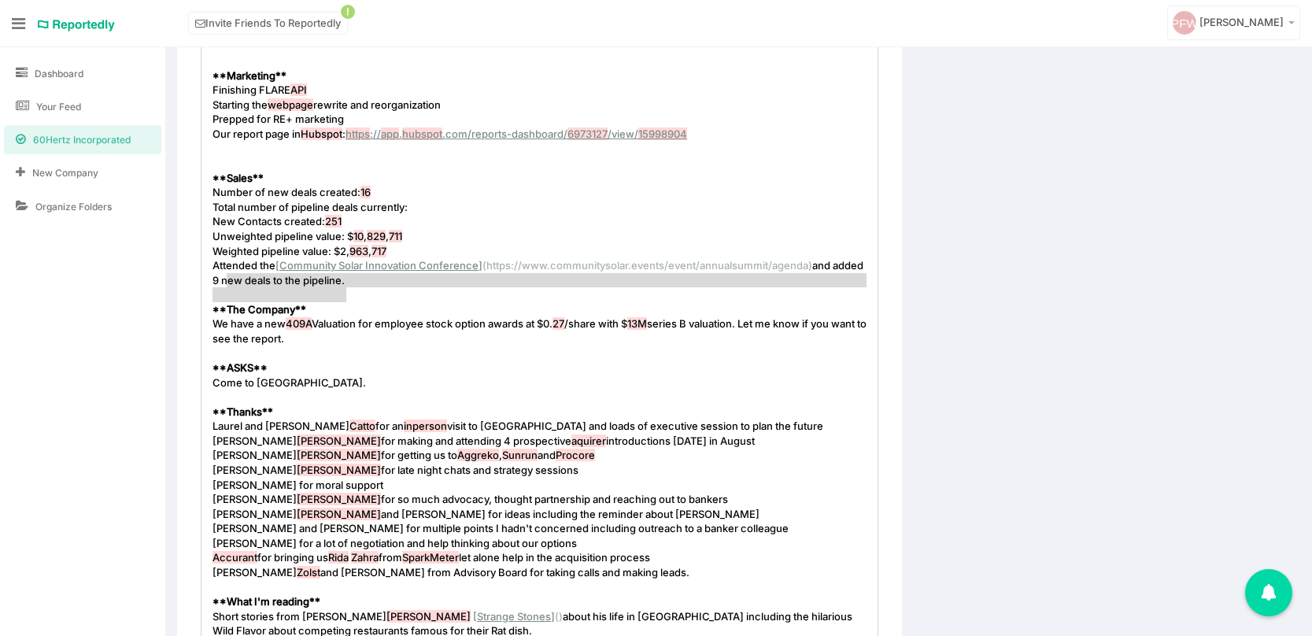
type textarea "Attended the [Community Solar Innovation Conference](https://www.communitysolar…"
drag, startPoint x: 359, startPoint y: 294, endPoint x: 212, endPoint y: 281, distance: 147.0
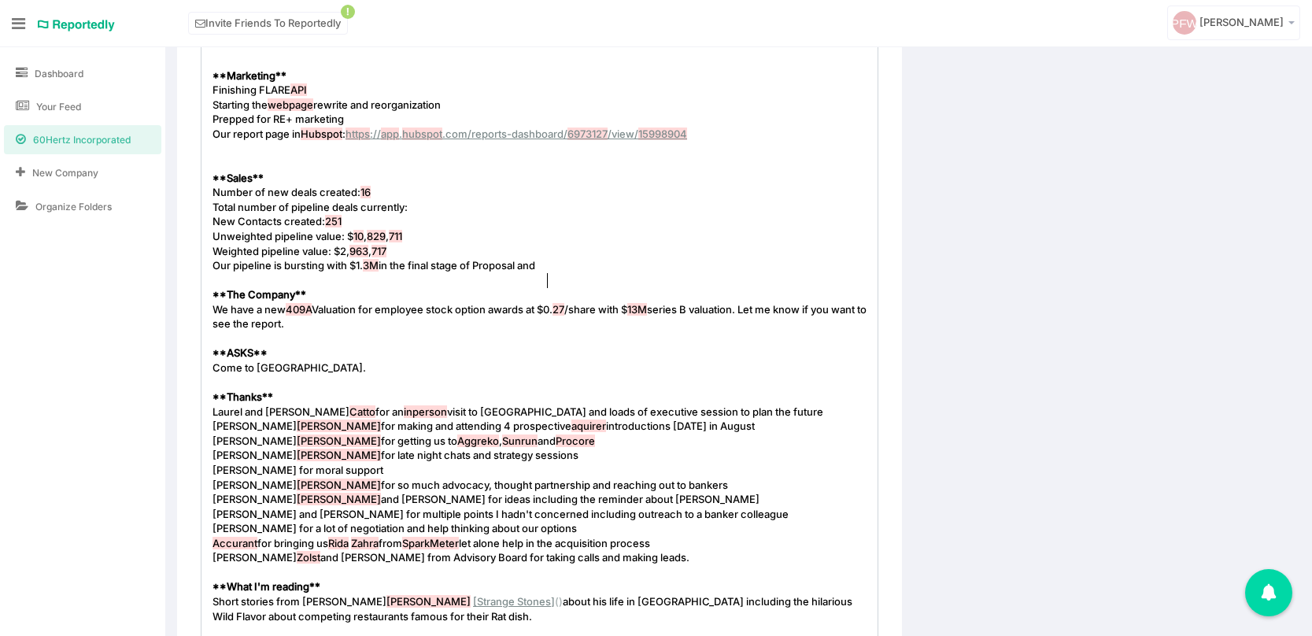
scroll to position [5, 334]
type textarea "Our pipeline is bursting with $1.3M in the final stage of Proposal and"
type textarea "$379L"
type textarea "K in preproposal. Please t"
type textarea "let these come to fruition."
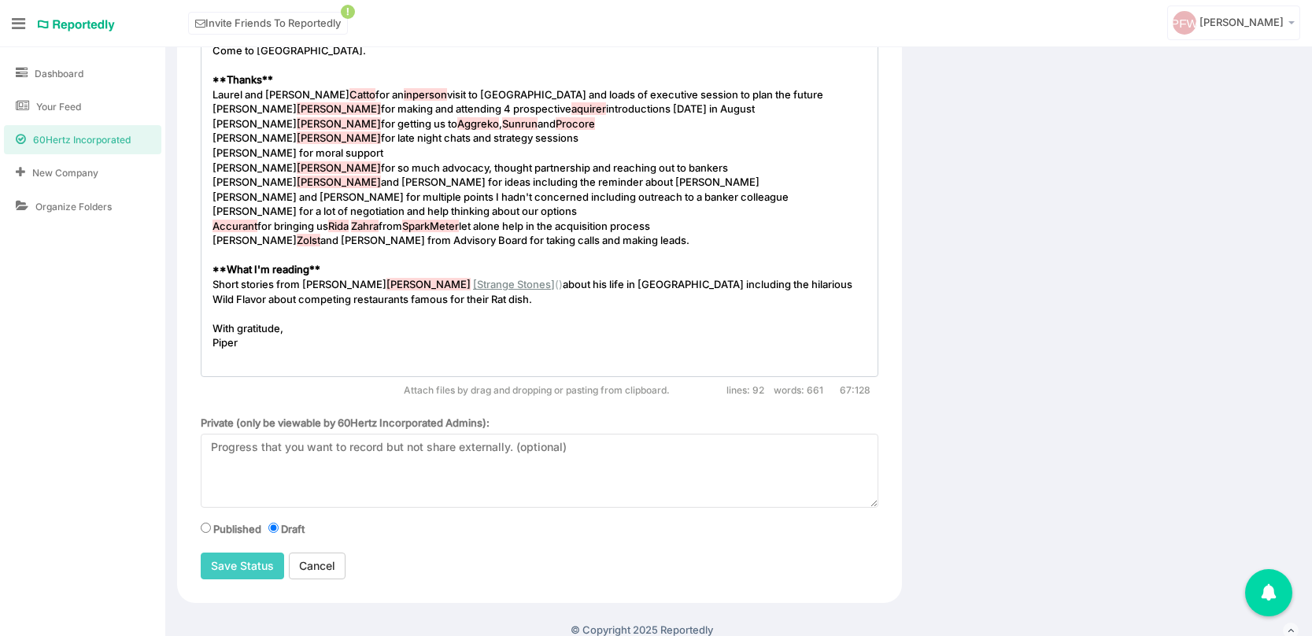
scroll to position [1463, 0]
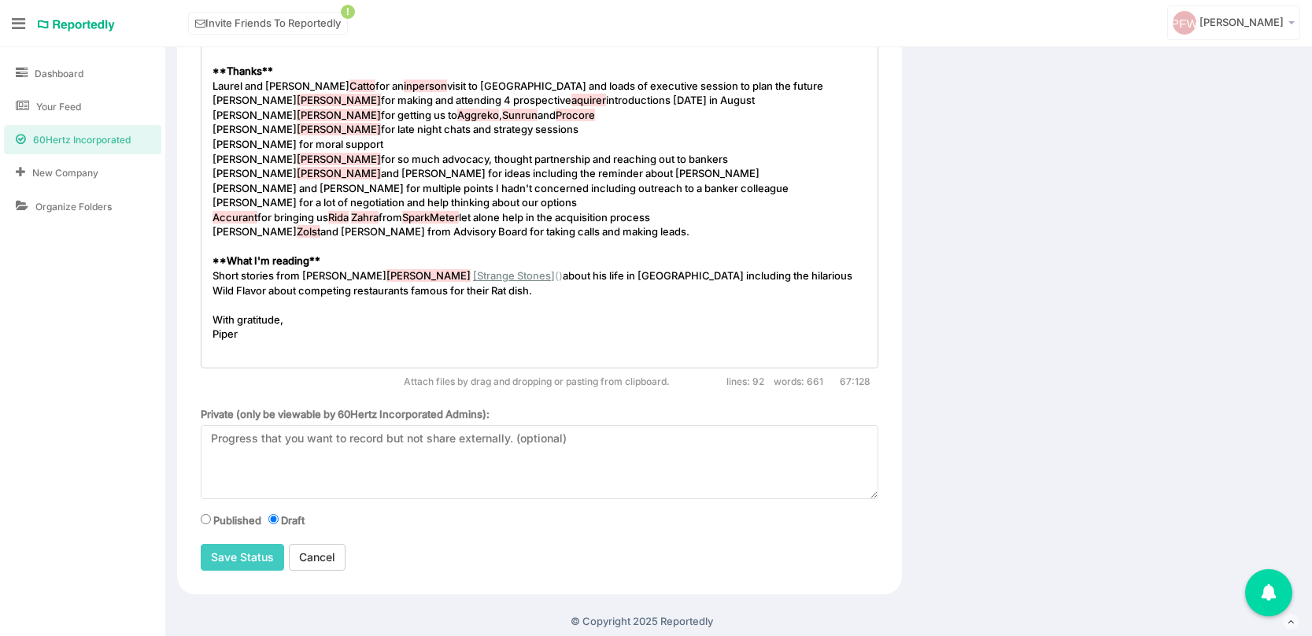
click at [732, 94] on pre "Laurel and John Catto for an inperson visit to Anchorage and loads of executive…" at bounding box center [539, 86] width 660 height 15
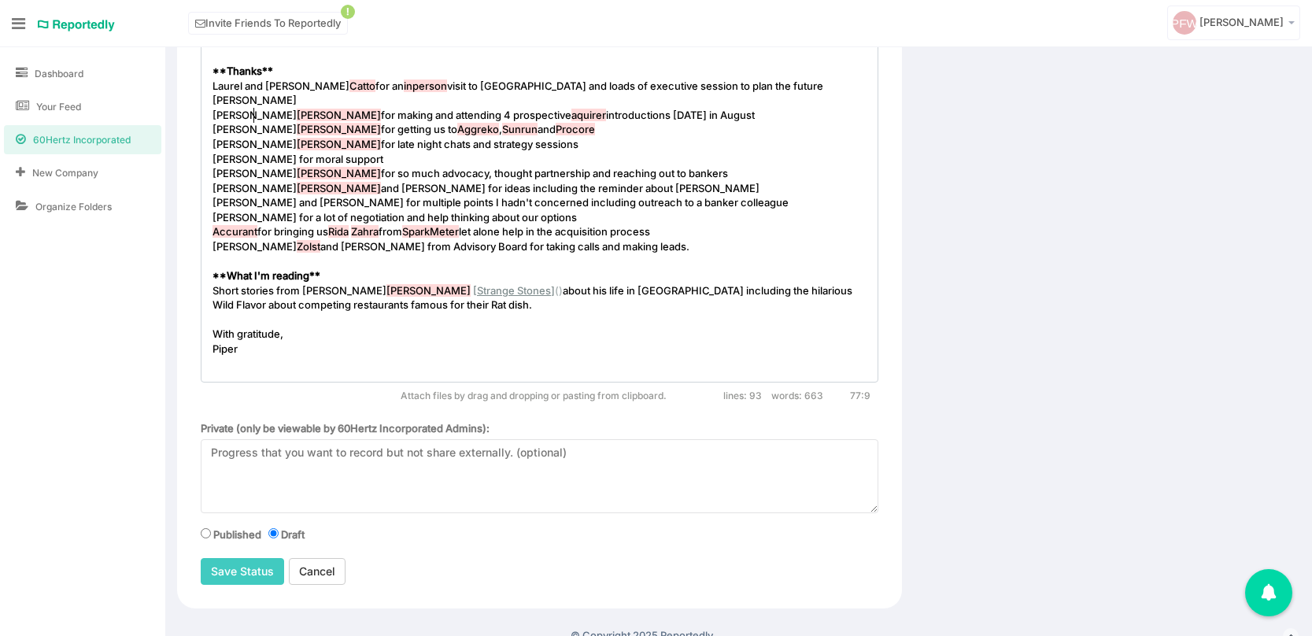
type textarea "Karin hol"
type textarea "Holser for leaning in to support my family with very practical help in Anchorag…"
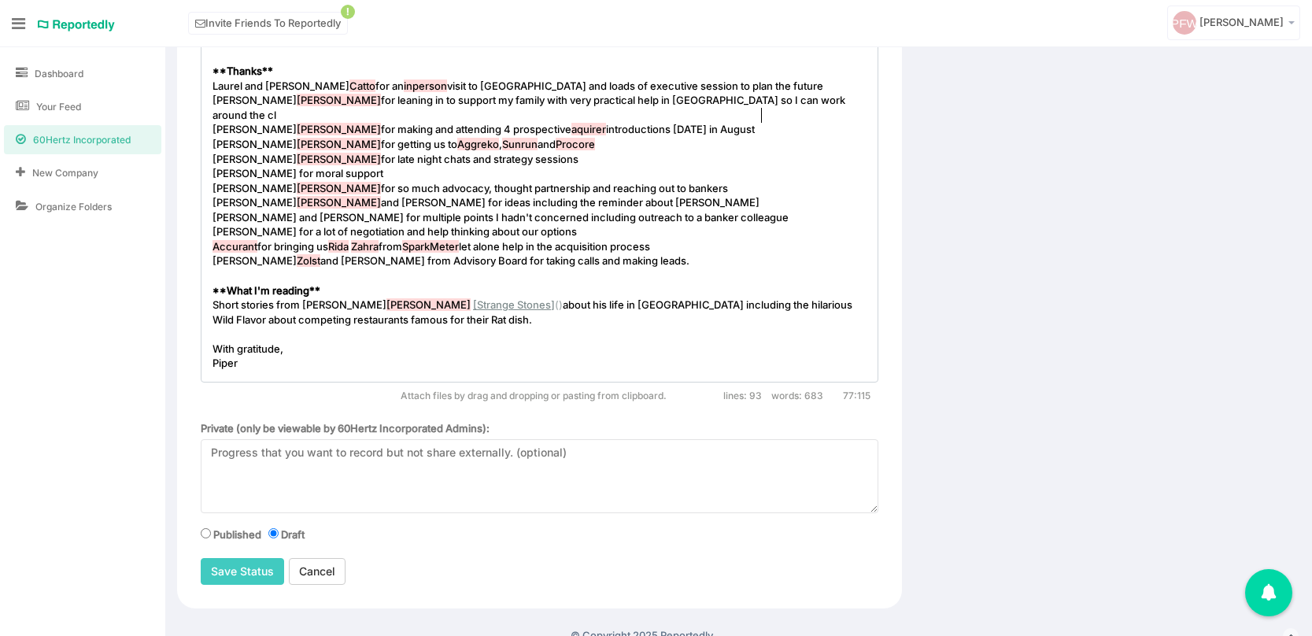
type textarea "I can work around the clic"
type textarea "ock"
click at [205, 532] on input "radio" at bounding box center [206, 533] width 10 height 10
radio input "true"
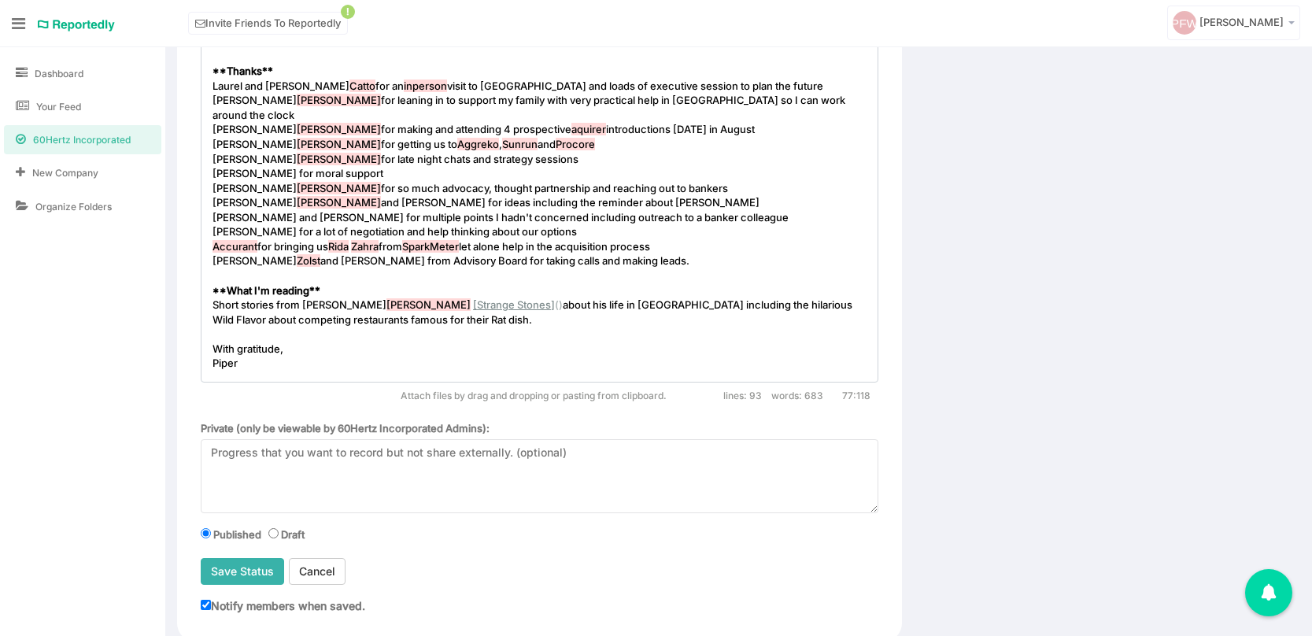
click at [234, 575] on input "Save Status" at bounding box center [242, 571] width 83 height 27
